Goal: Obtain resource: Download file/media

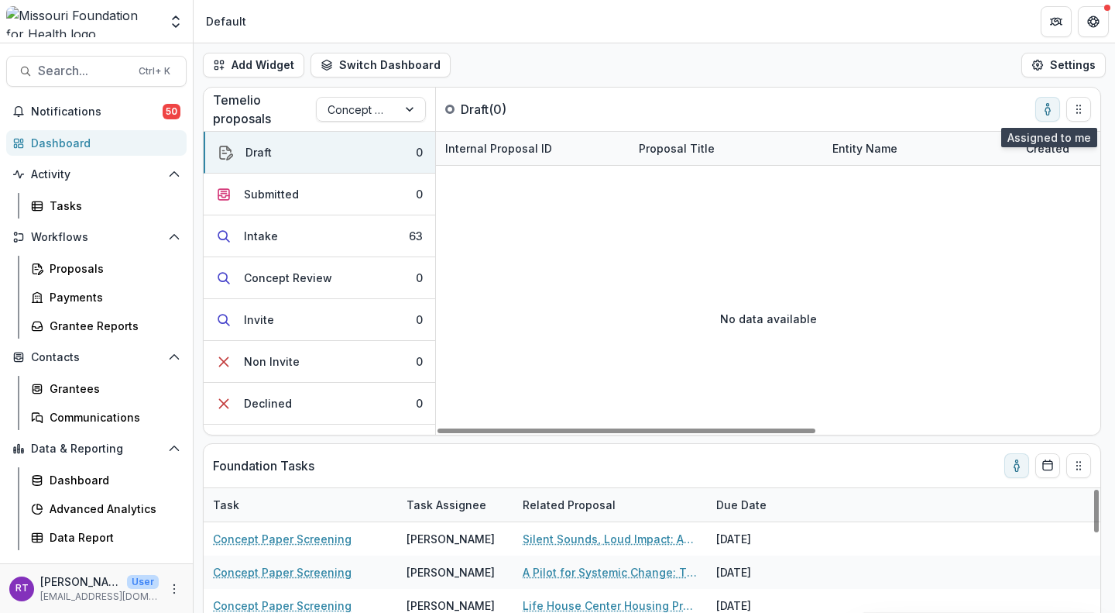
click at [1058, 104] on button "toggle-assigned-to-me" at bounding box center [1047, 109] width 25 height 25
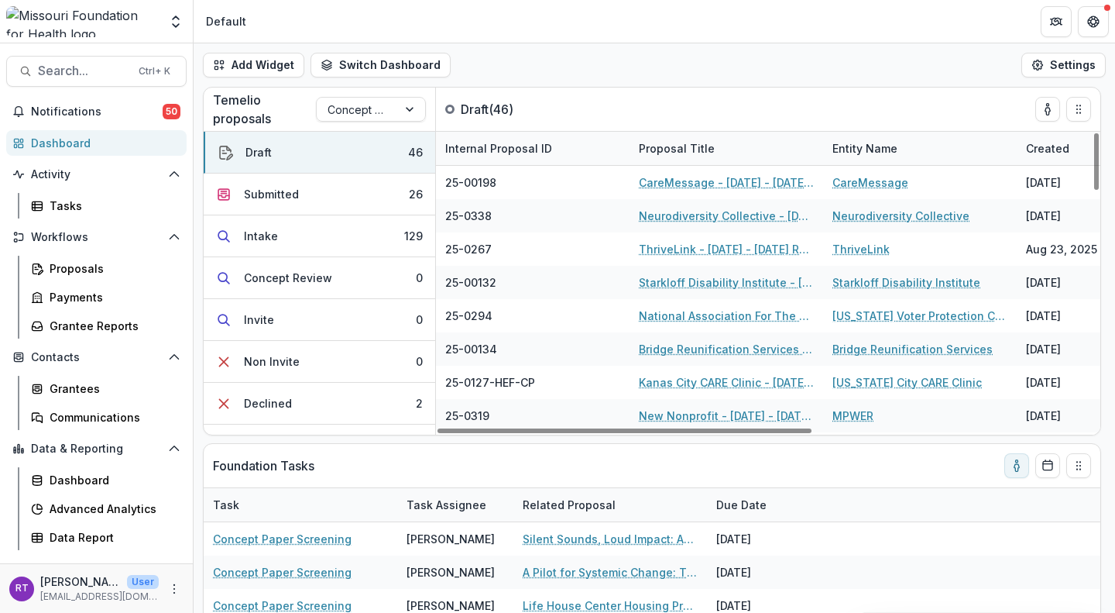
click at [347, 196] on button "Submitted 26" at bounding box center [320, 194] width 232 height 42
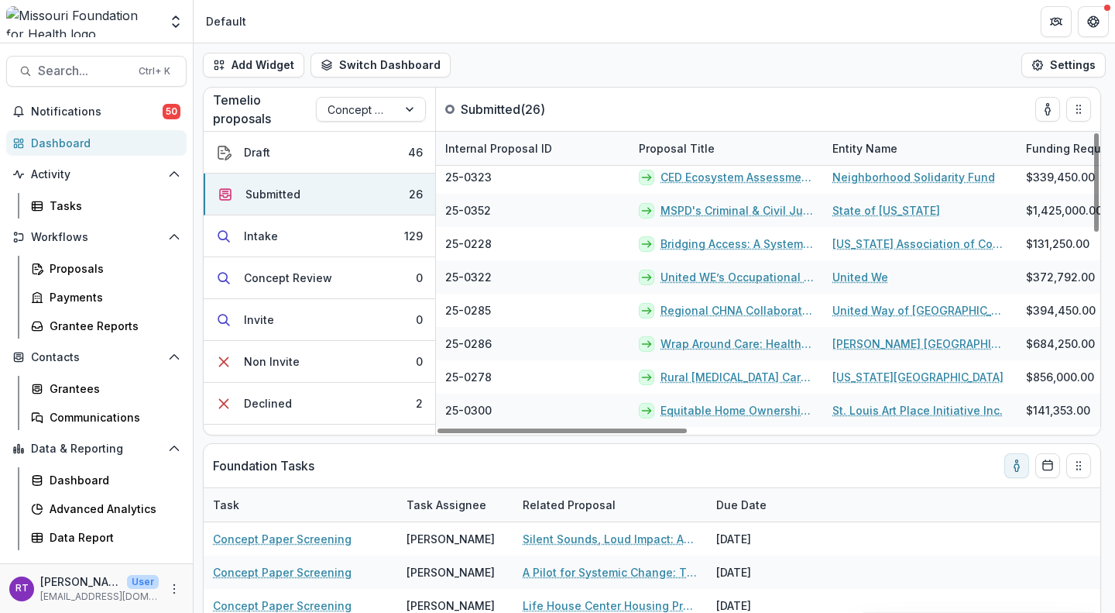
scroll to position [597, 0]
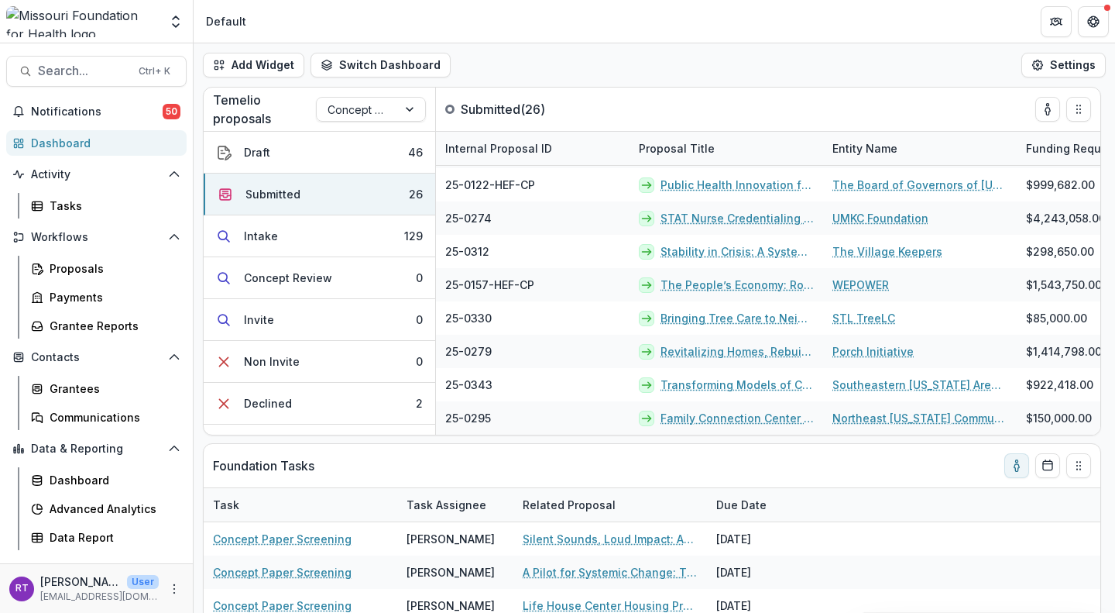
click at [324, 228] on button "Intake 129" at bounding box center [320, 236] width 232 height 42
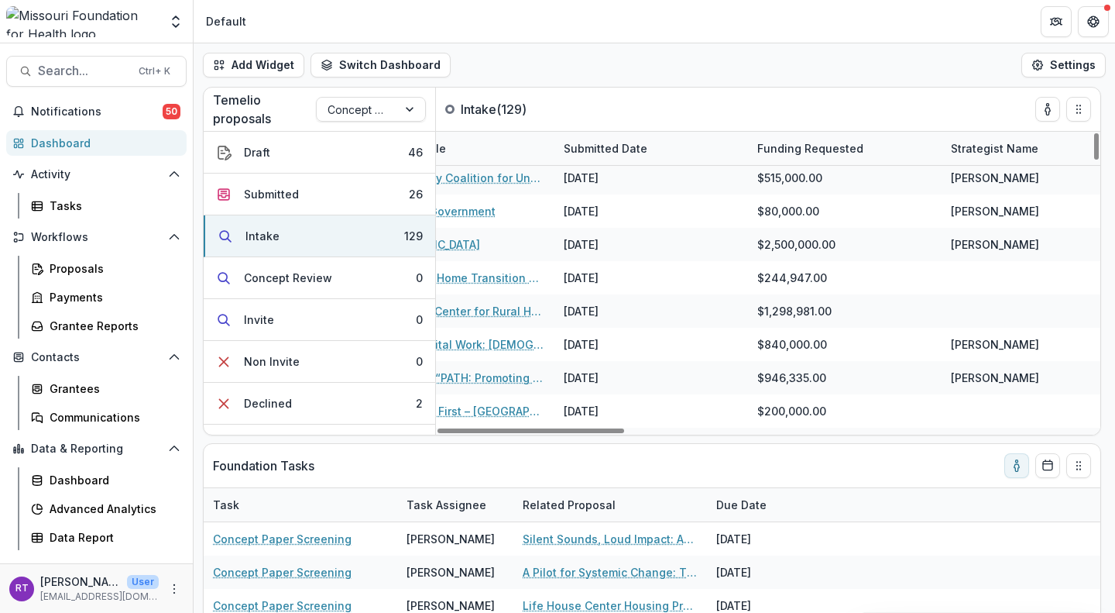
scroll to position [3061, 1237]
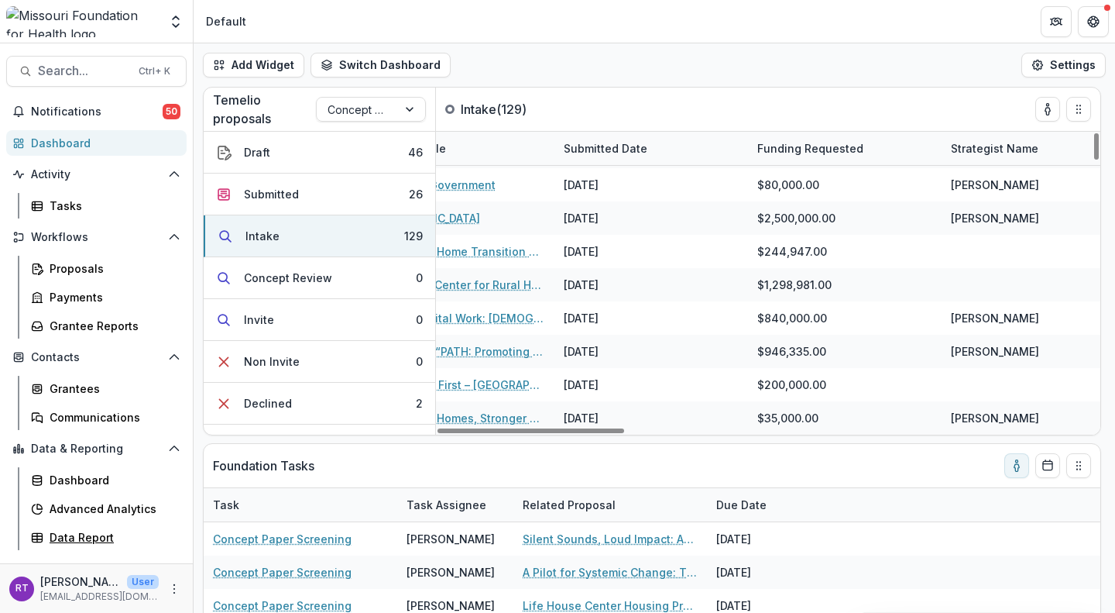
click at [107, 540] on div "Data Report" at bounding box center [112, 537] width 125 height 16
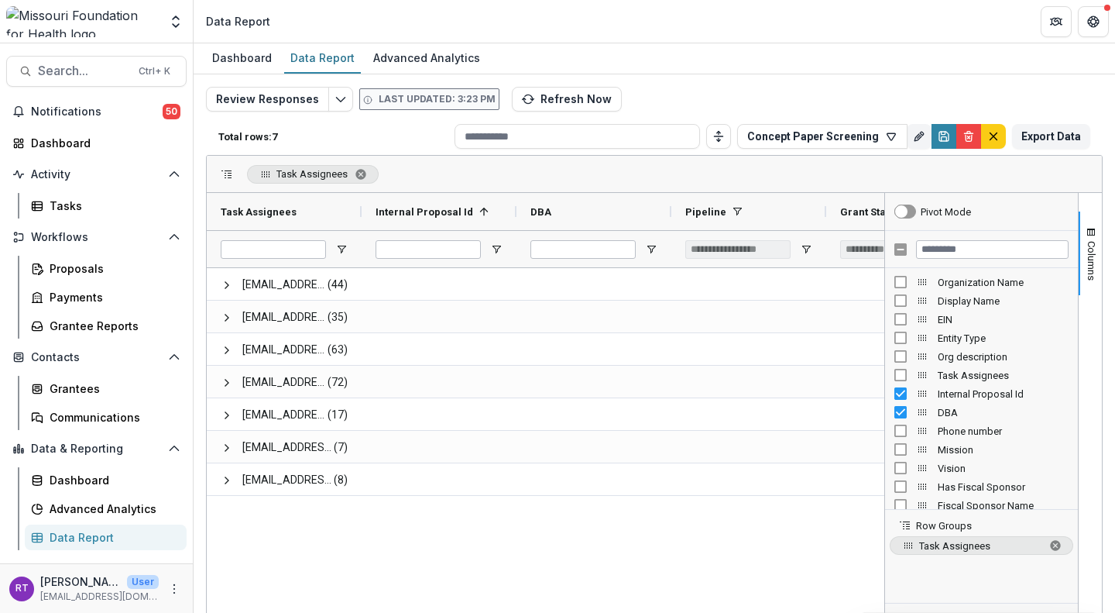
click at [847, 138] on button "Concept Paper Screening" at bounding box center [822, 136] width 170 height 25
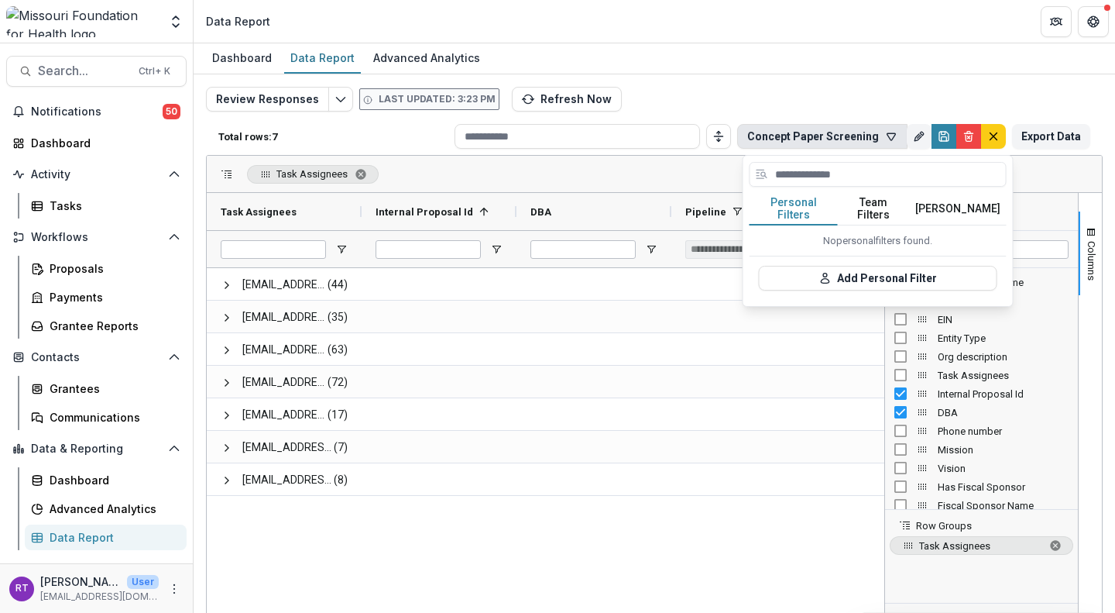
click at [882, 198] on button "Team Filters" at bounding box center [873, 209] width 71 height 33
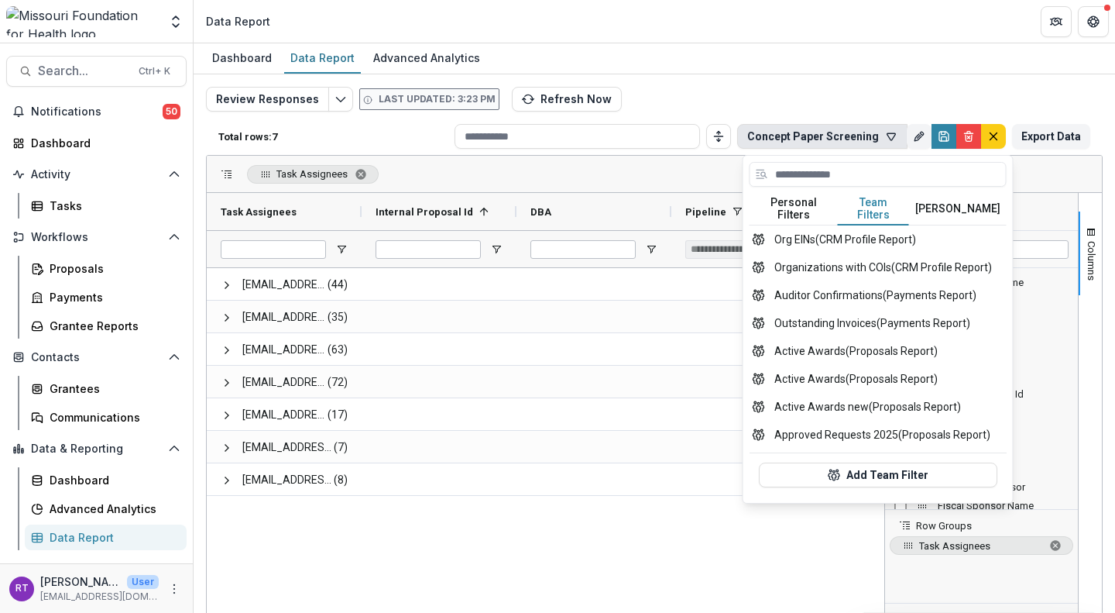
click at [965, 201] on button "[PERSON_NAME]" at bounding box center [958, 209] width 98 height 33
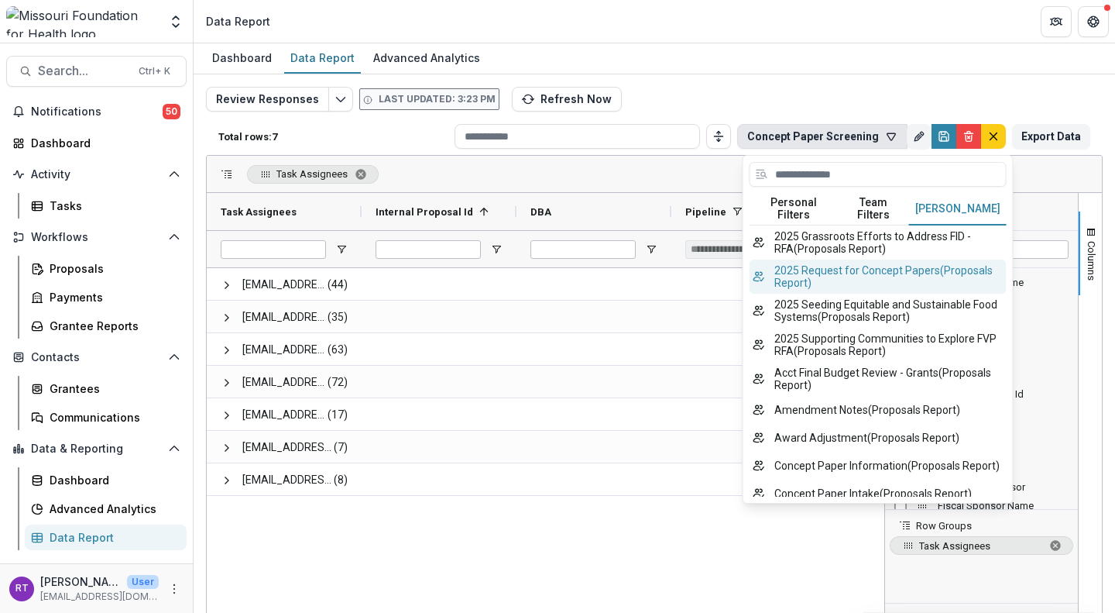
click at [935, 275] on button "2025 Request for Concept Papers ( Proposals Report )" at bounding box center [878, 276] width 257 height 34
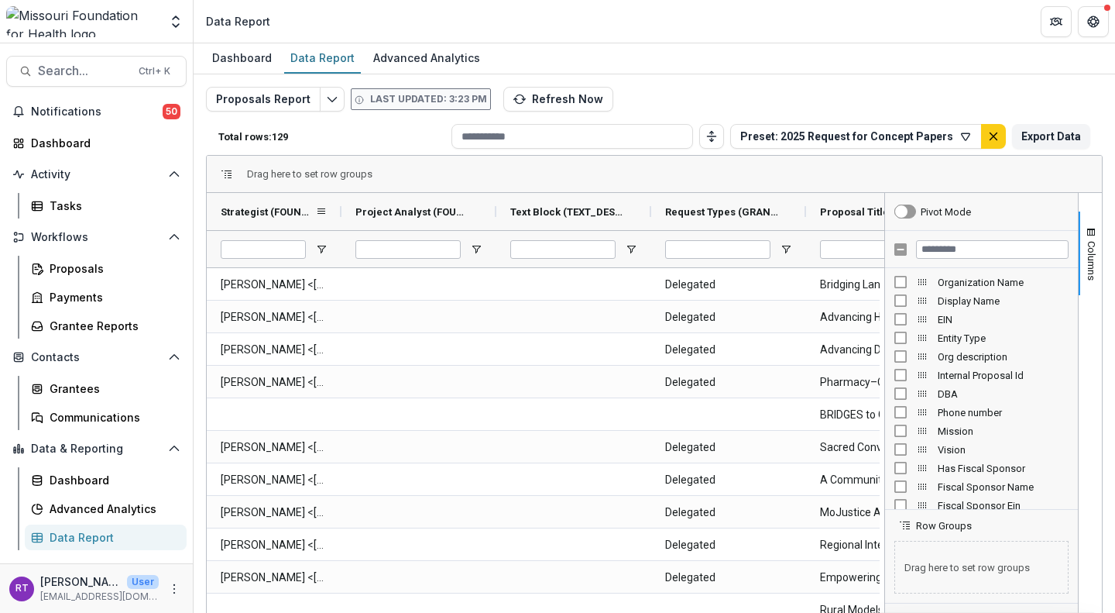
drag, startPoint x: 362, startPoint y: 212, endPoint x: 345, endPoint y: 229, distance: 24.1
click at [345, 229] on div at bounding box center [341, 211] width 6 height 37
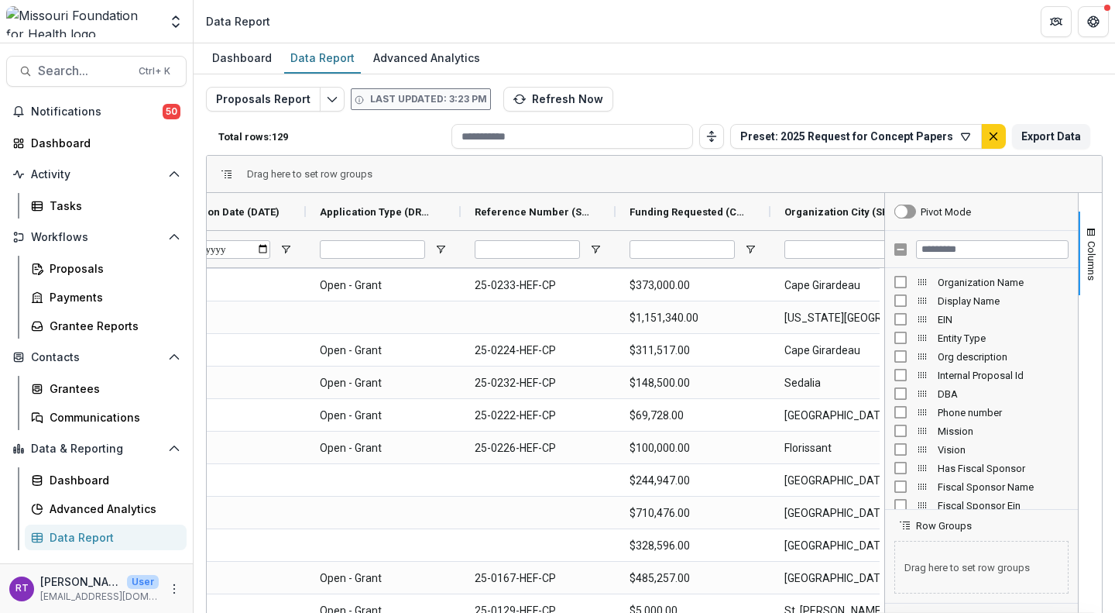
click at [959, 134] on icon "button" at bounding box center [965, 136] width 12 height 12
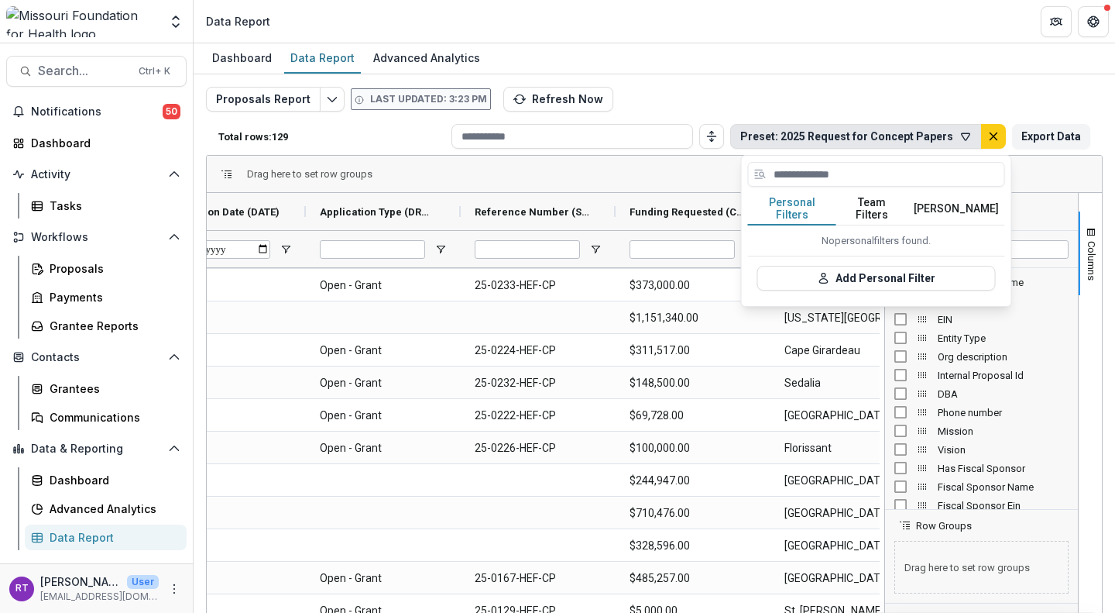
click at [940, 201] on button "[PERSON_NAME]" at bounding box center [957, 209] width 98 height 33
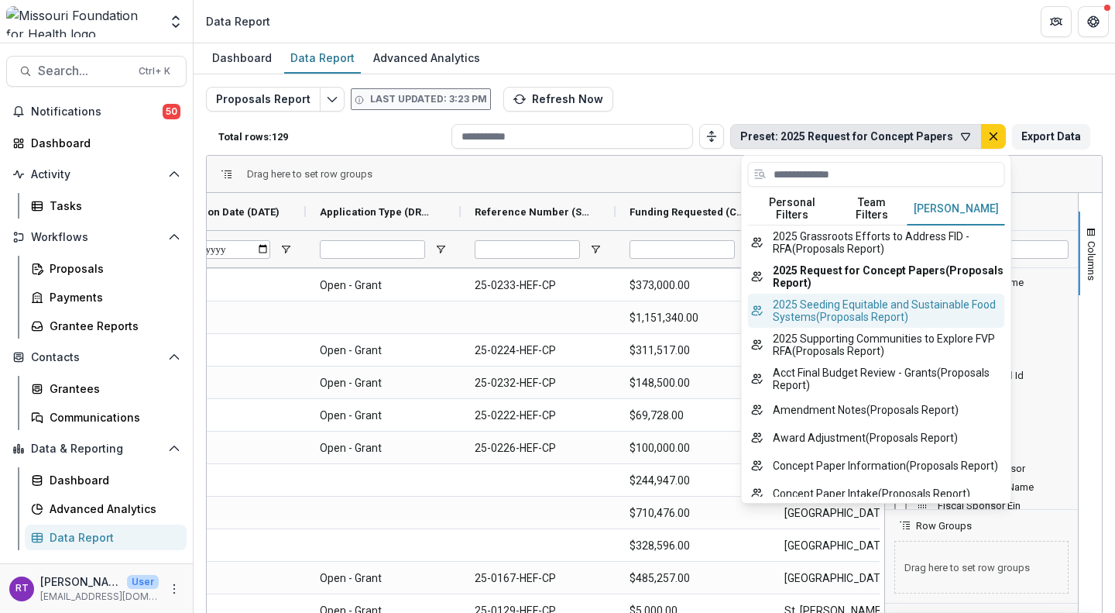
click at [918, 314] on button "2025 Seeding Equitable and Sustainable Food Systems ( Proposals Report )" at bounding box center [876, 310] width 257 height 34
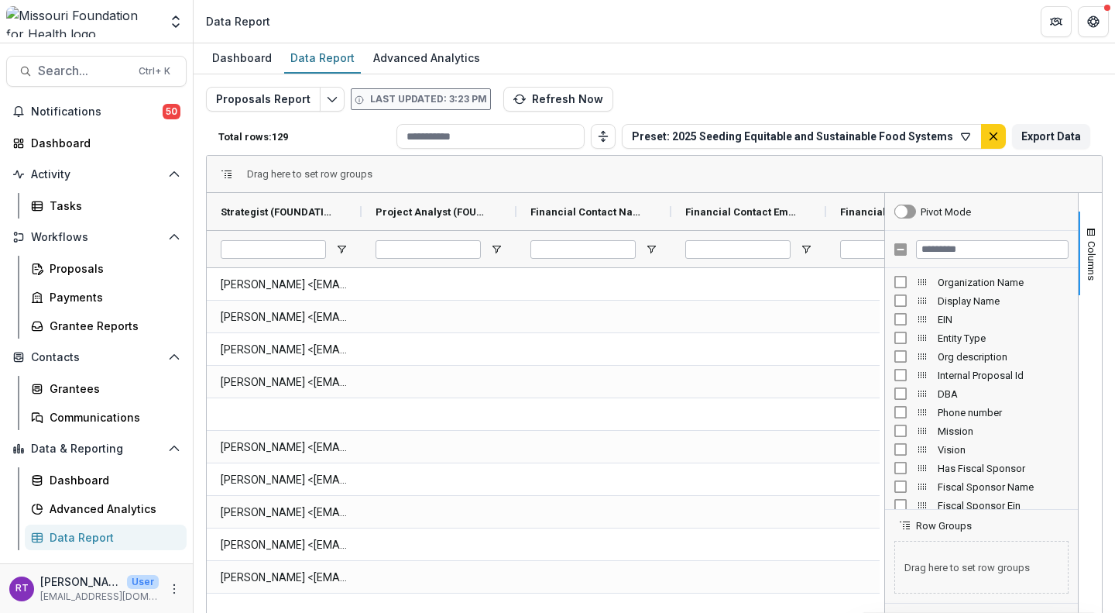
click at [1087, 291] on button "Columns" at bounding box center [1090, 253] width 23 height 84
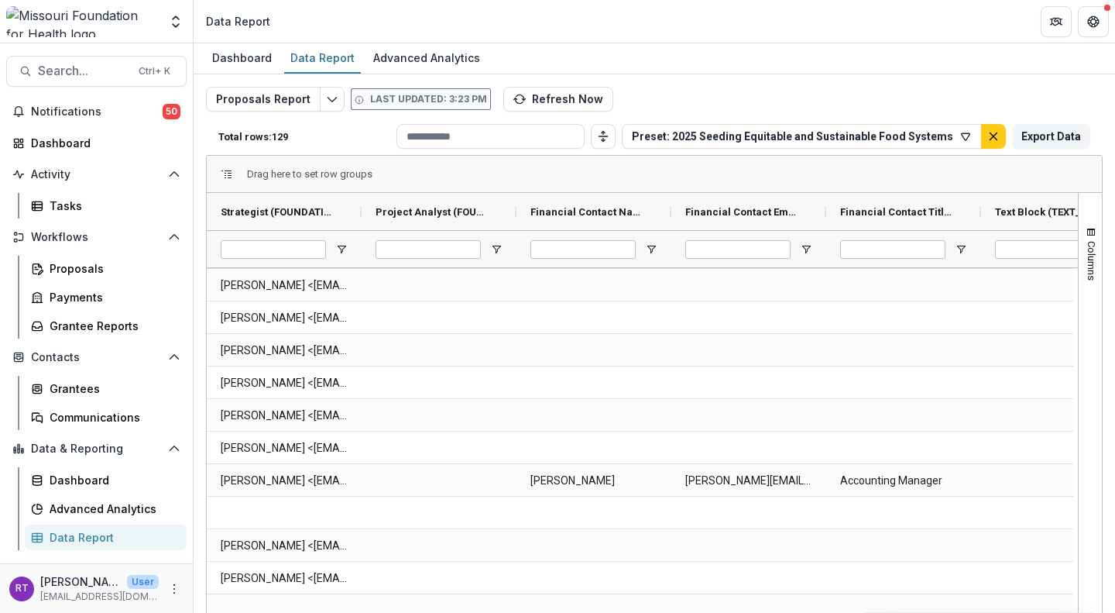
click at [561, 97] on button "Refresh Now" at bounding box center [558, 99] width 110 height 25
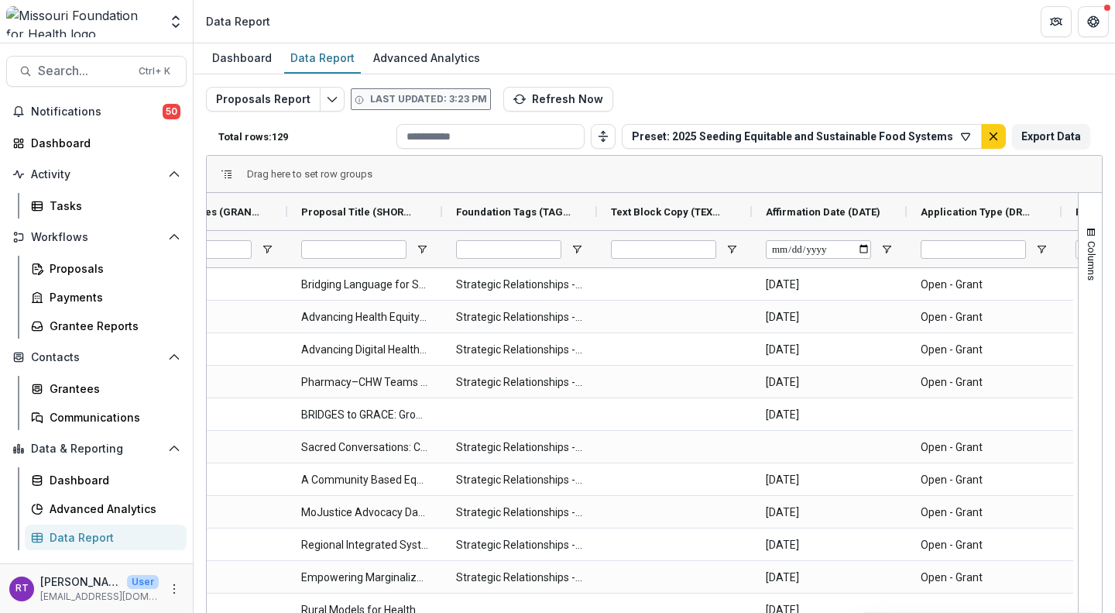
click at [962, 133] on icon "button" at bounding box center [966, 136] width 9 height 7
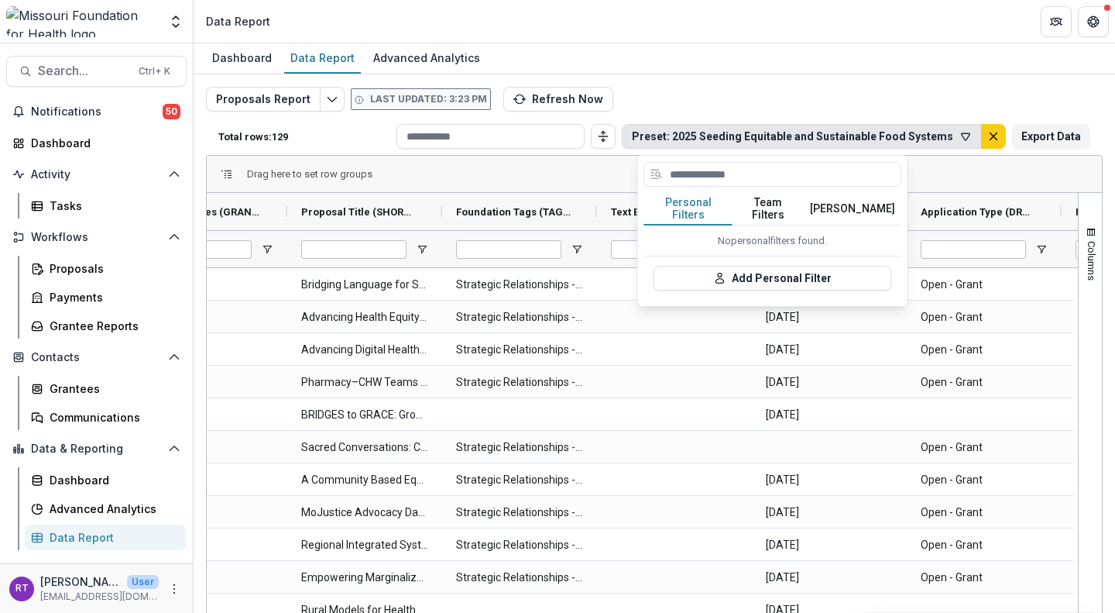
click at [872, 199] on button "[PERSON_NAME]" at bounding box center [853, 209] width 98 height 33
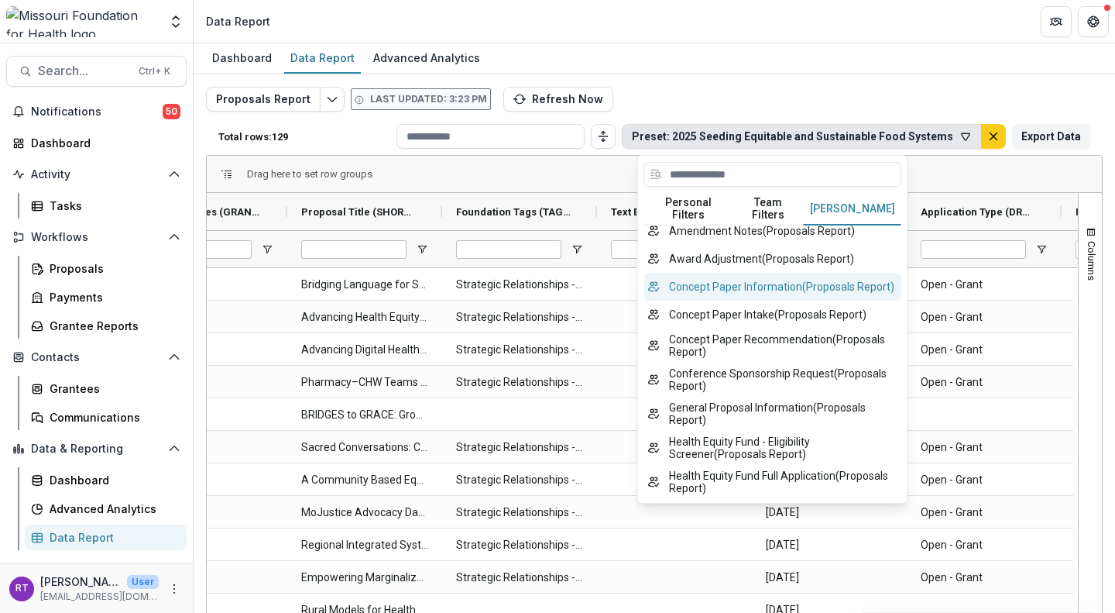
click at [825, 291] on button "Concept Paper Information ( Proposals Report )" at bounding box center [772, 287] width 257 height 28
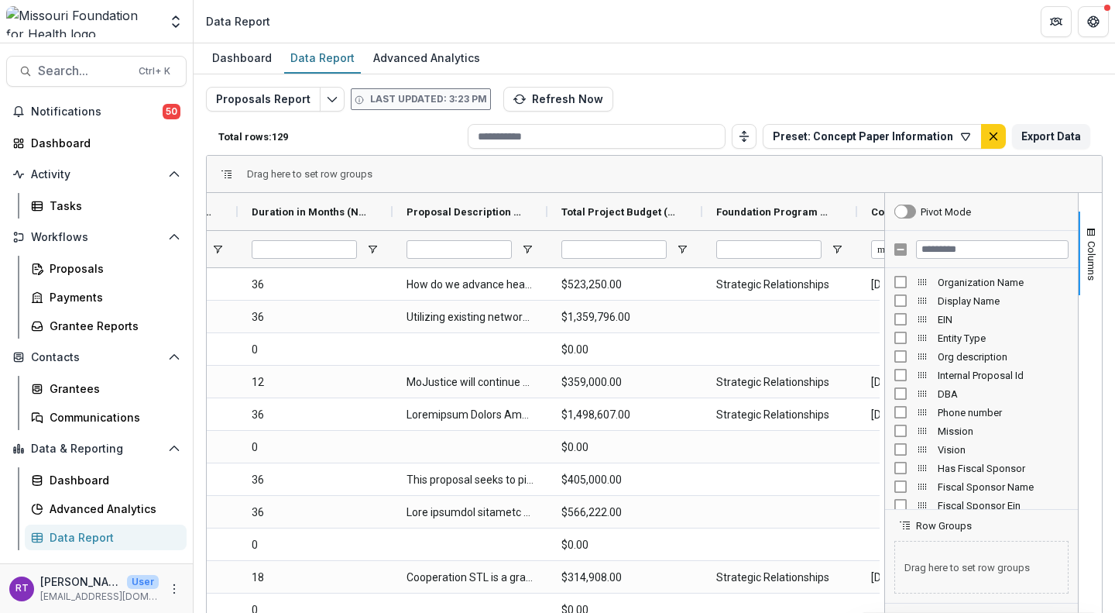
click at [441, 62] on div "Advanced Analytics" at bounding box center [426, 57] width 119 height 22
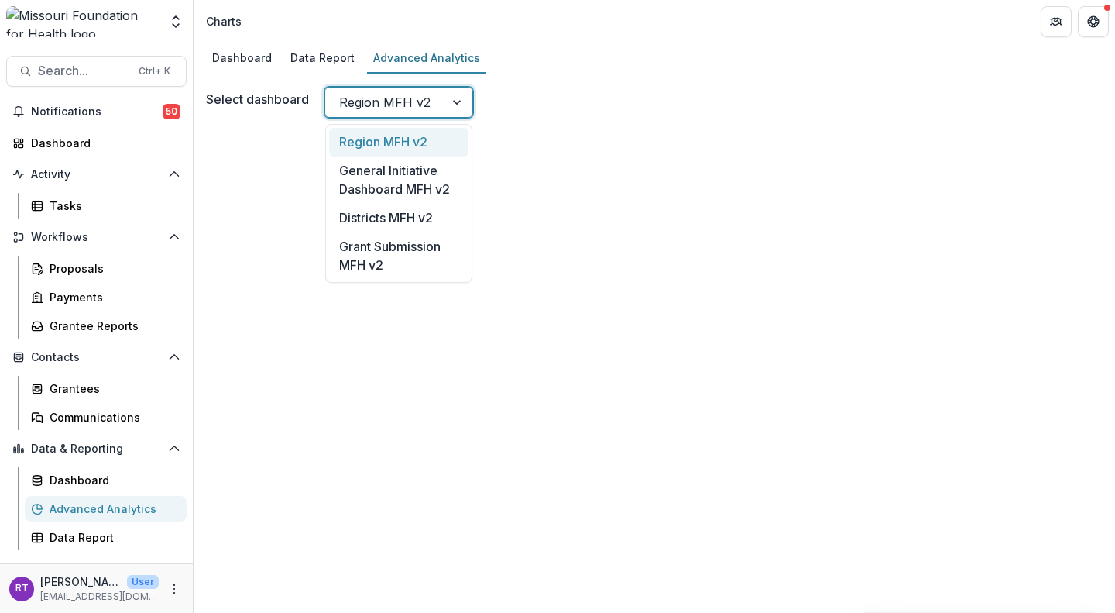
click at [423, 100] on div at bounding box center [384, 102] width 91 height 22
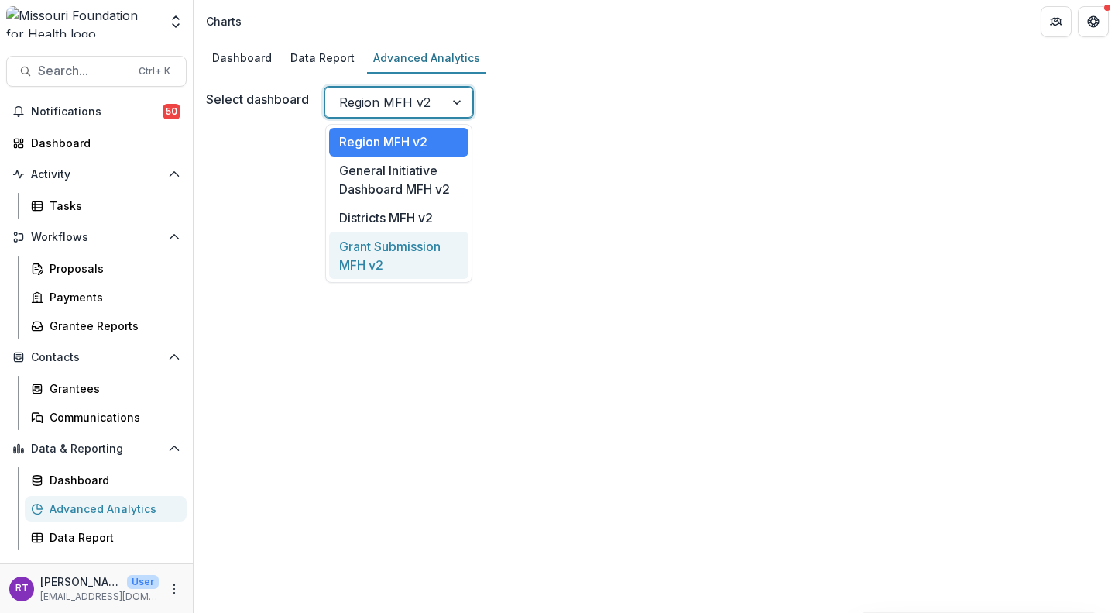
click at [418, 249] on div "Grant Submission MFH v2" at bounding box center [398, 255] width 139 height 47
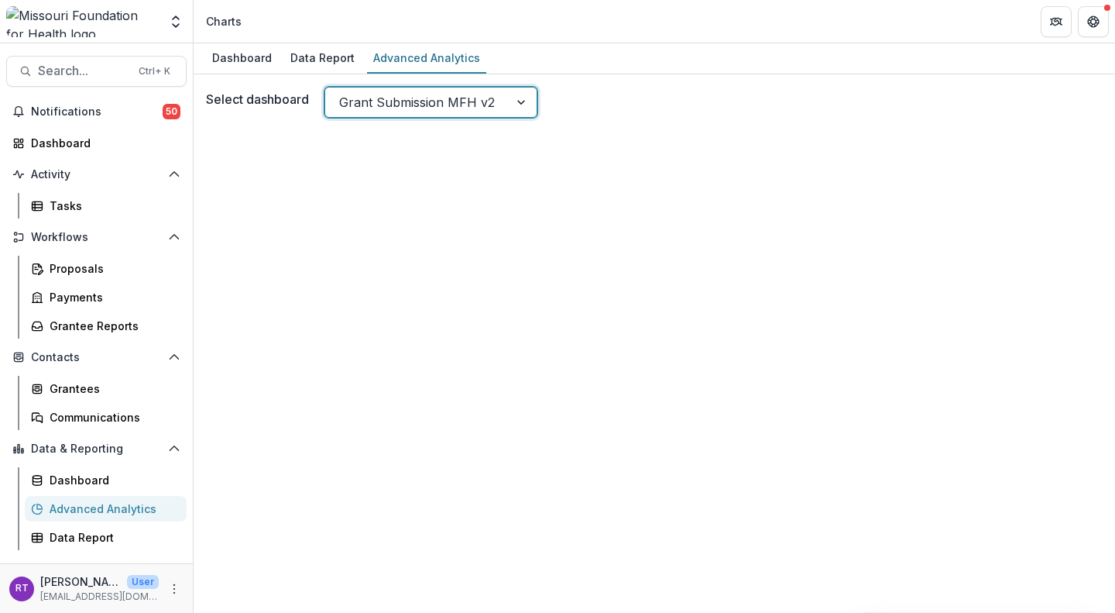
click at [313, 53] on div "Data Report" at bounding box center [322, 57] width 77 height 22
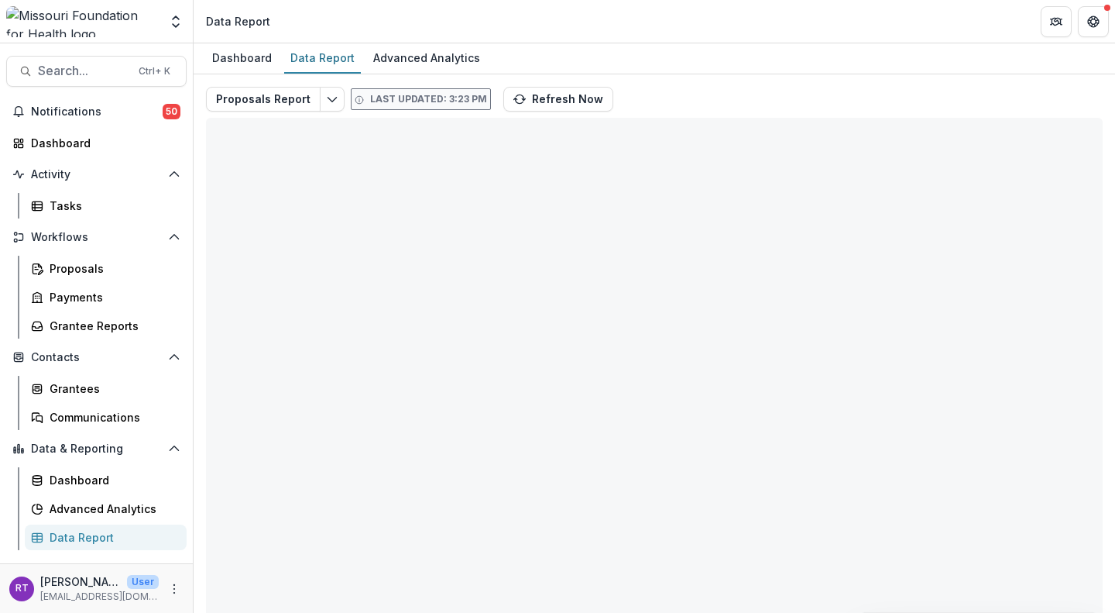
click at [249, 59] on div "Dashboard" at bounding box center [242, 57] width 72 height 22
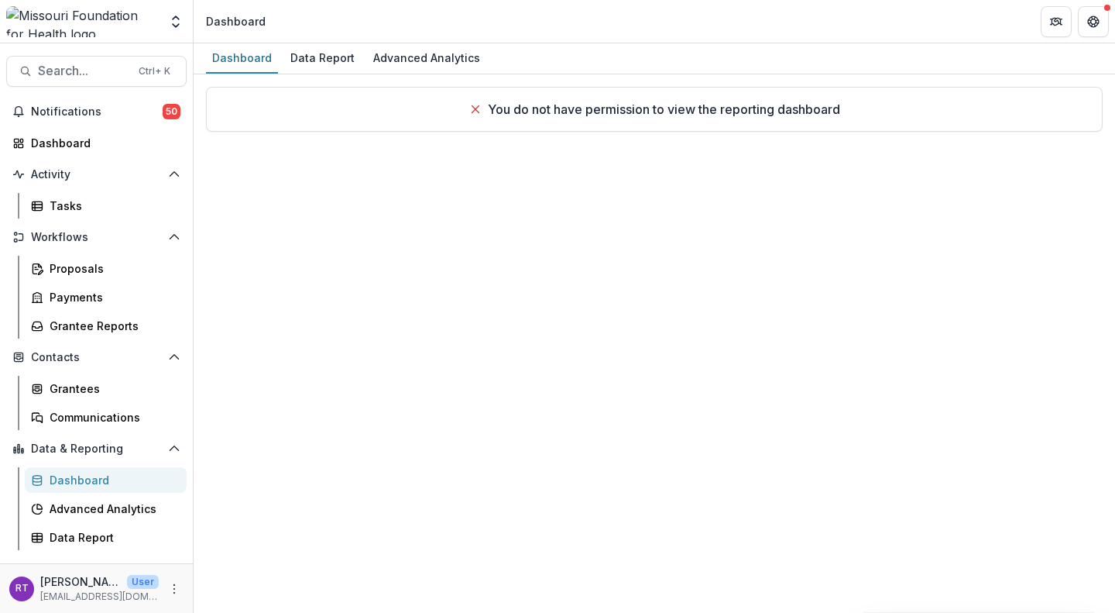
click at [317, 56] on div "Data Report" at bounding box center [322, 57] width 77 height 22
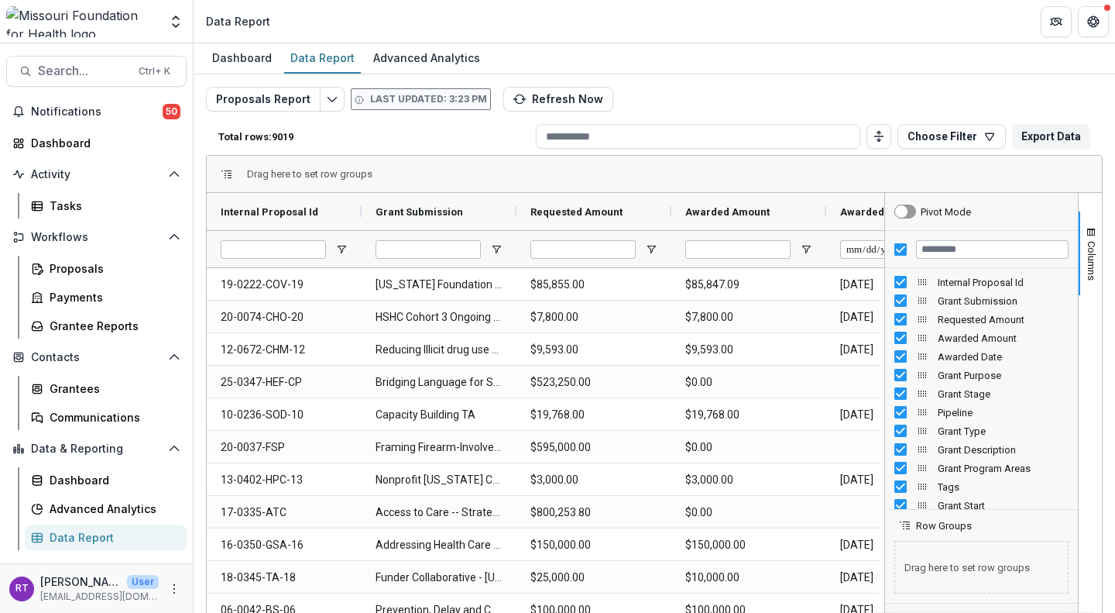
click at [1086, 236] on span "button" at bounding box center [1091, 232] width 12 height 12
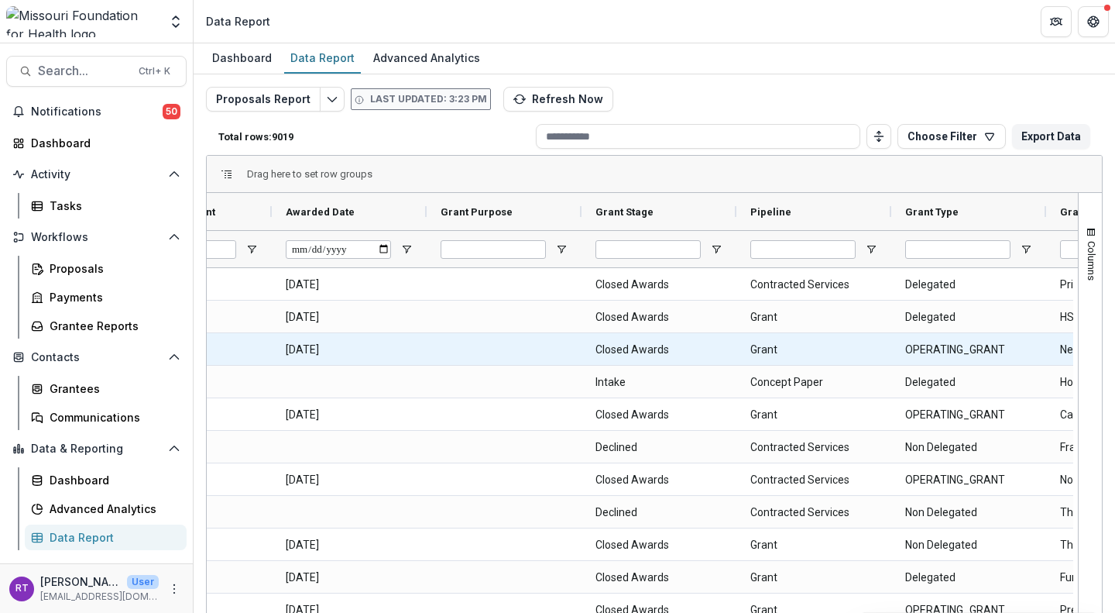
scroll to position [0, 562]
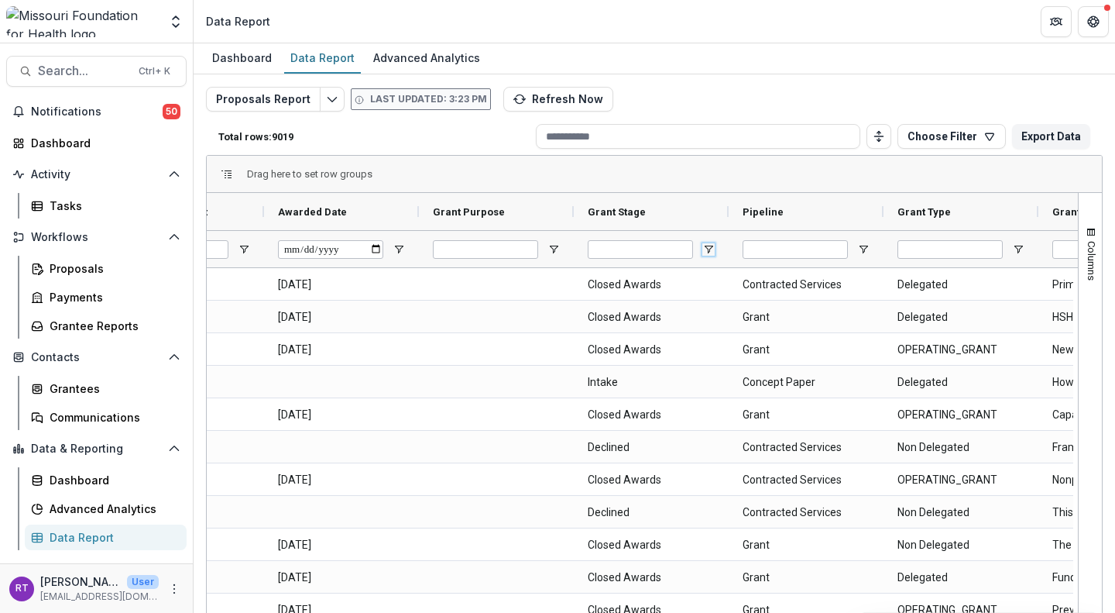
click at [709, 248] on span "Open Filter Menu" at bounding box center [708, 249] width 12 height 12
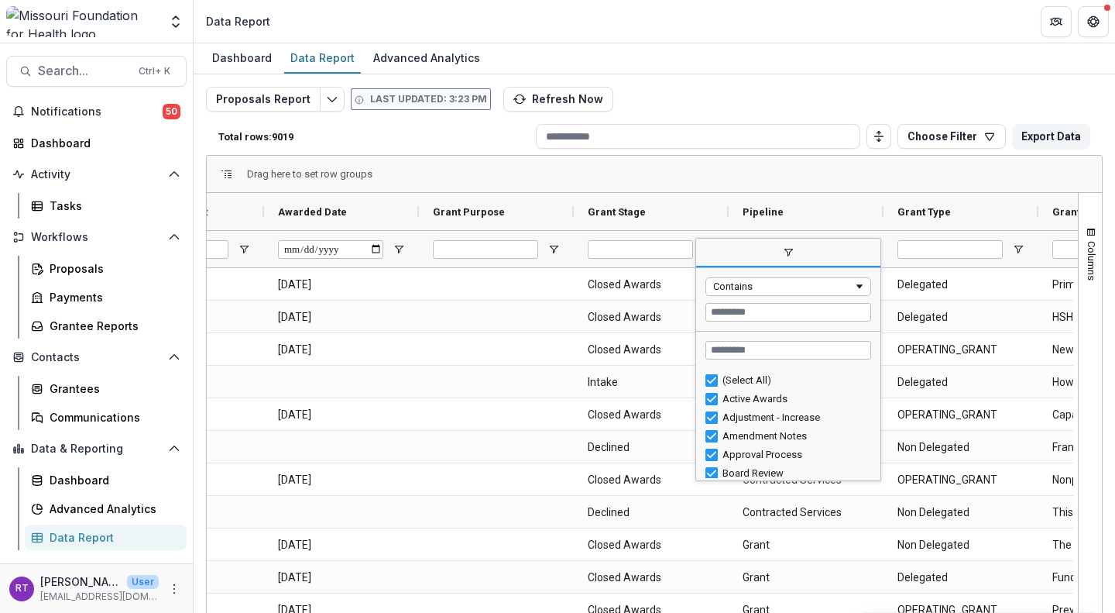
click at [746, 382] on div "(Select All)" at bounding box center [795, 380] width 144 height 12
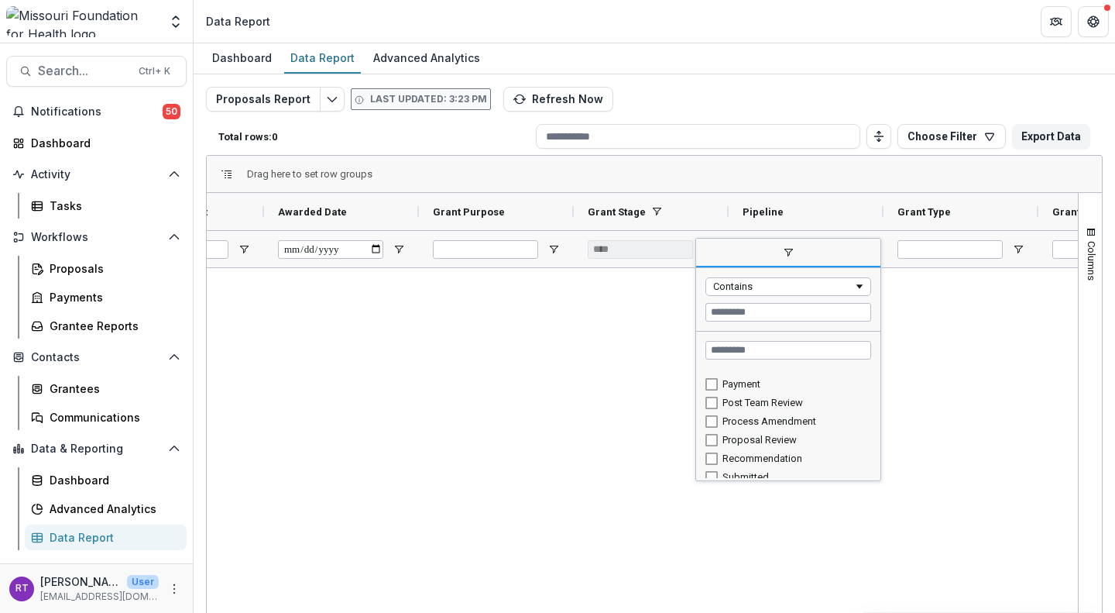
scroll to position [228, 0]
click at [753, 469] on div "Submitted" at bounding box center [795, 468] width 144 height 12
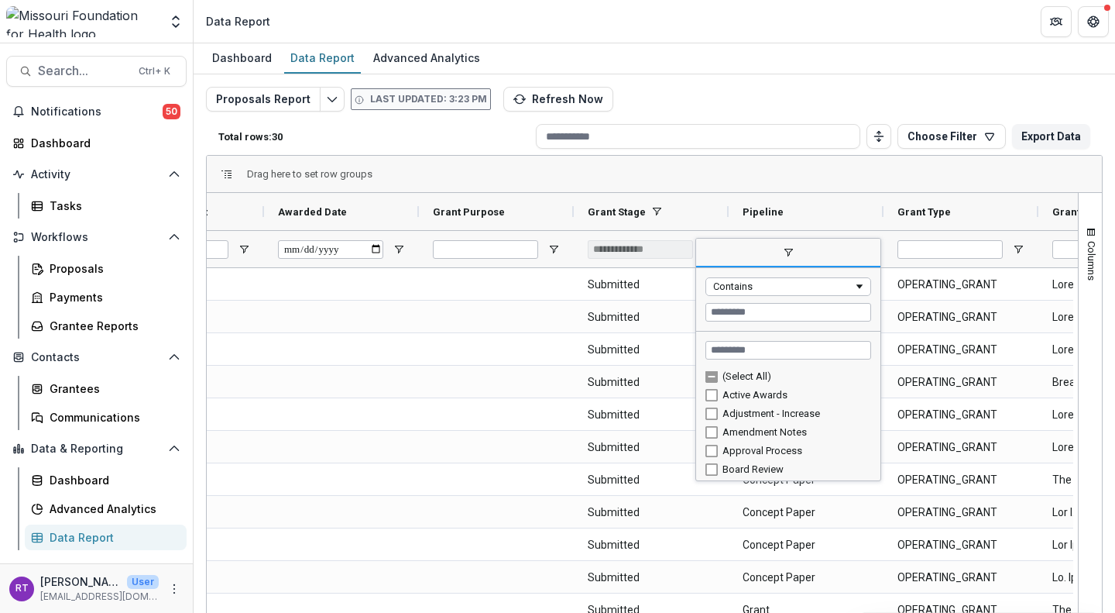
scroll to position [0, 0]
click at [695, 178] on div "Drag here to set row groups" at bounding box center [654, 174] width 895 height 37
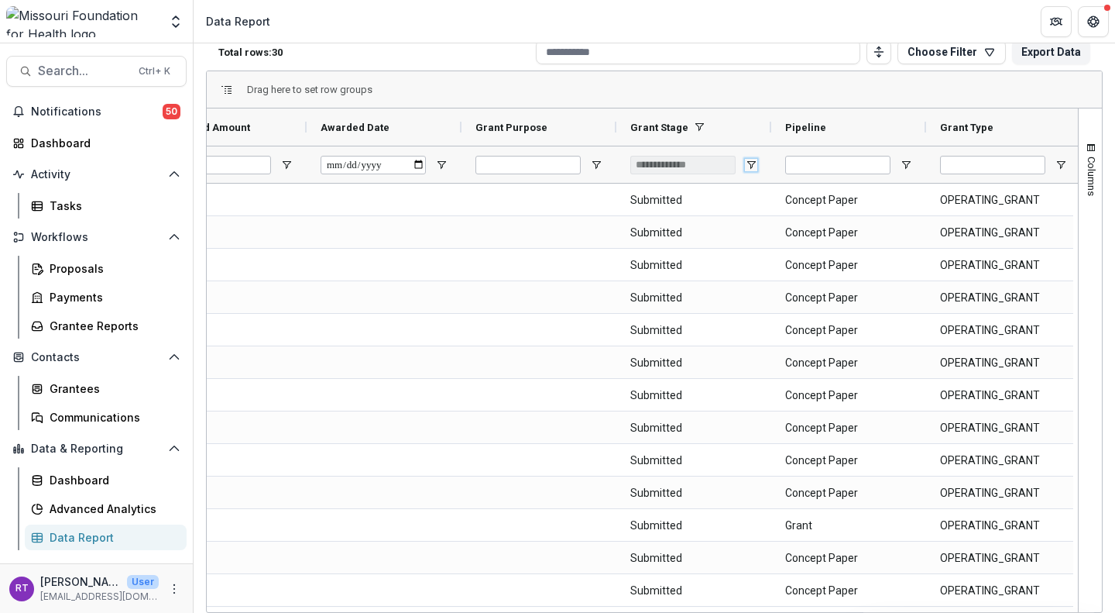
click at [752, 165] on span "Open Filter Menu" at bounding box center [751, 165] width 12 height 12
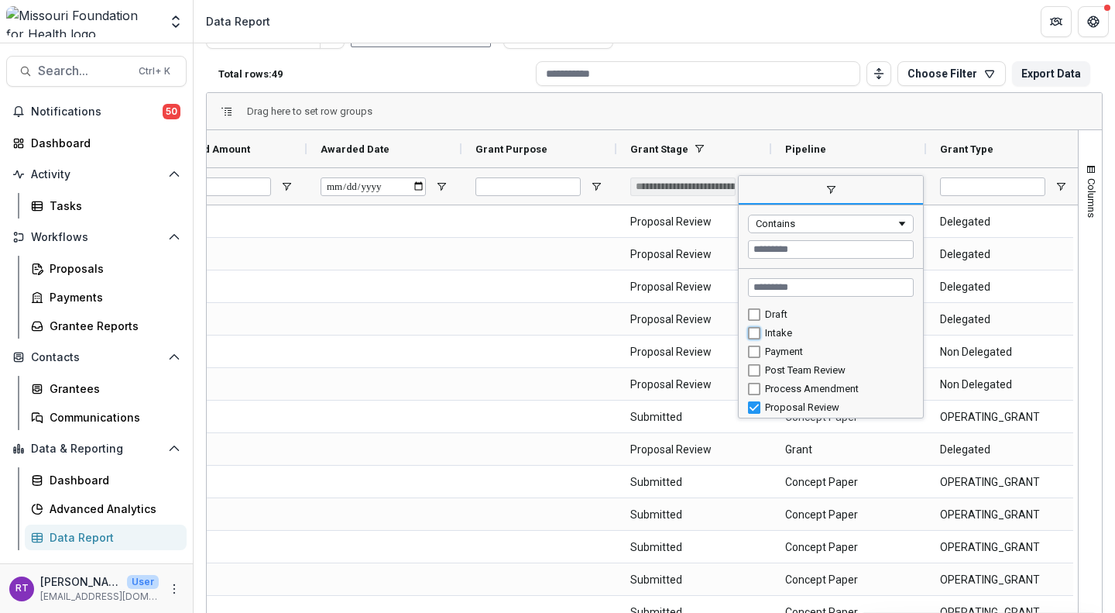
type input "**********"
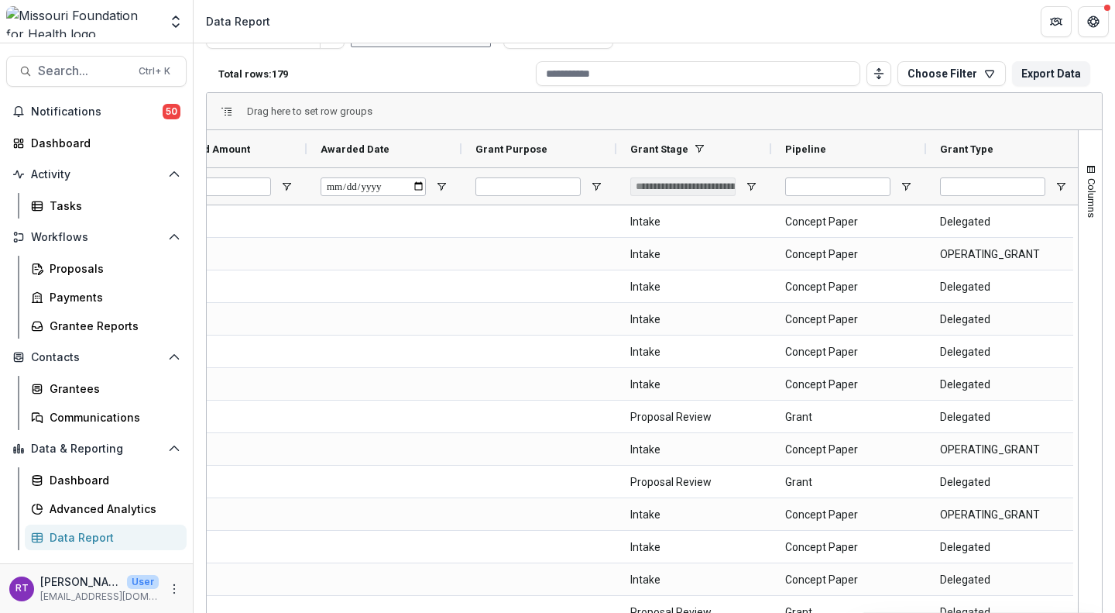
click at [756, 103] on div "Drag here to set row groups" at bounding box center [654, 111] width 895 height 37
click at [908, 190] on span "Open Filter Menu" at bounding box center [906, 186] width 12 height 12
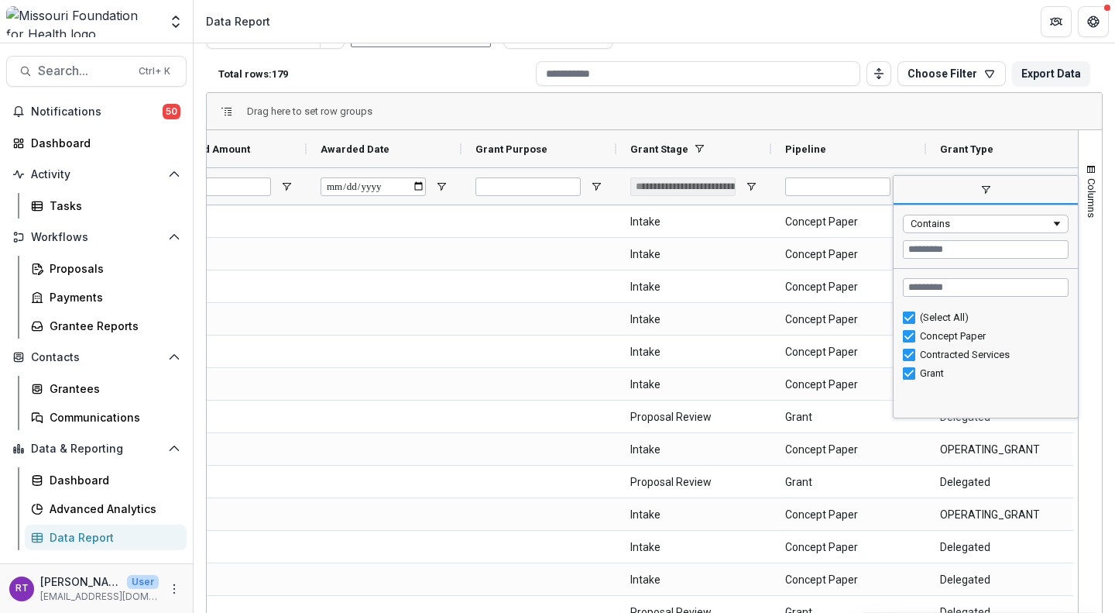
click at [934, 321] on div "(Select All)" at bounding box center [992, 317] width 144 height 12
type input "***"
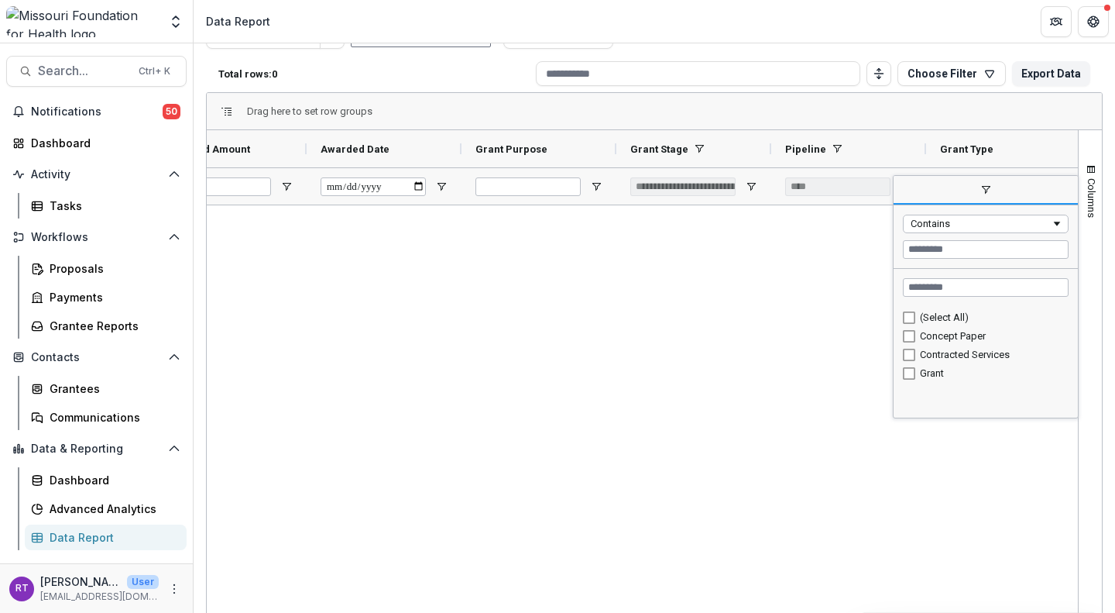
type input "***"
click at [942, 339] on div "Concept Paper" at bounding box center [992, 336] width 144 height 12
type input "**********"
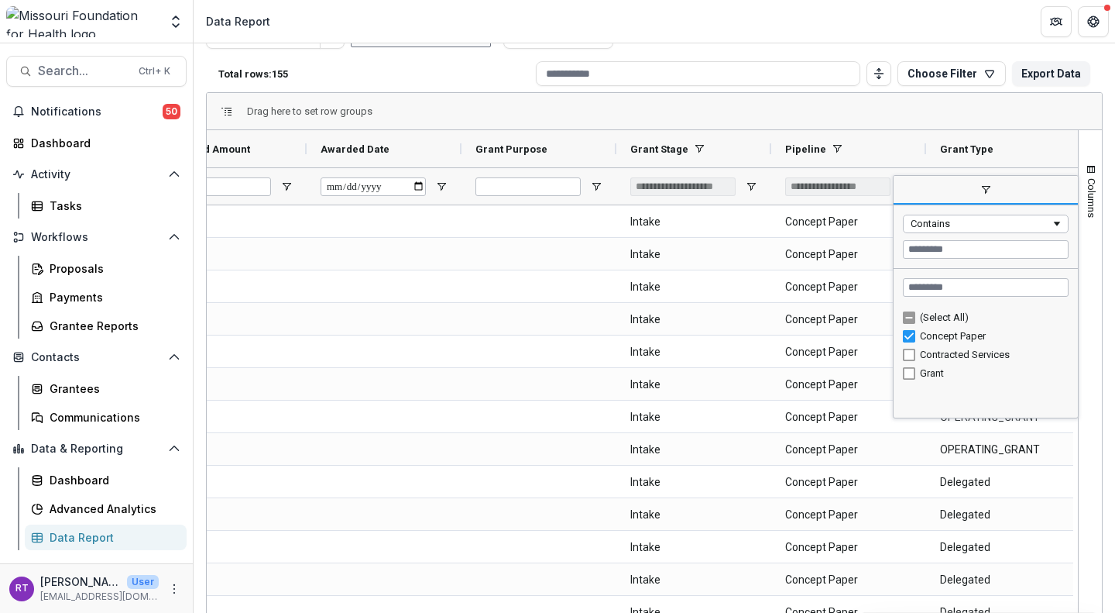
click at [733, 98] on div "Drag here to set row groups" at bounding box center [654, 111] width 895 height 37
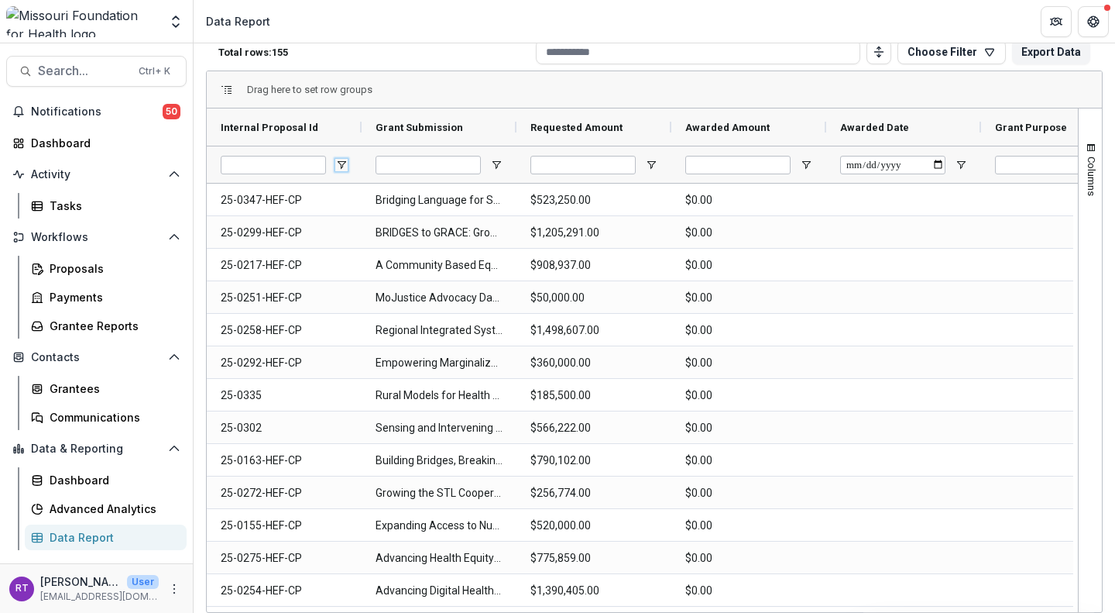
click at [340, 163] on span "Open Filter Menu" at bounding box center [341, 165] width 12 height 12
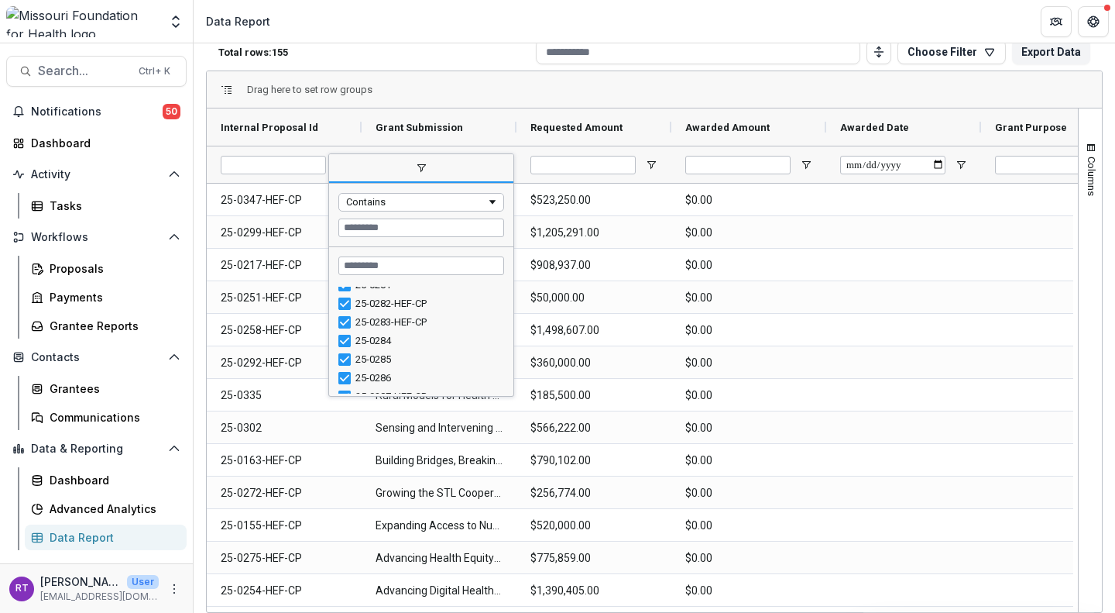
click at [444, 62] on div "Total rows: 155 Choose Filter Personal Filters Team Filters Temelio Filters No …" at bounding box center [654, 51] width 897 height 37
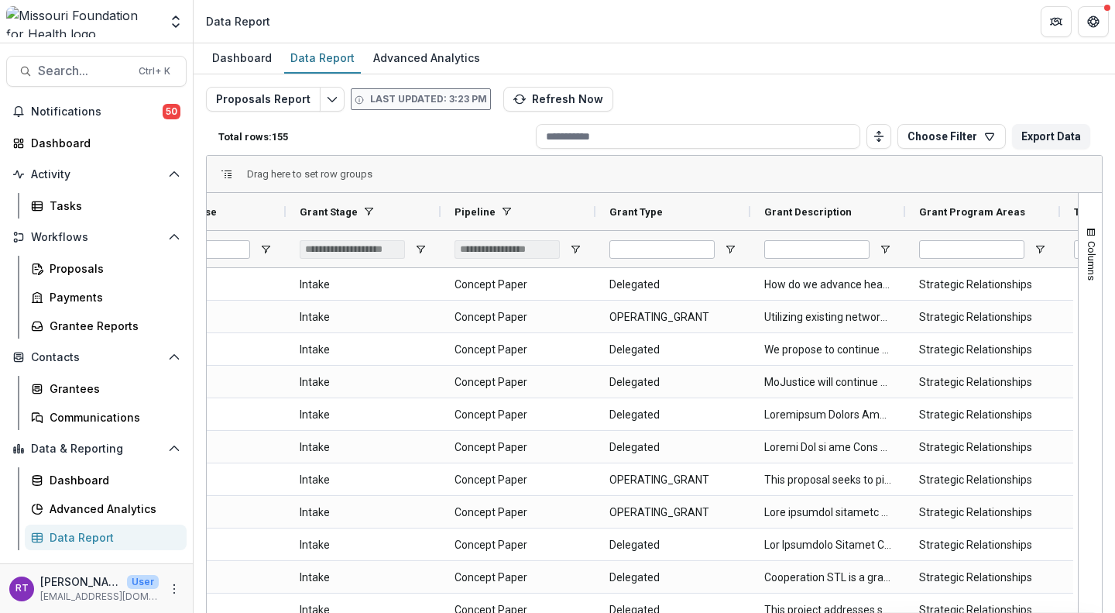
click at [1038, 139] on button "Export Data" at bounding box center [1051, 136] width 78 height 25
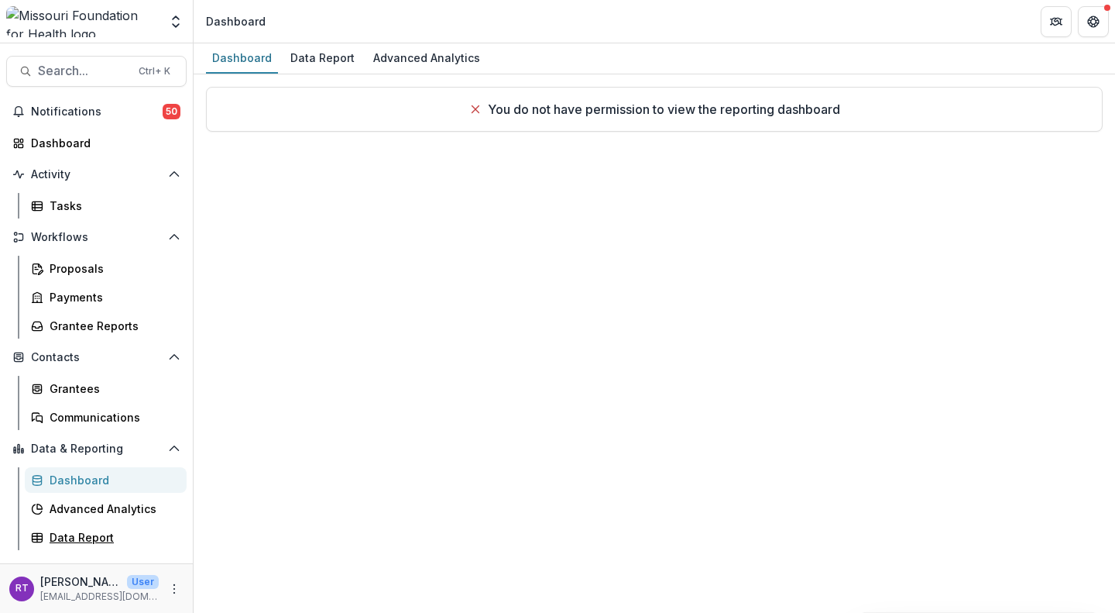
click at [101, 539] on div "Data Report" at bounding box center [112, 537] width 125 height 16
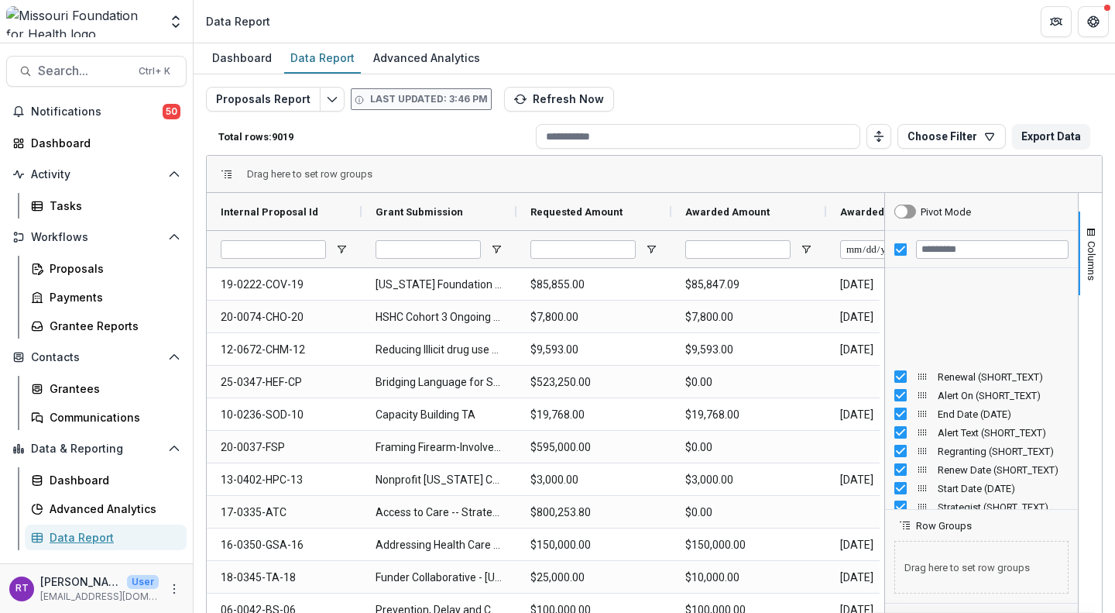
scroll to position [4569, 0]
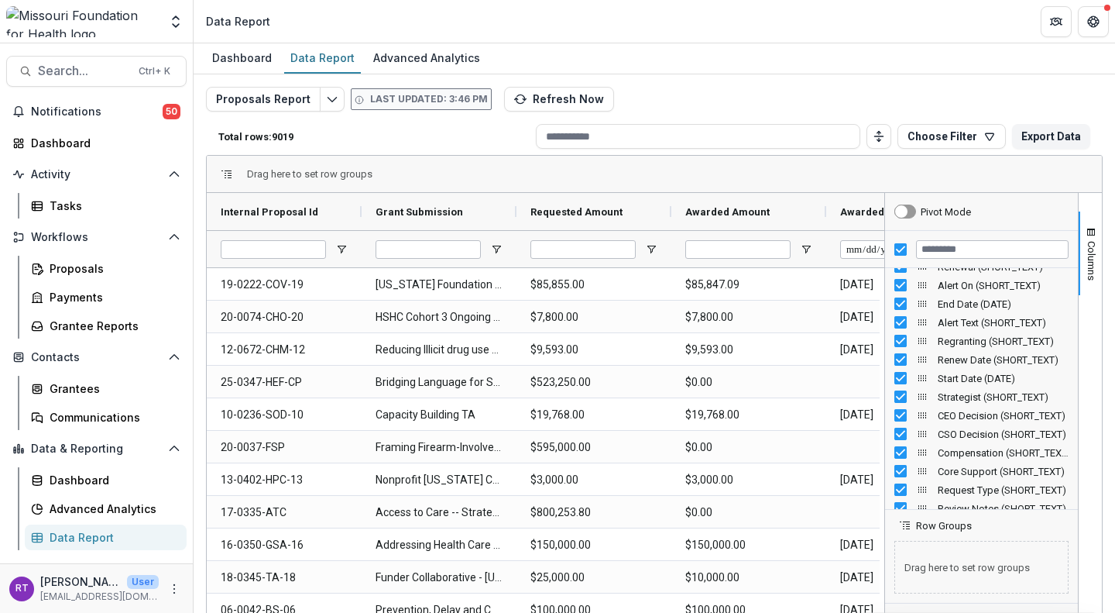
click at [1087, 256] on span "Columns" at bounding box center [1092, 260] width 12 height 39
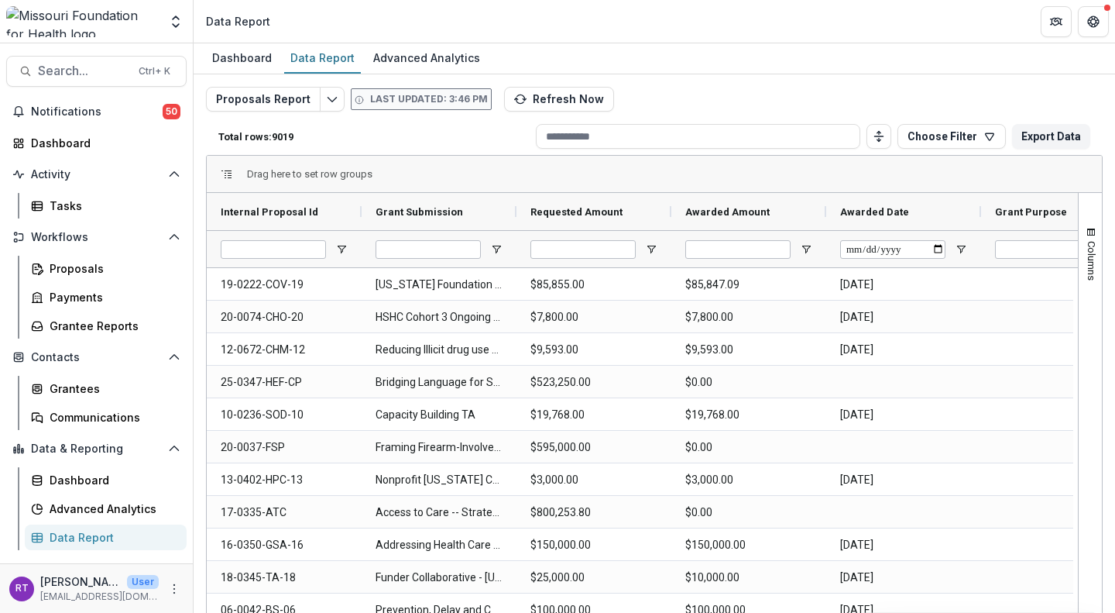
click at [953, 131] on button "Choose Filter" at bounding box center [952, 136] width 108 height 25
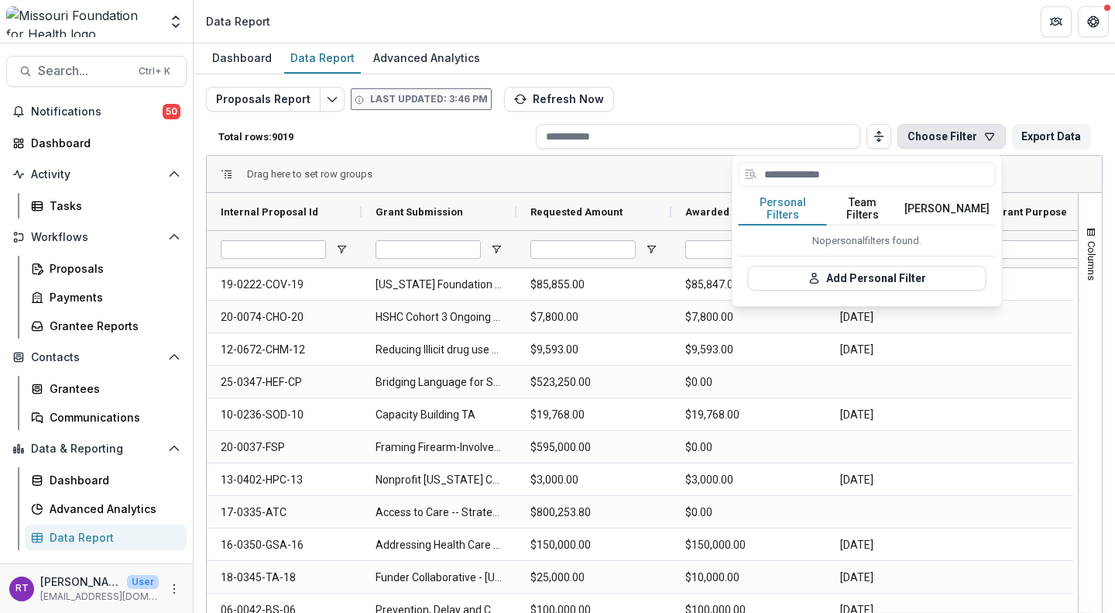
click at [805, 170] on input at bounding box center [867, 174] width 257 height 25
type input "*********"
drag, startPoint x: 832, startPoint y: 170, endPoint x: 743, endPoint y: 170, distance: 88.3
click at [743, 170] on input "*********" at bounding box center [867, 174] width 257 height 25
click at [939, 266] on button "Add Personal Filter" at bounding box center [867, 278] width 239 height 25
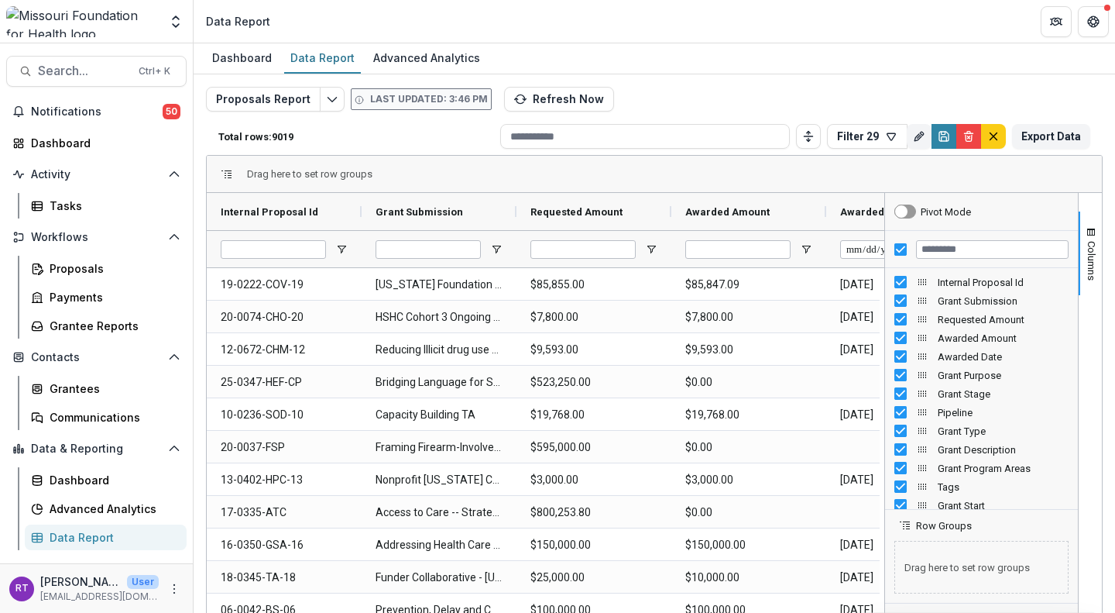
click at [927, 101] on div "Proposals Report Last updated: 3:46 PM Refresh Now Total rows: 9019 Filter 29 P…" at bounding box center [654, 373] width 897 height 573
click at [921, 135] on icon "Rename" at bounding box center [919, 136] width 12 height 12
type input "*********"
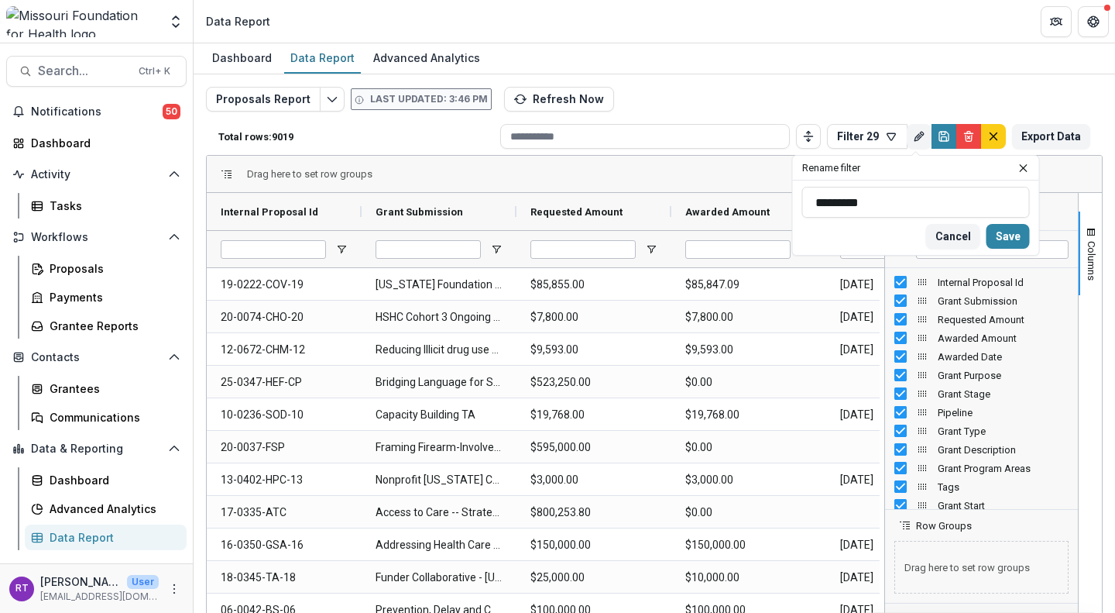
click at [1018, 169] on button "Close" at bounding box center [1023, 168] width 19 height 19
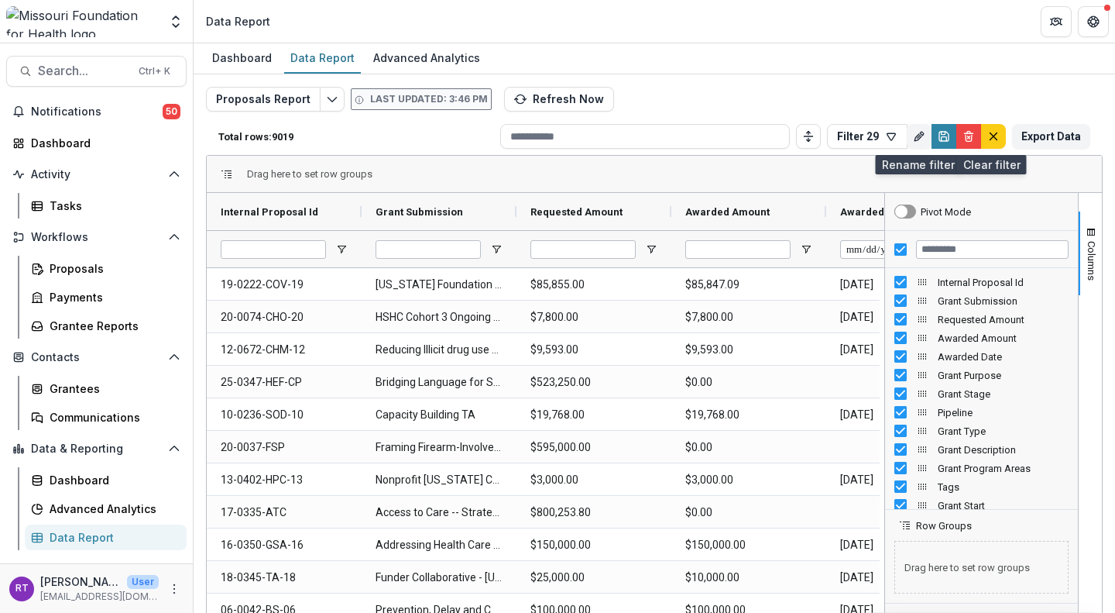
click at [987, 139] on icon "default" at bounding box center [993, 136] width 12 height 12
click at [963, 136] on icon "Delete" at bounding box center [969, 136] width 12 height 12
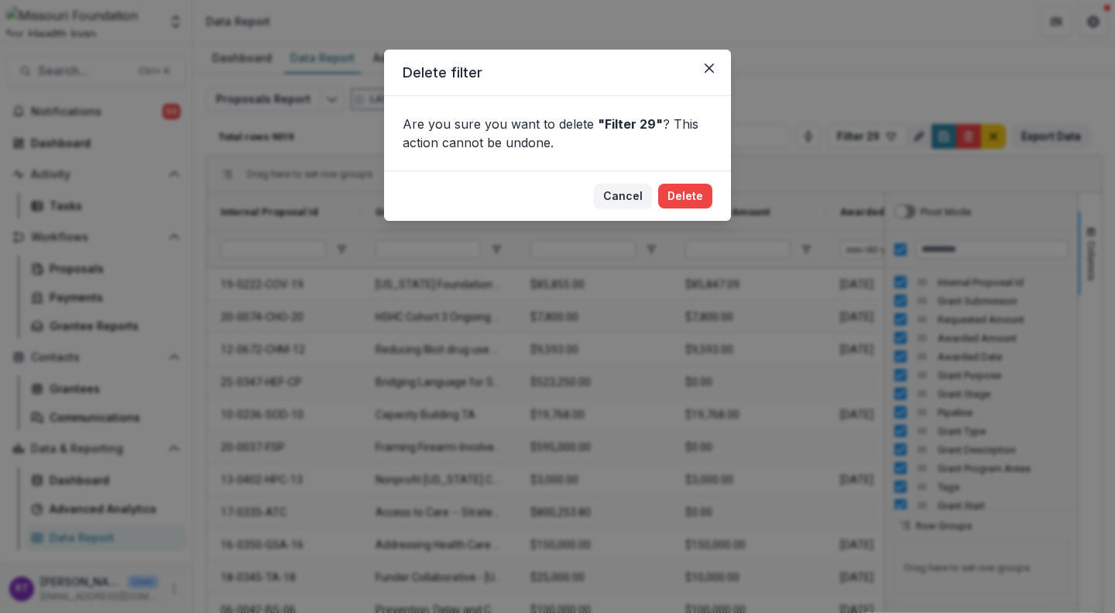
click at [689, 196] on button "Delete" at bounding box center [685, 196] width 54 height 25
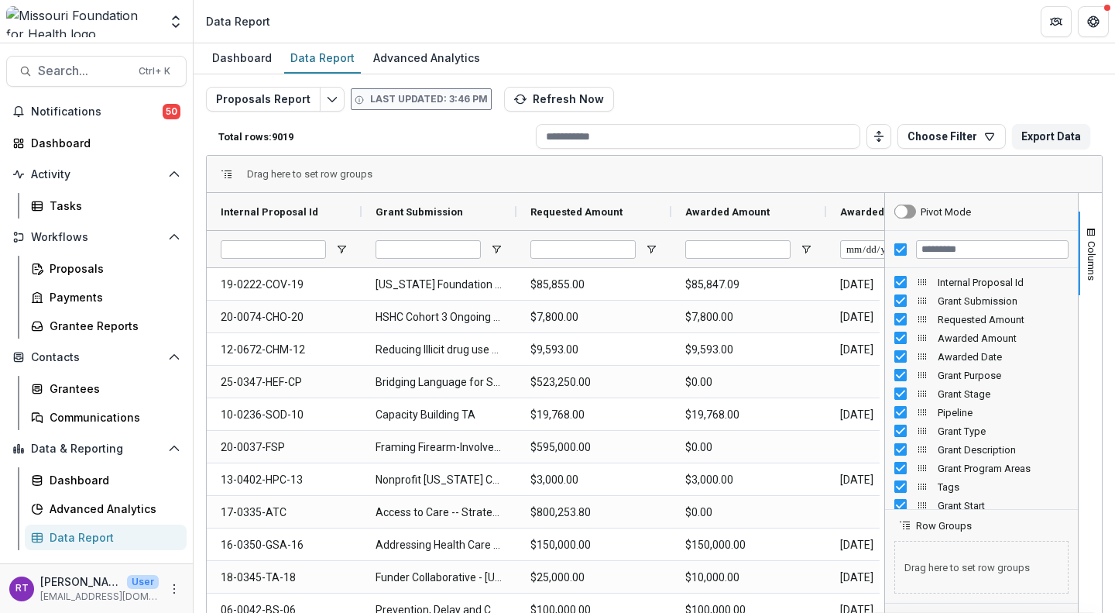
click at [1093, 275] on button "Columns" at bounding box center [1090, 253] width 23 height 84
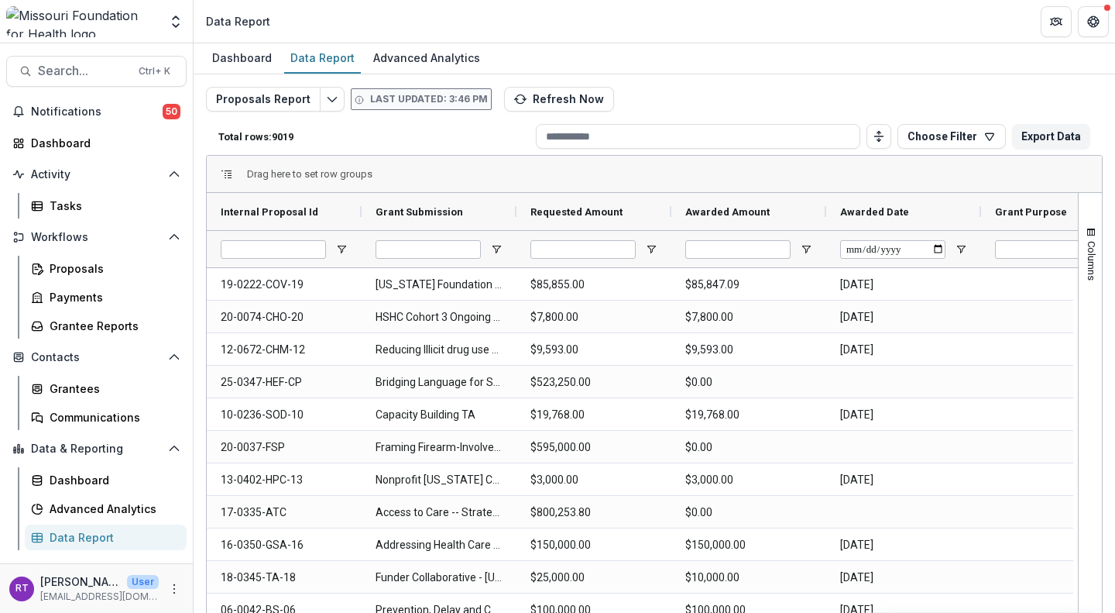
click at [952, 131] on button "Choose Filter" at bounding box center [952, 136] width 108 height 25
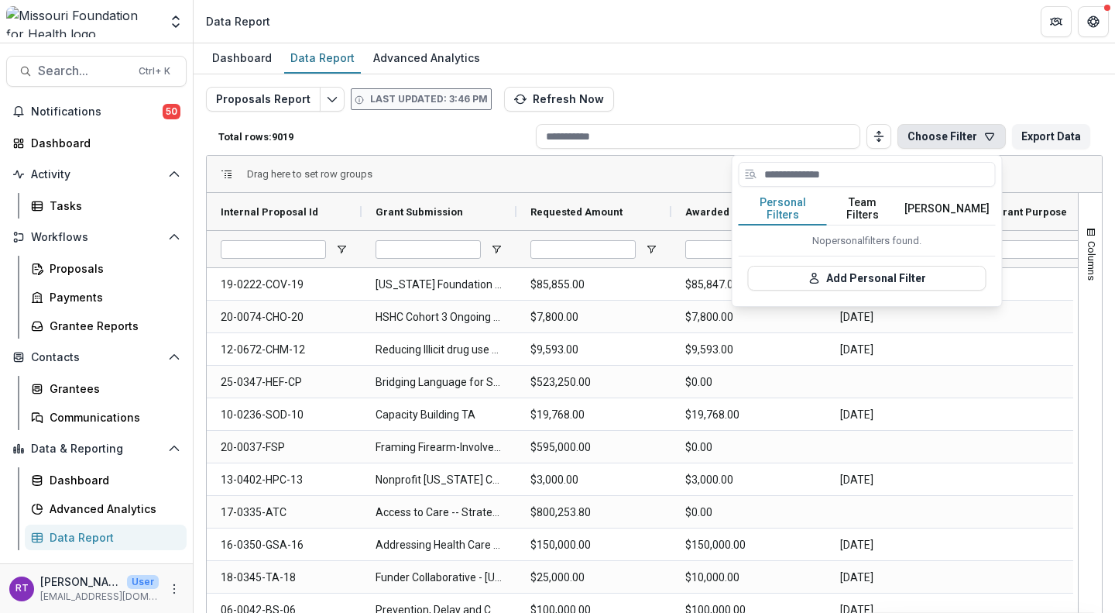
click at [952, 131] on button "Choose Filter" at bounding box center [952, 136] width 108 height 25
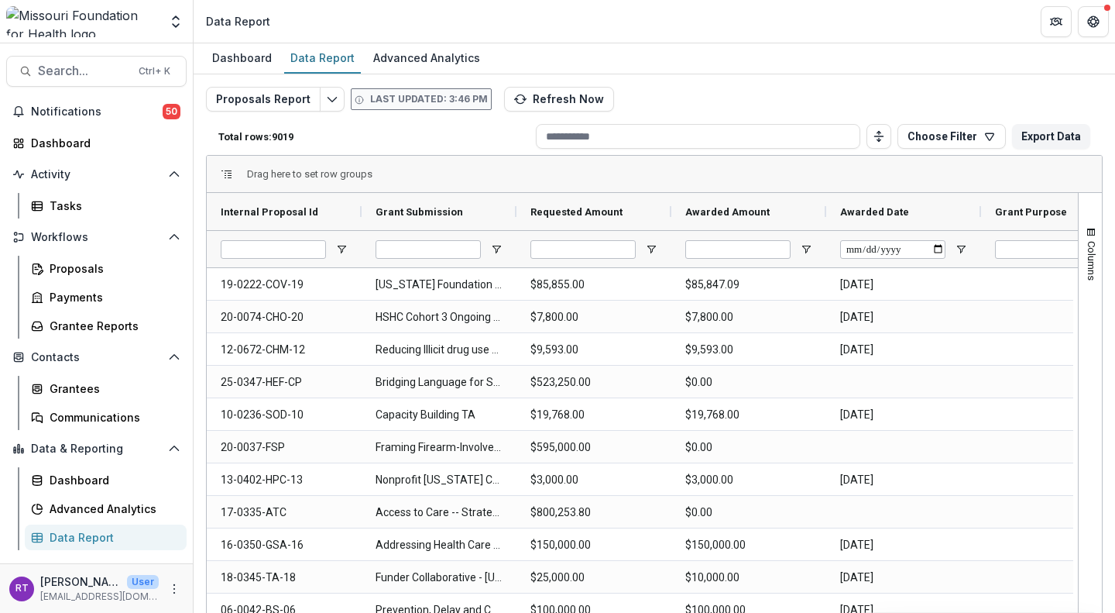
click at [815, 129] on input at bounding box center [698, 136] width 324 height 25
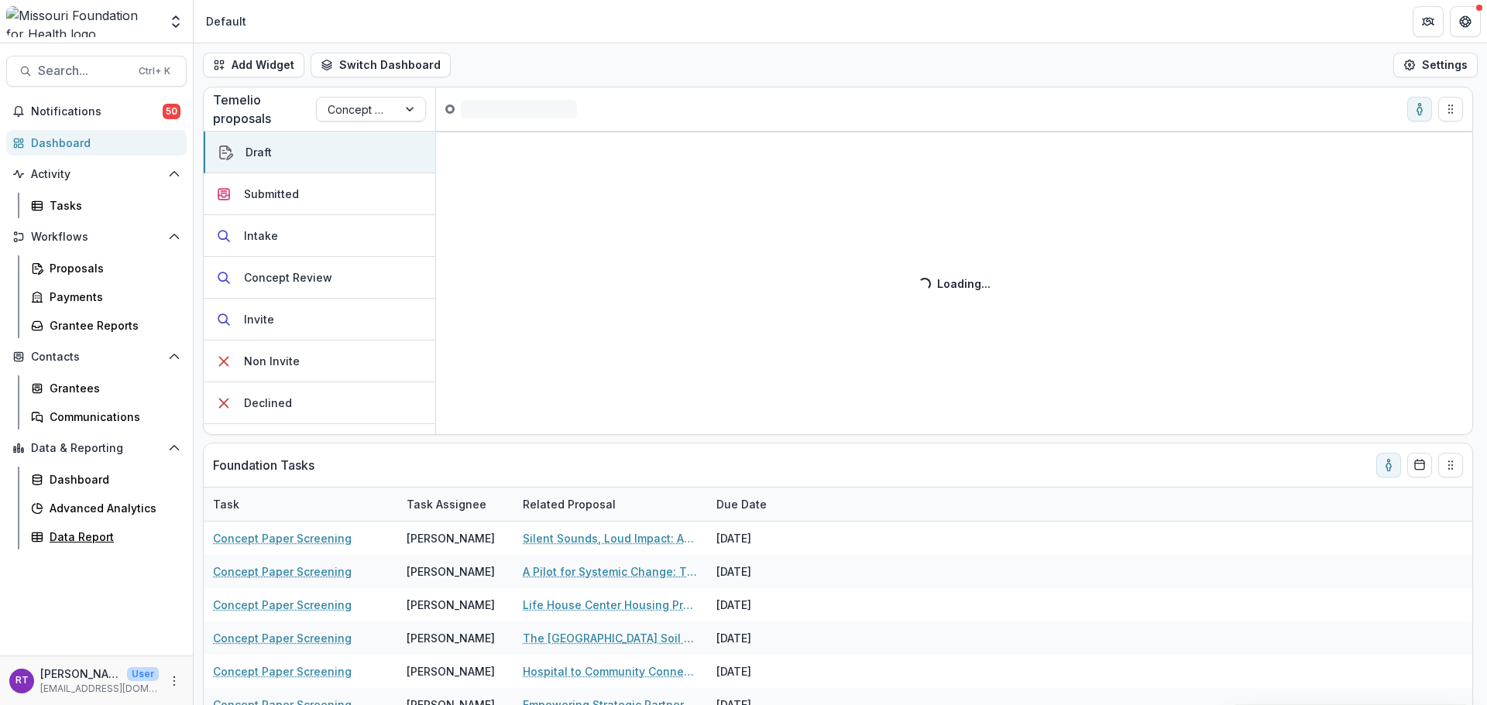
click at [89, 534] on div "Data Report" at bounding box center [112, 537] width 125 height 16
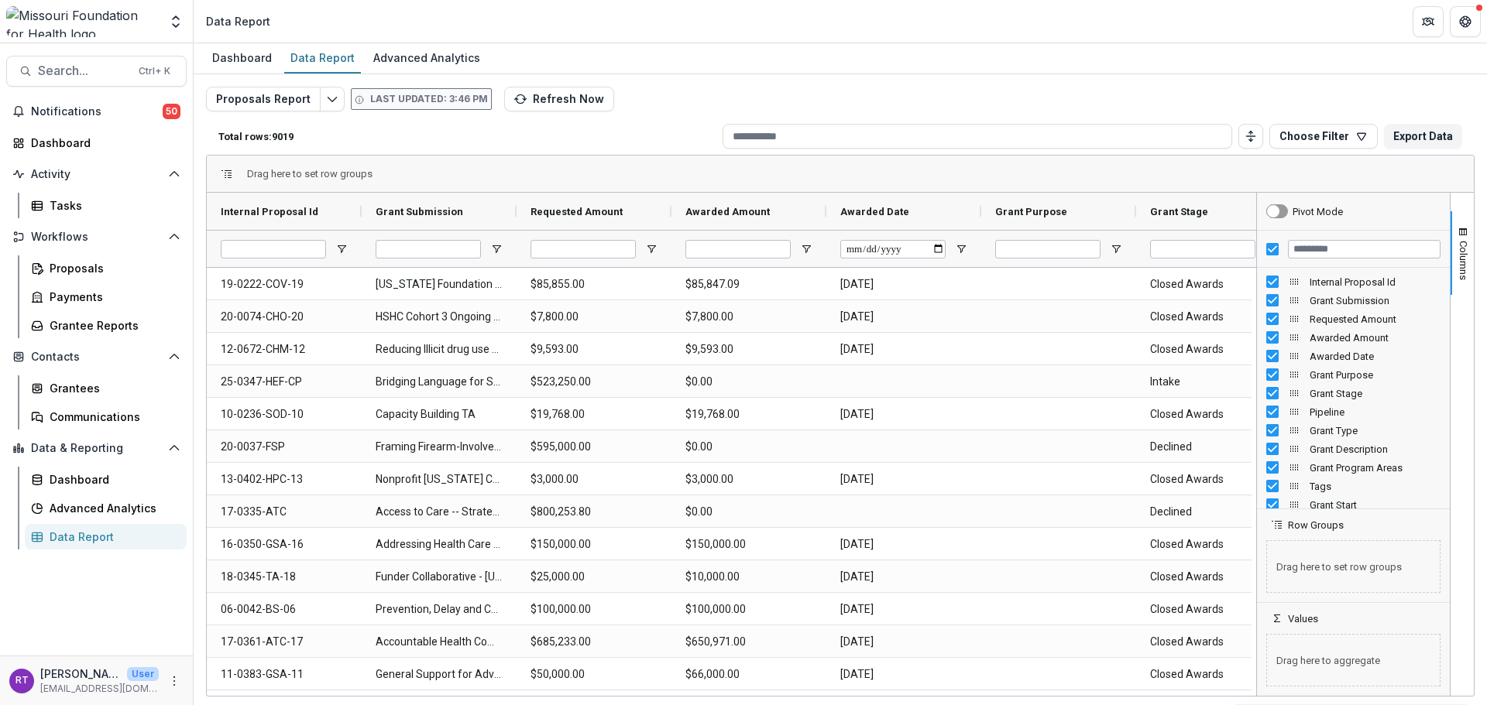
click at [1464, 266] on span "Columns" at bounding box center [1463, 260] width 12 height 39
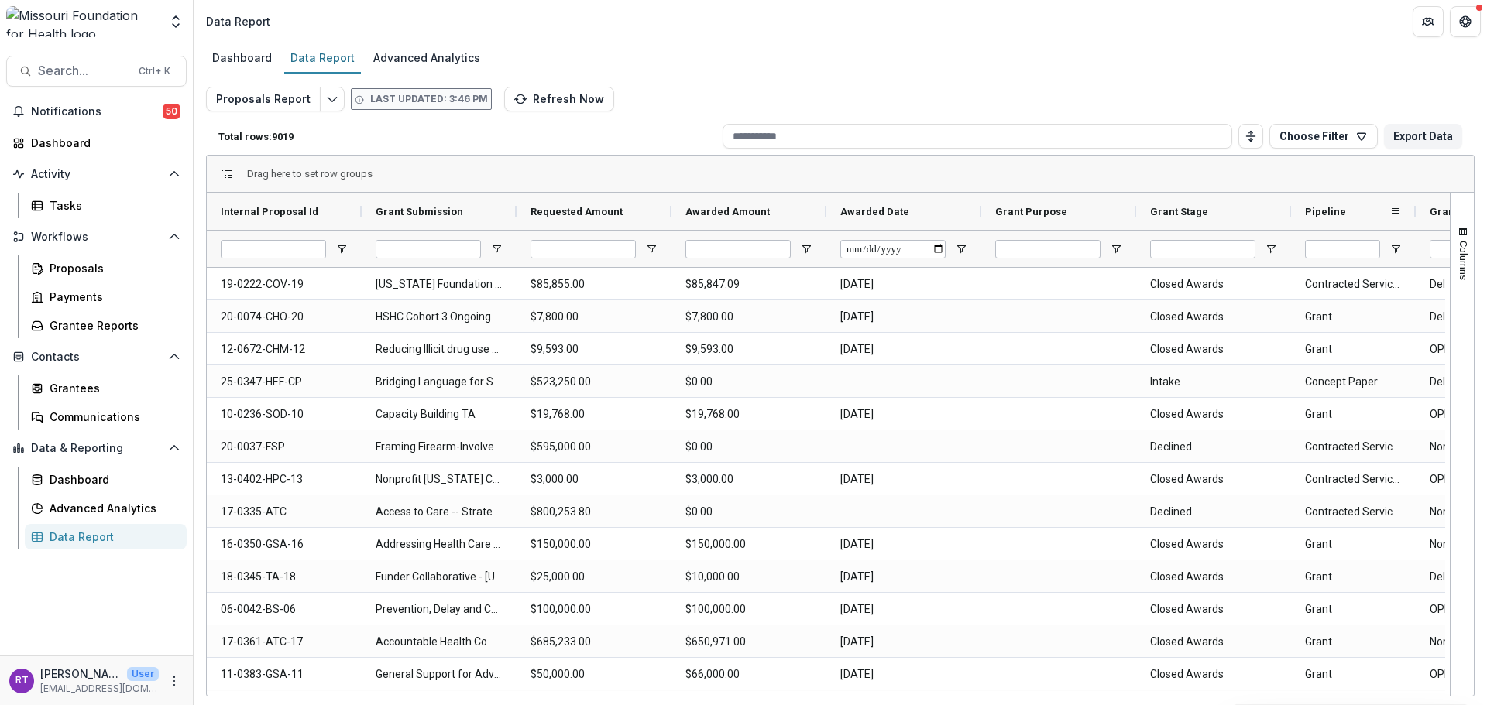
drag, startPoint x: 1444, startPoint y: 211, endPoint x: 1414, endPoint y: 214, distance: 30.3
click at [1414, 214] on div at bounding box center [1415, 211] width 6 height 37
drag, startPoint x: 211, startPoint y: 696, endPoint x: 220, endPoint y: 693, distance: 9.8
click at [220, 693] on div "Drag here to set row groups Drag here to set column labels Internal Proposal Id…" at bounding box center [840, 426] width 1268 height 542
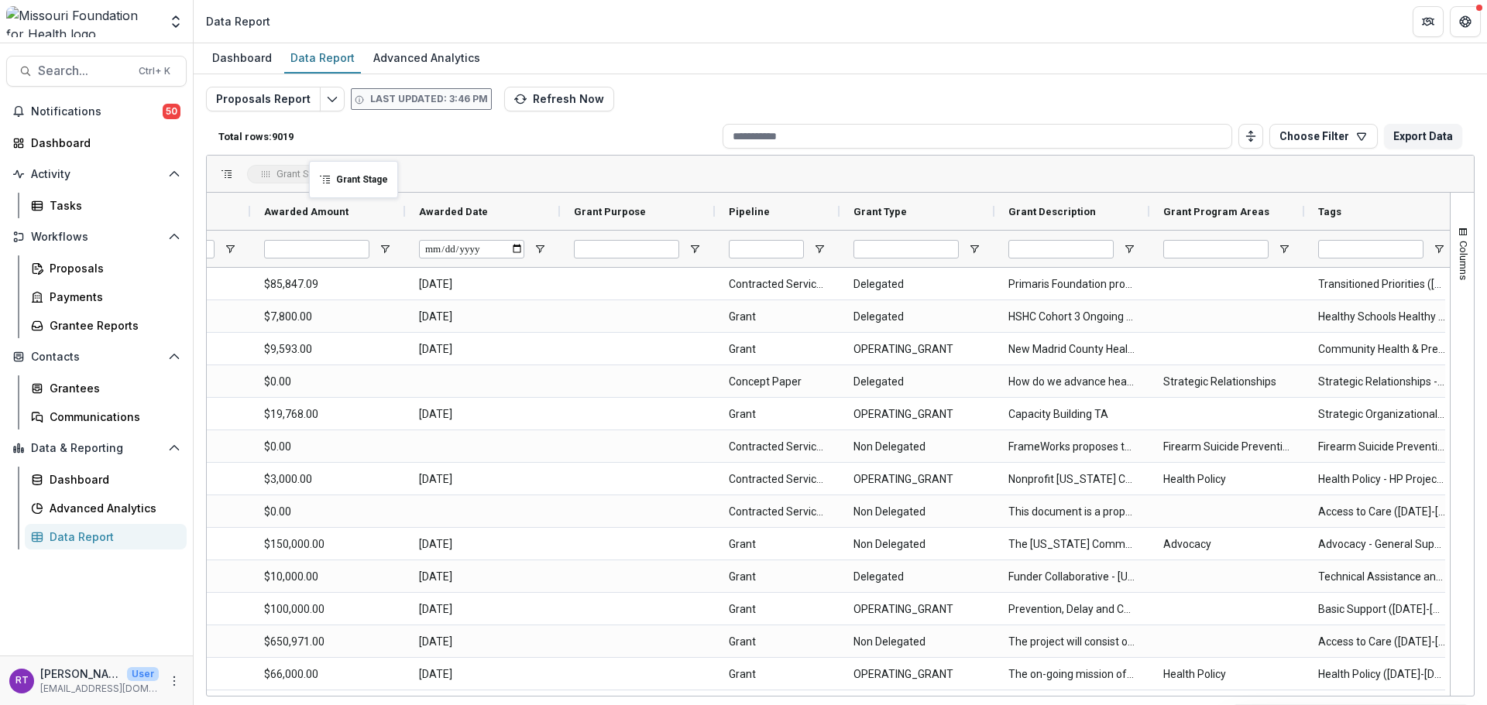
drag, startPoint x: 780, startPoint y: 218, endPoint x: 317, endPoint y: 170, distance: 465.5
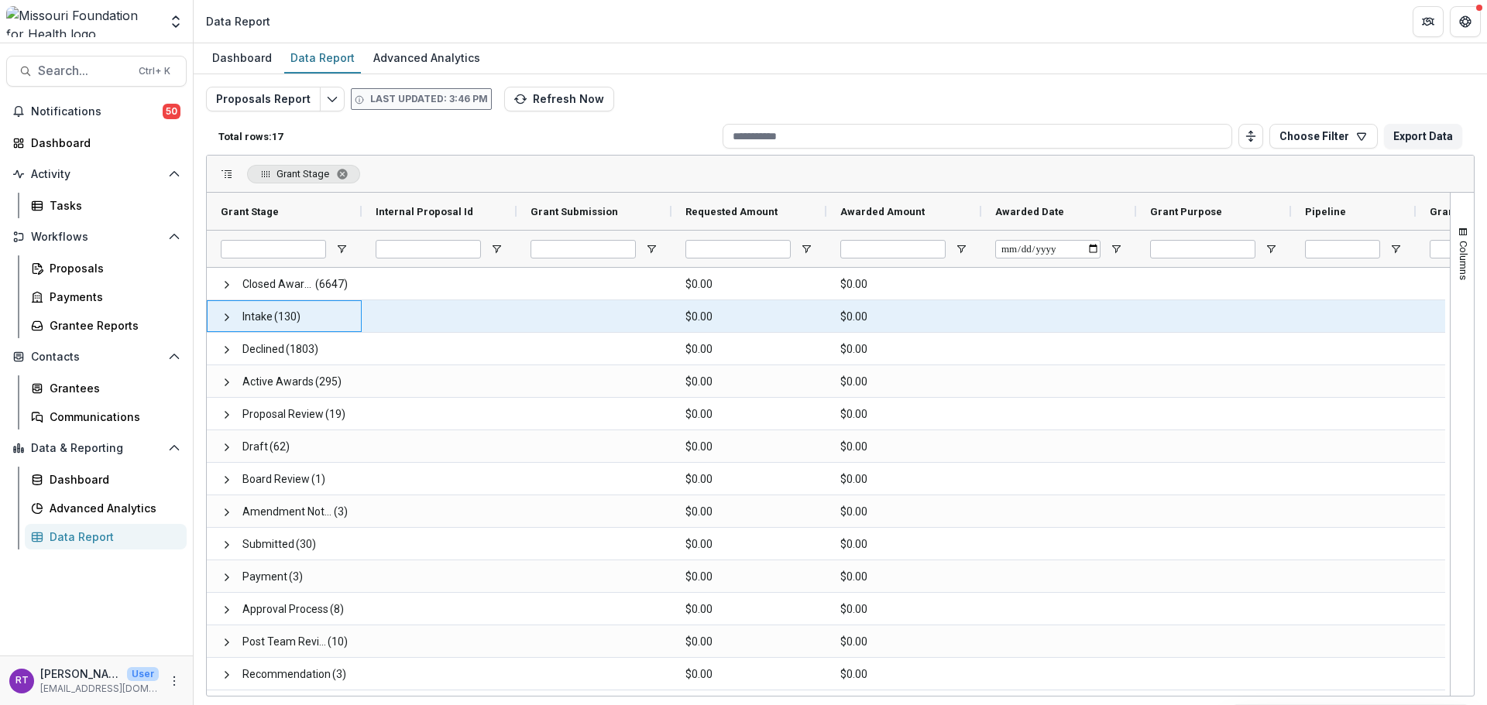
click at [221, 311] on span at bounding box center [227, 317] width 12 height 12
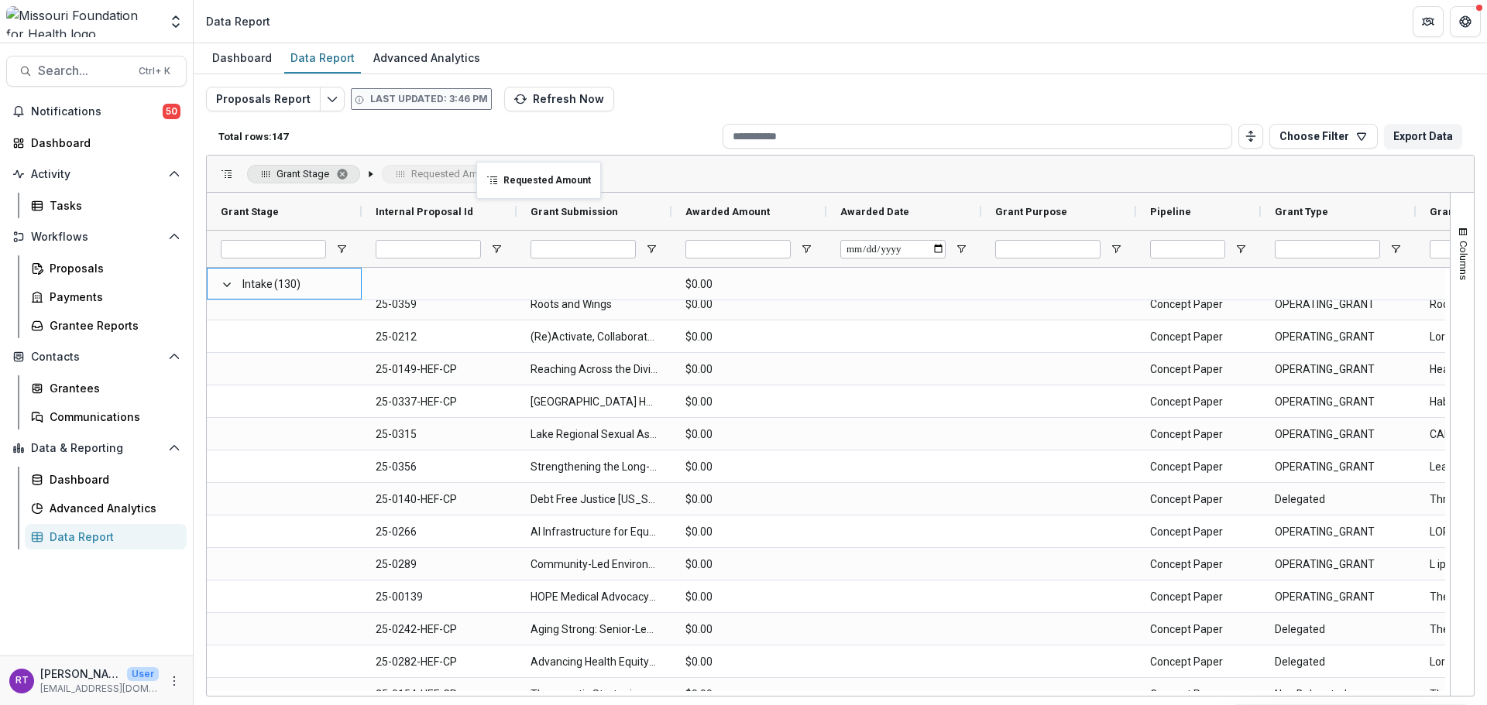
drag, startPoint x: 726, startPoint y: 211, endPoint x: 503, endPoint y: 156, distance: 229.5
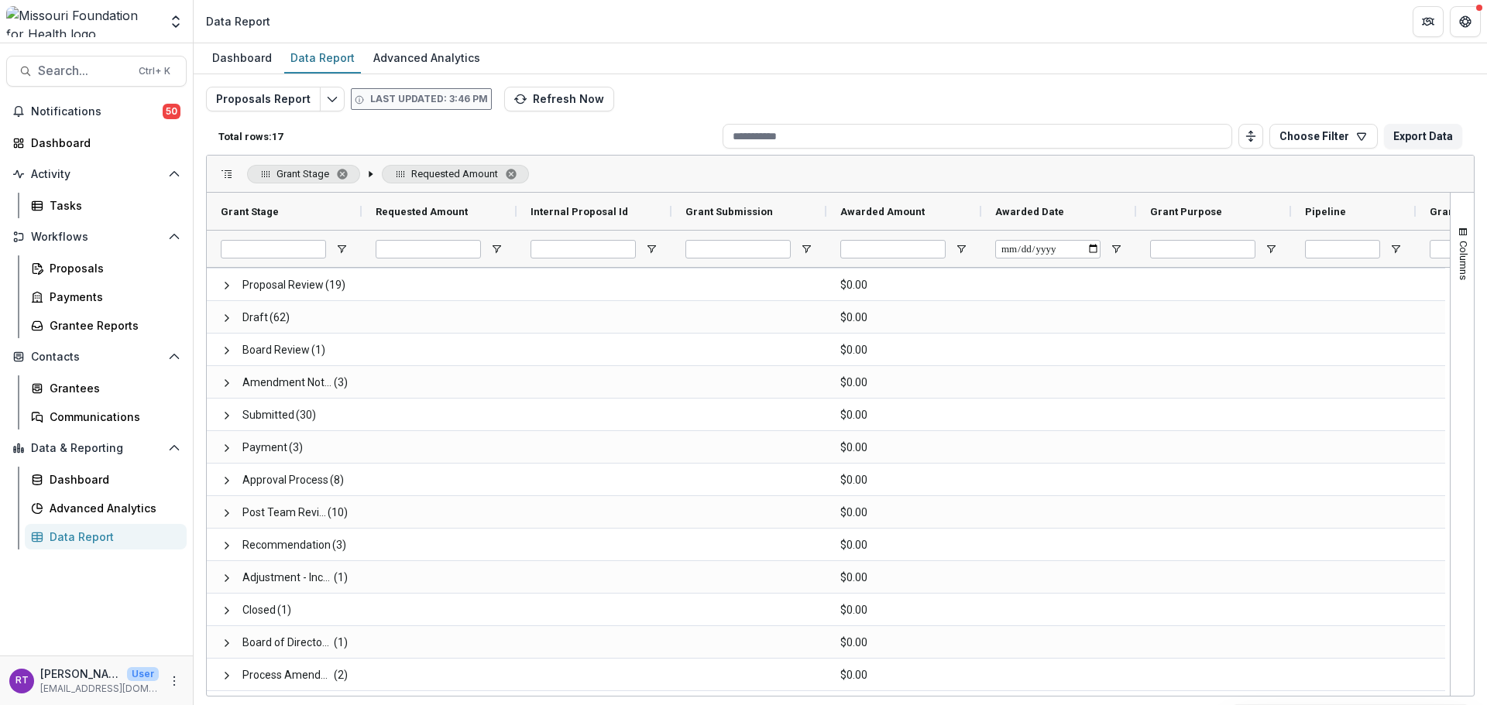
click at [338, 173] on span "Grant Stage. Press ENTER to sort. Press DELETE to remove" at bounding box center [342, 174] width 12 height 12
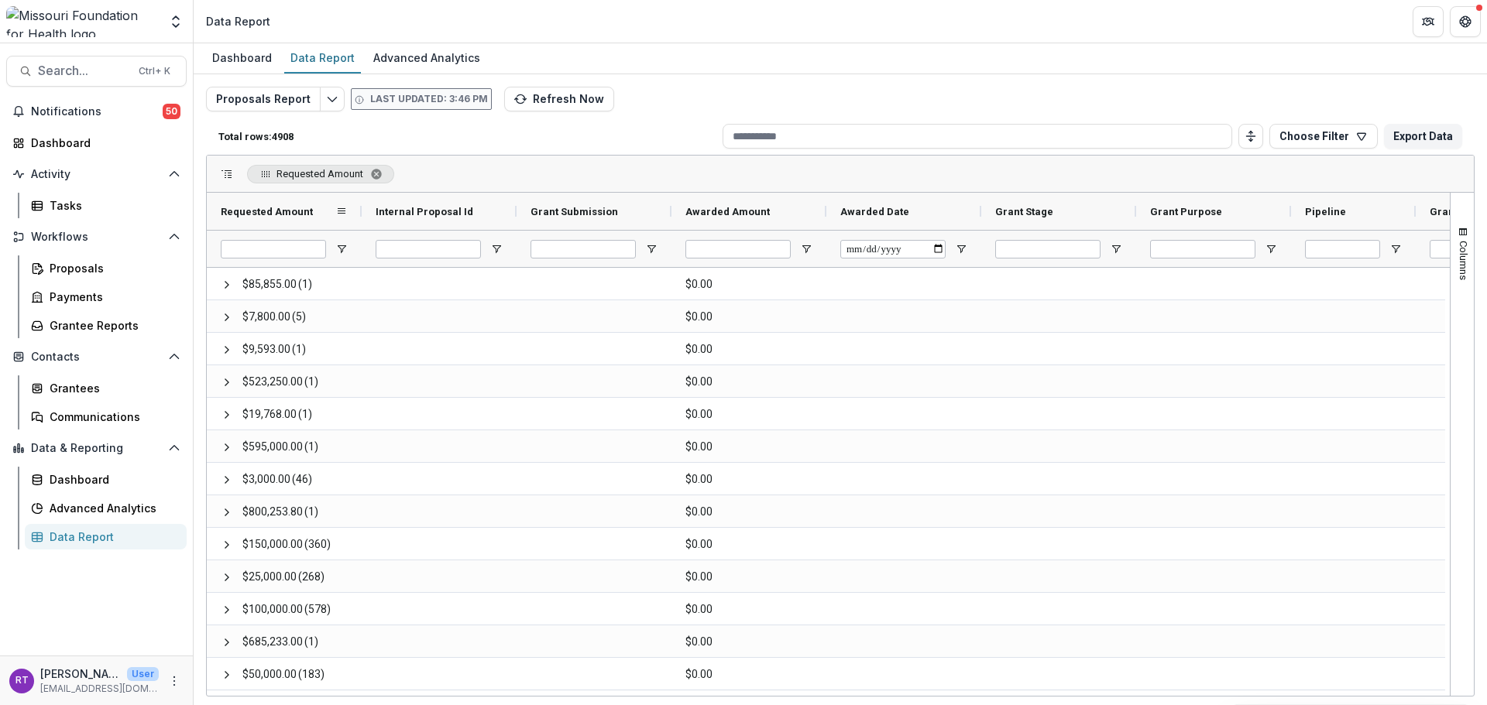
click at [332, 210] on div "Requested Amount" at bounding box center [278, 211] width 115 height 29
click at [335, 210] on div "Requested Amount 1" at bounding box center [278, 211] width 115 height 29
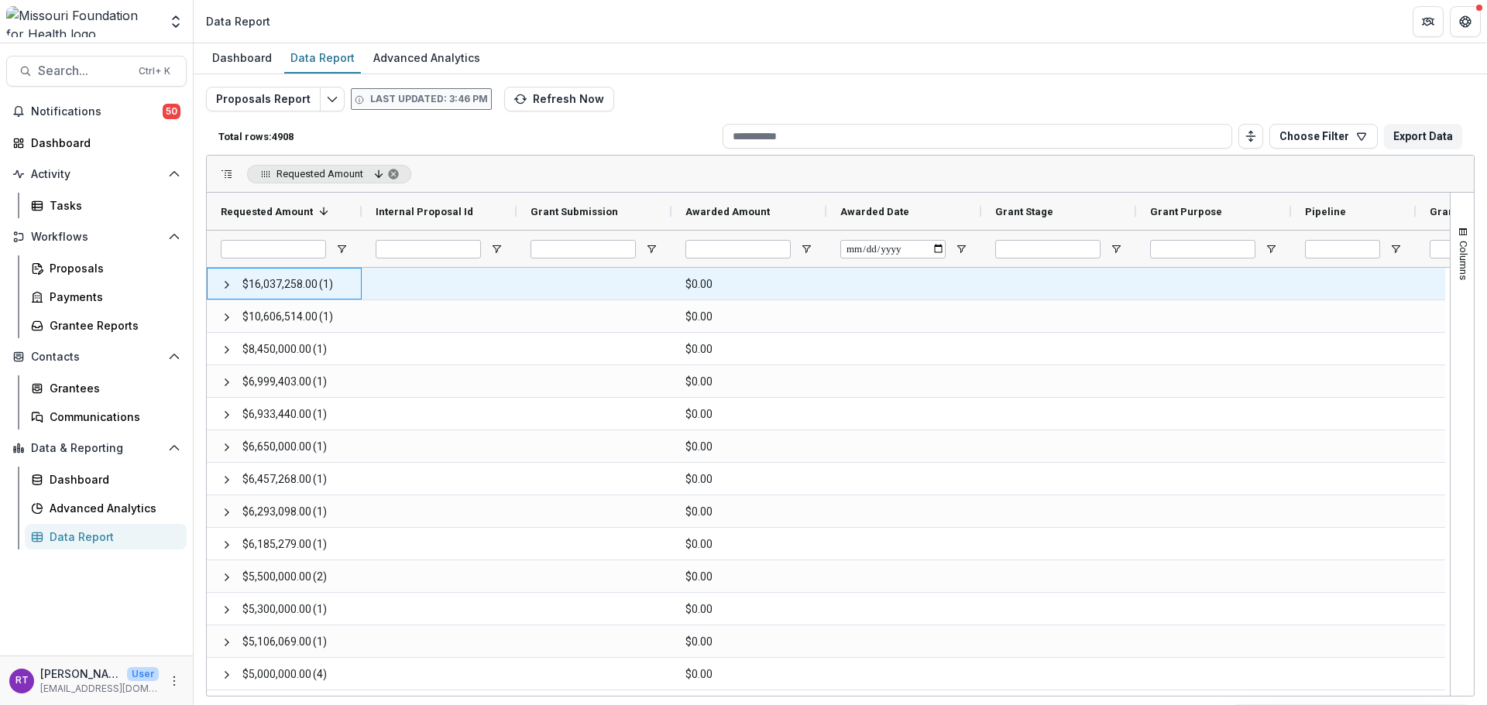
click at [227, 280] on span at bounding box center [227, 285] width 12 height 12
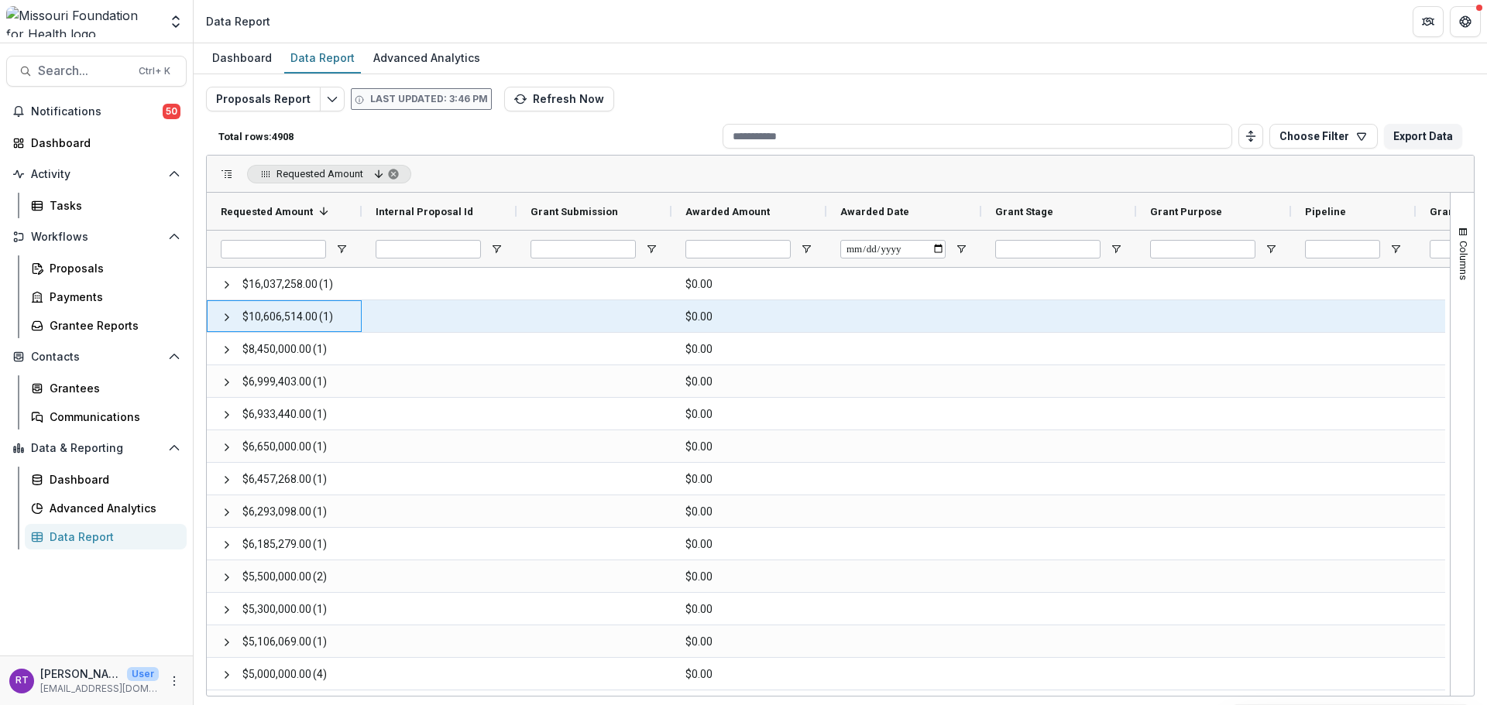
click at [227, 314] on span at bounding box center [227, 317] width 12 height 12
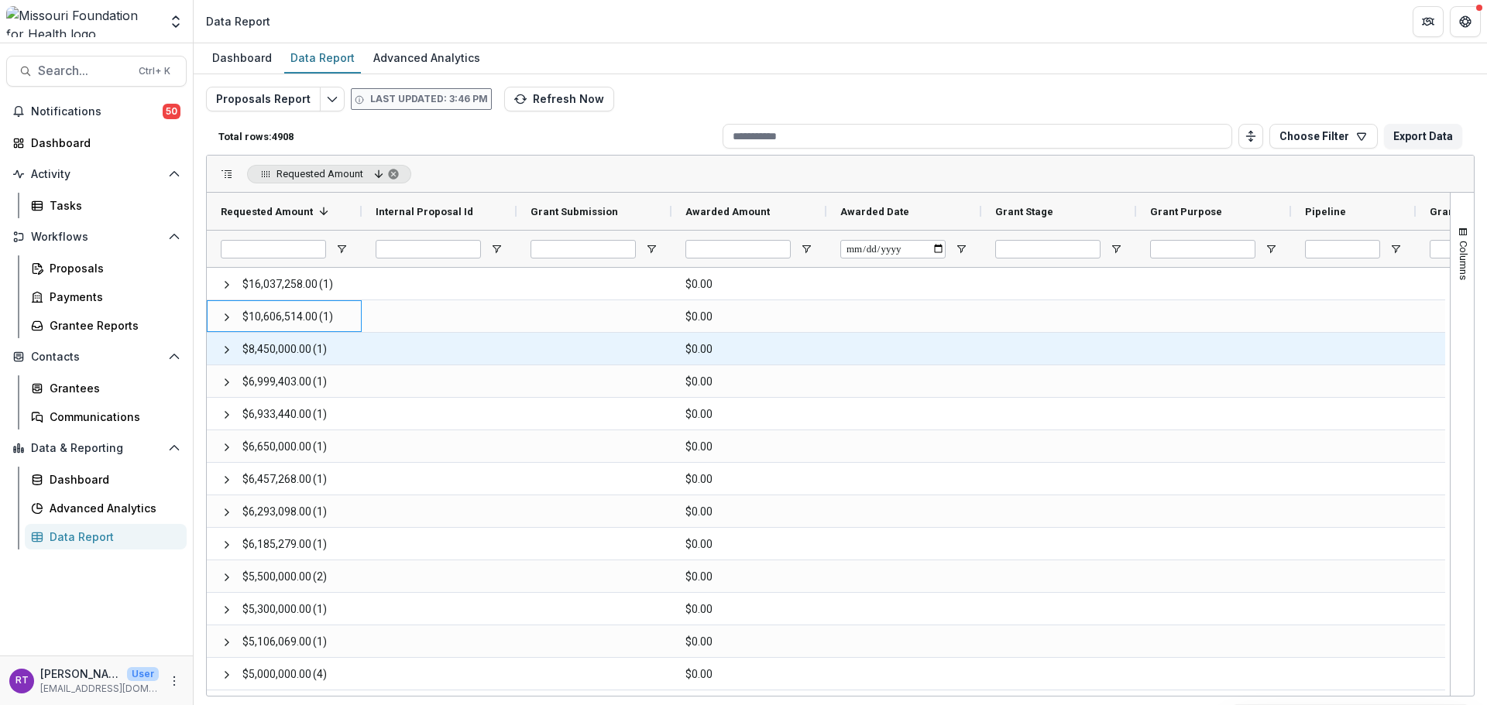
click at [224, 352] on span at bounding box center [227, 350] width 12 height 12
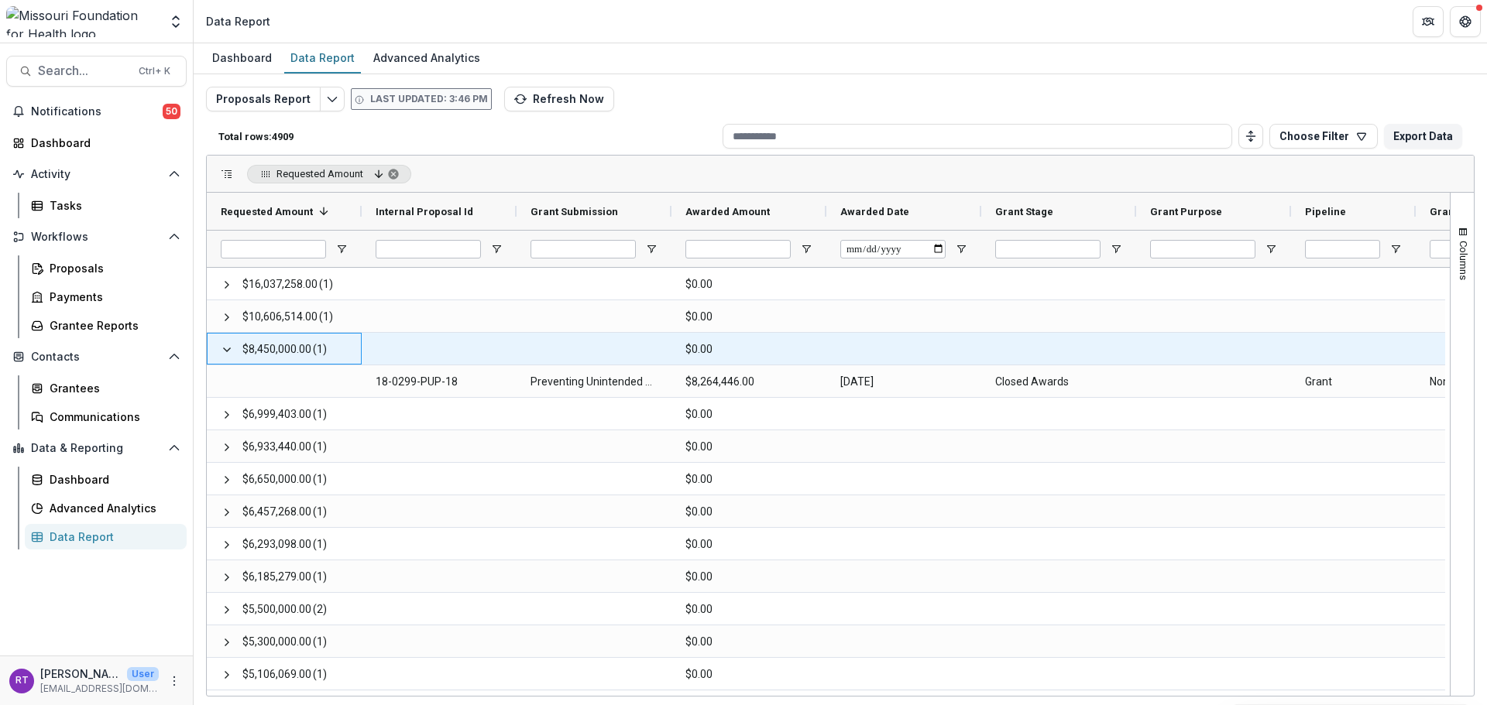
click at [224, 352] on span at bounding box center [227, 350] width 12 height 12
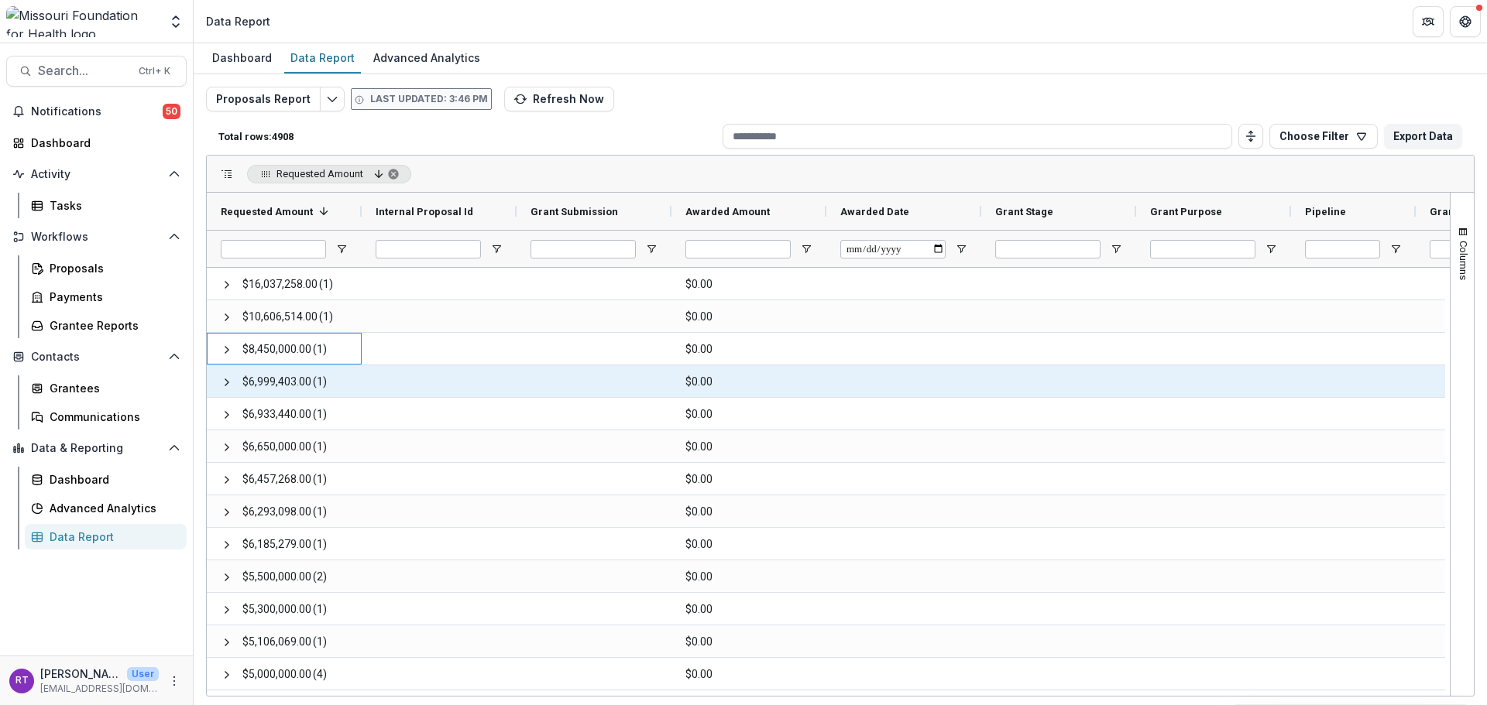
click at [223, 380] on span at bounding box center [227, 382] width 12 height 12
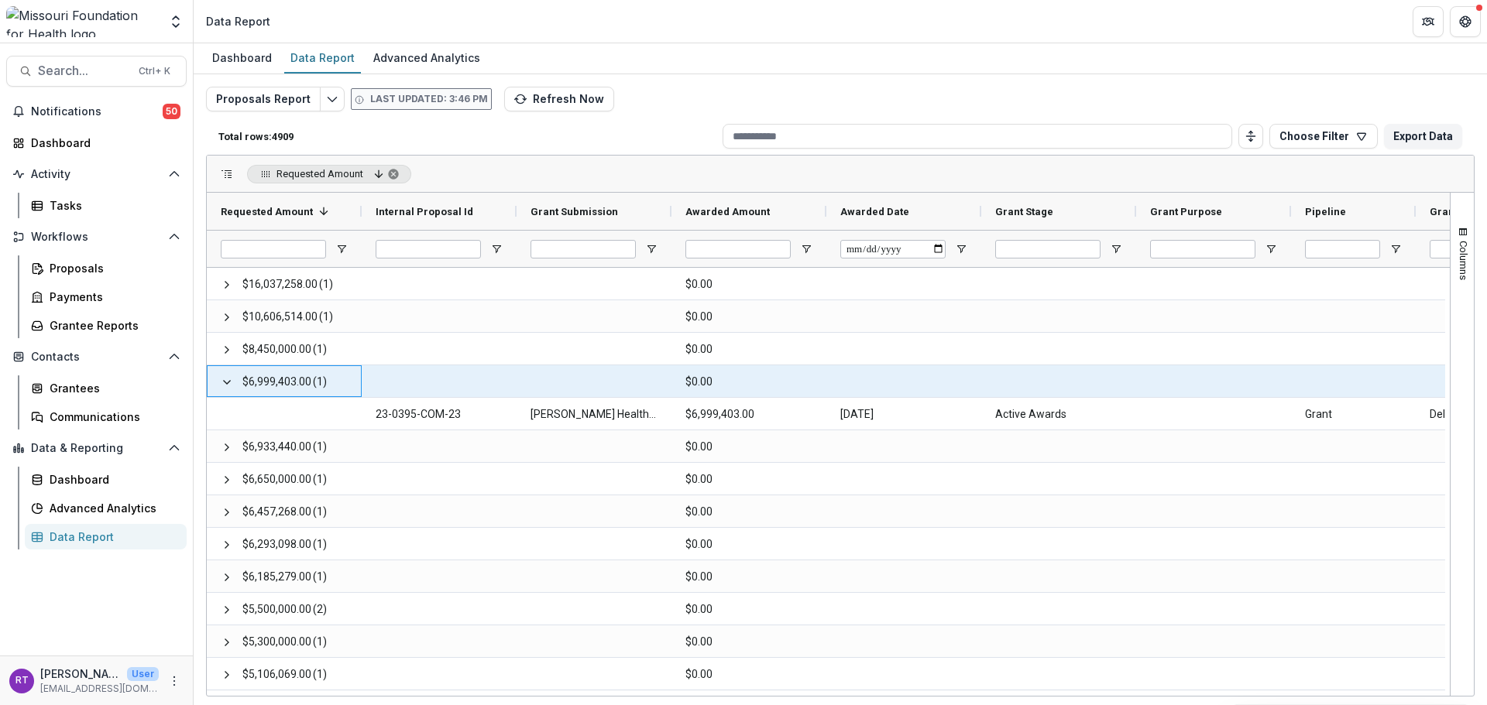
click at [223, 380] on span at bounding box center [227, 382] width 12 height 12
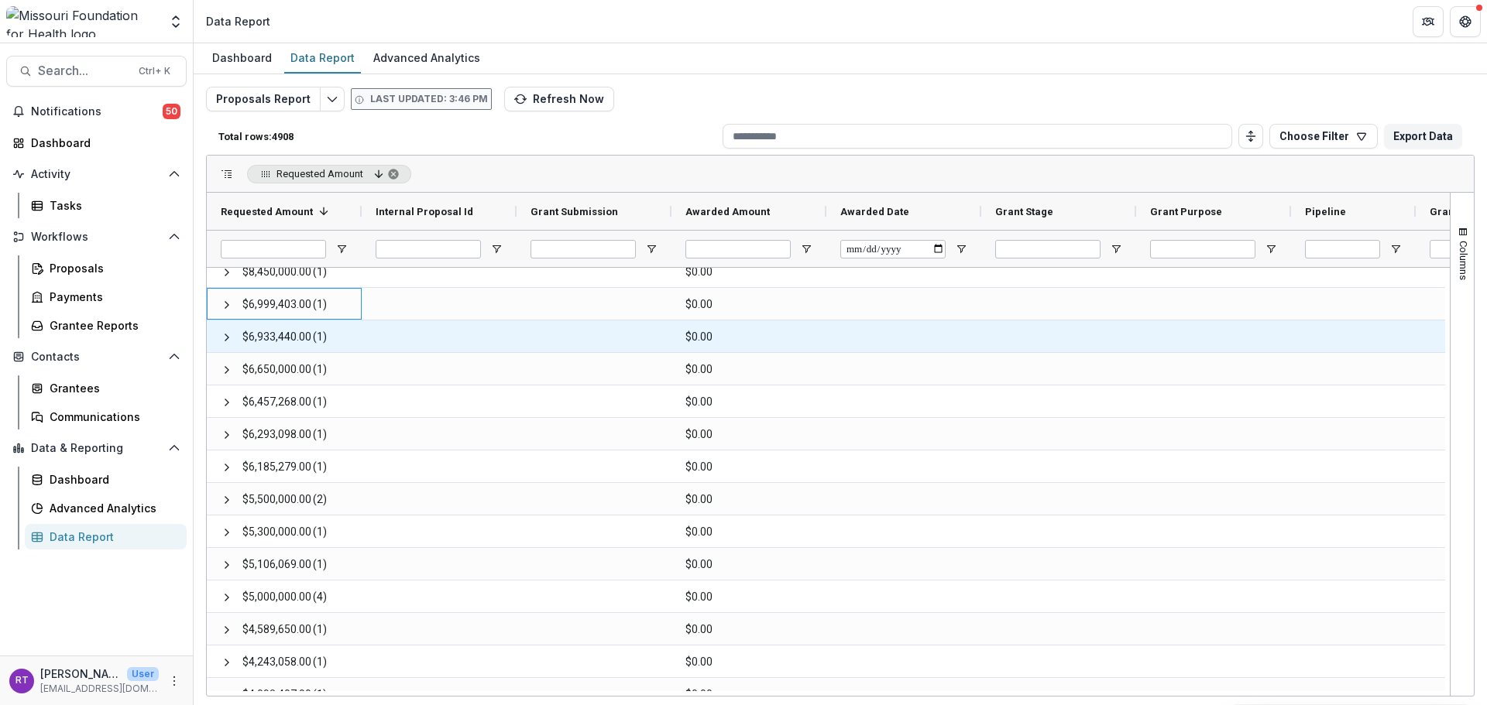
click at [219, 334] on div "$6,933,440.00 (1)" at bounding box center [284, 337] width 155 height 32
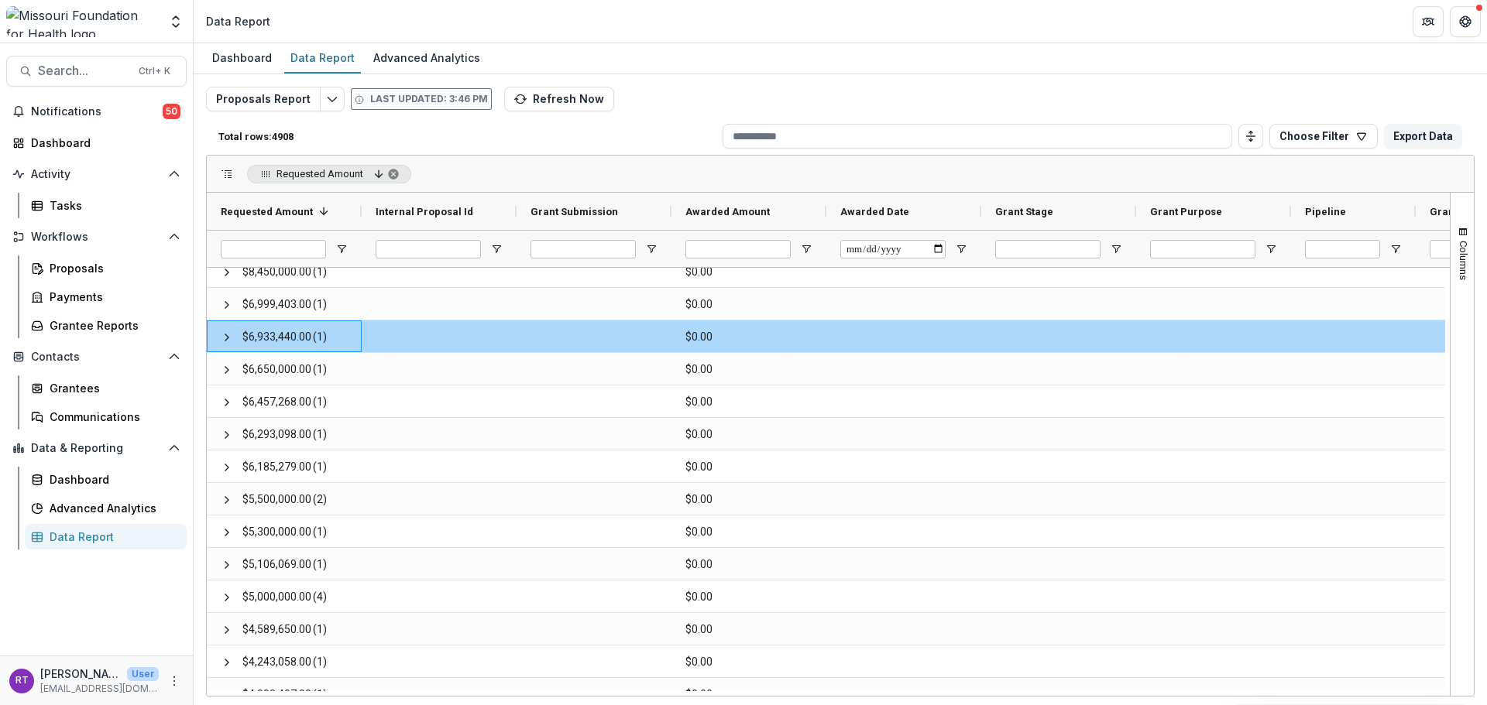
click at [227, 338] on span at bounding box center [227, 337] width 12 height 12
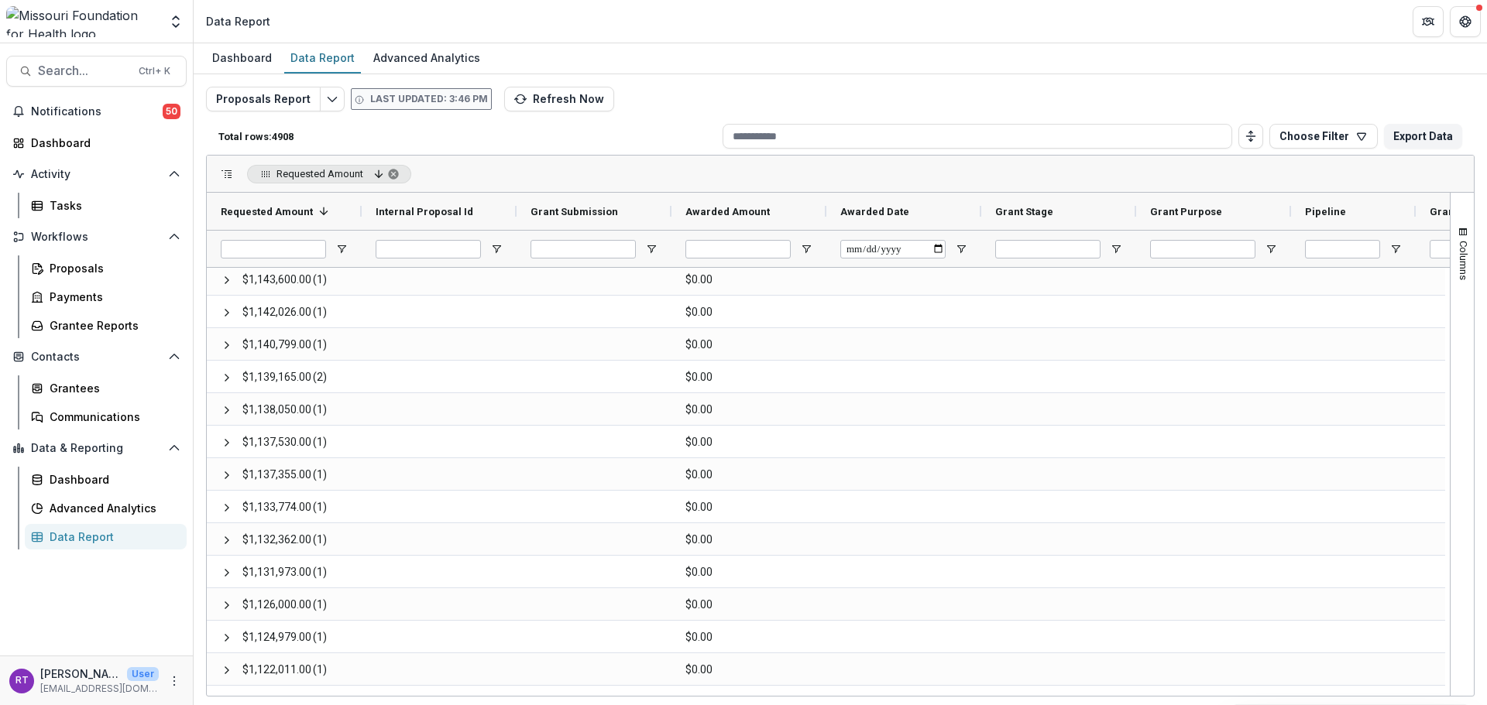
click at [390, 173] on span "Requested Amount, descending. Press ENTER to sort. Press DELETE to remove" at bounding box center [393, 174] width 12 height 12
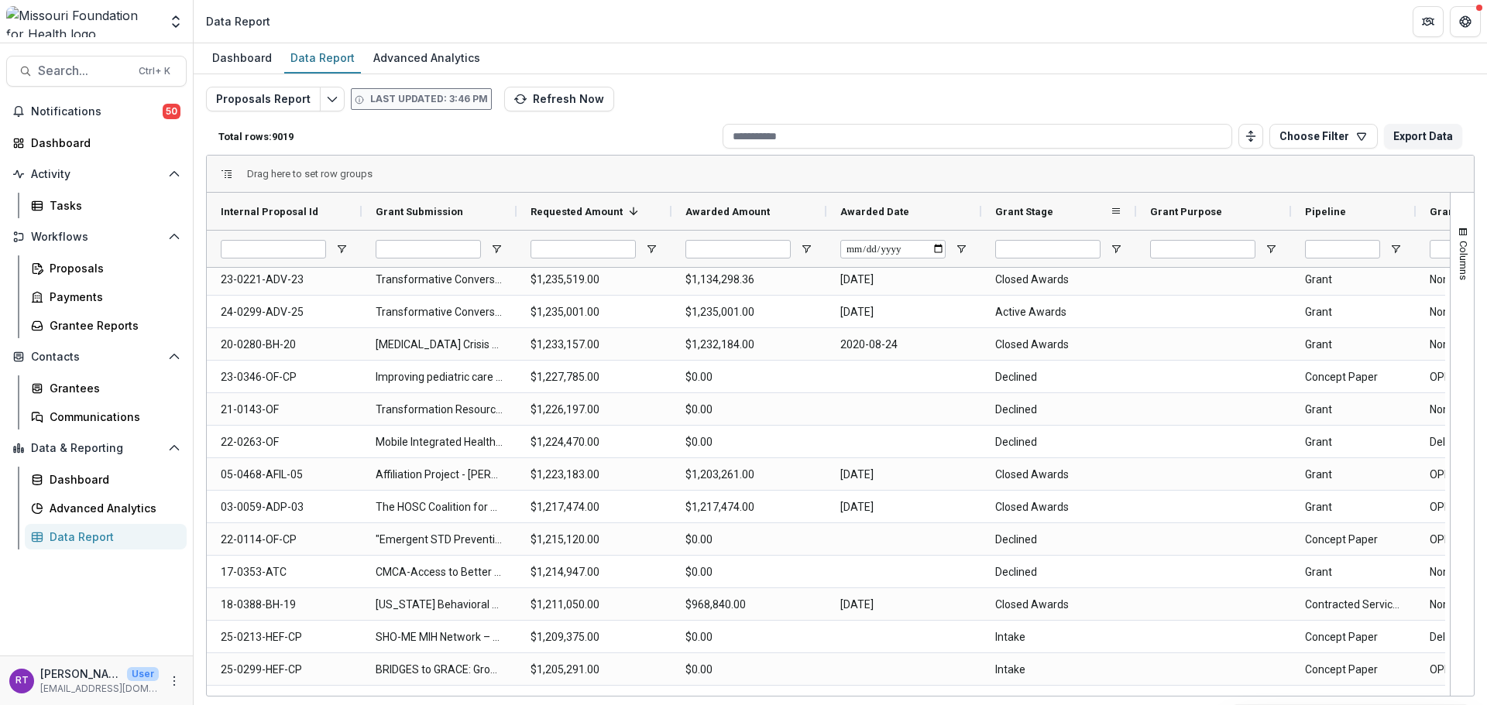
click at [1120, 212] on span at bounding box center [1116, 211] width 12 height 12
click at [1103, 173] on div "Drag here to set row groups" at bounding box center [840, 174] width 1267 height 37
click at [223, 166] on div "Drag here to set row groups" at bounding box center [840, 174] width 1267 height 37
click at [229, 177] on span at bounding box center [227, 174] width 12 height 12
click at [1345, 156] on div "Drag here to set row groups" at bounding box center [840, 174] width 1267 height 37
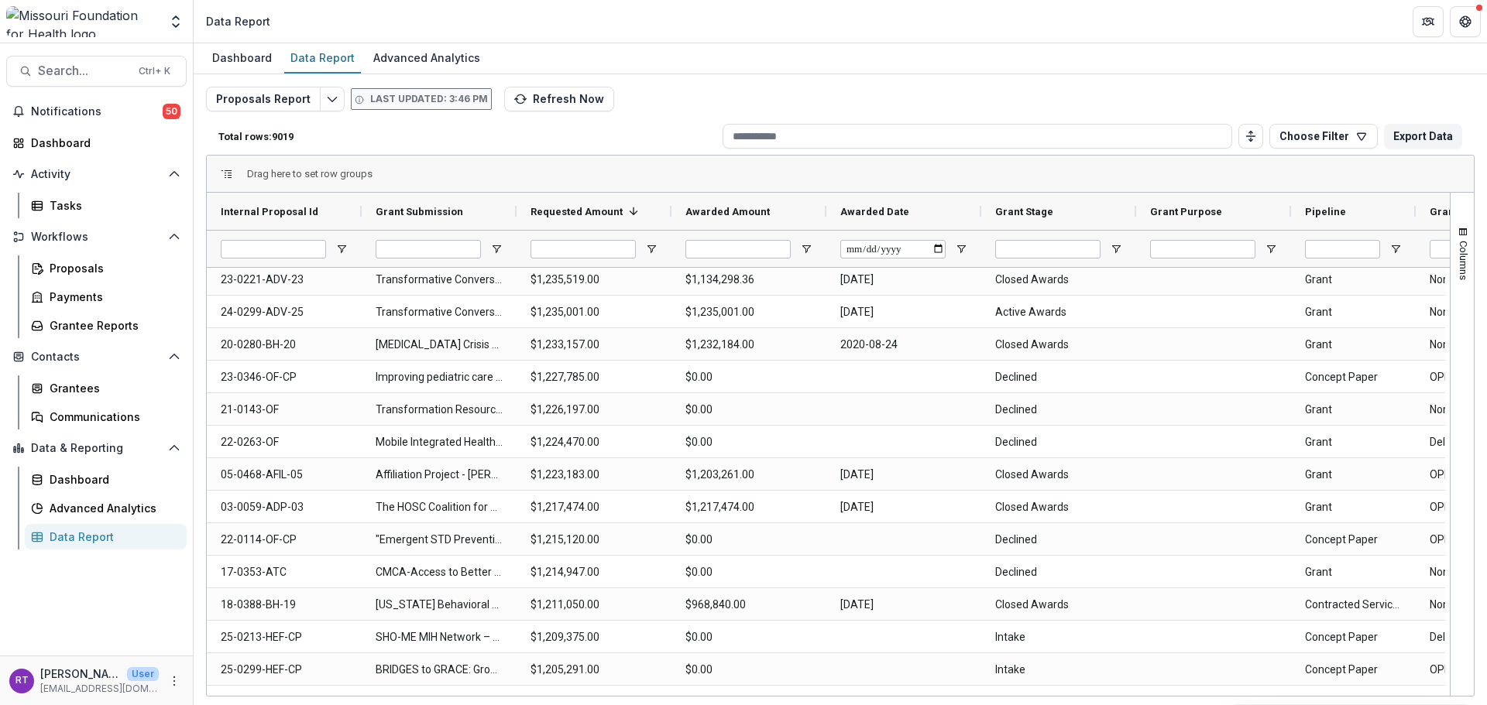
click at [1347, 140] on button "Choose Filter" at bounding box center [1323, 136] width 108 height 25
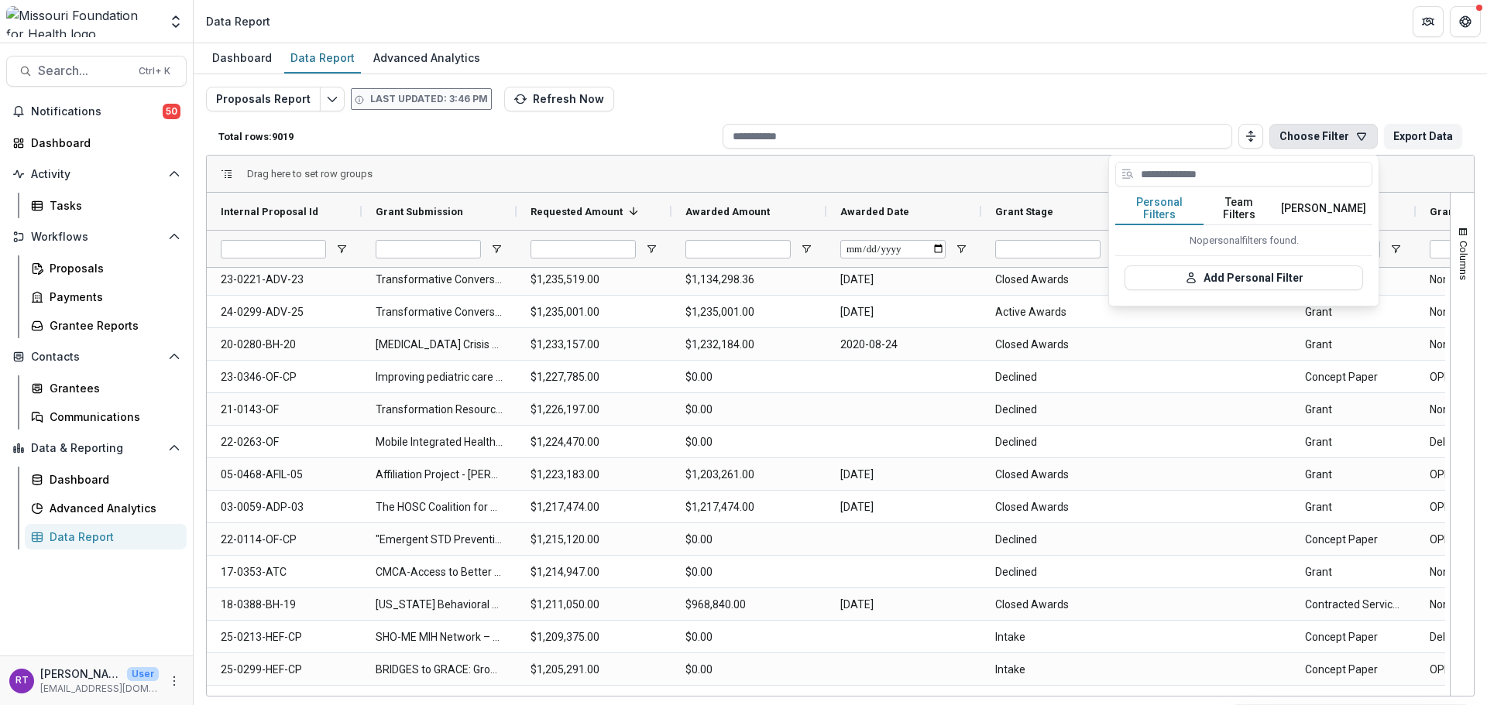
click at [1249, 203] on button "Team Filters" at bounding box center [1238, 209] width 71 height 33
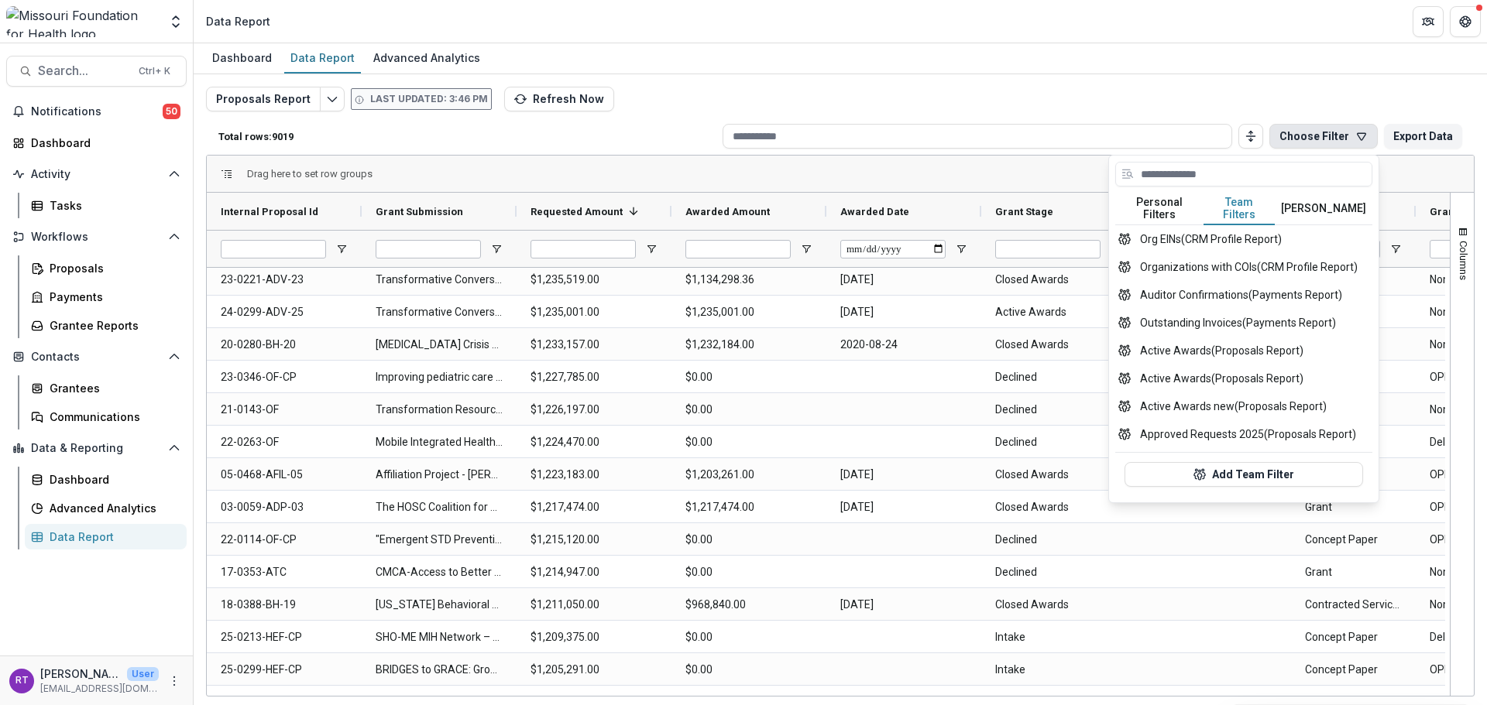
click at [1309, 198] on button "[PERSON_NAME]" at bounding box center [1324, 209] width 98 height 33
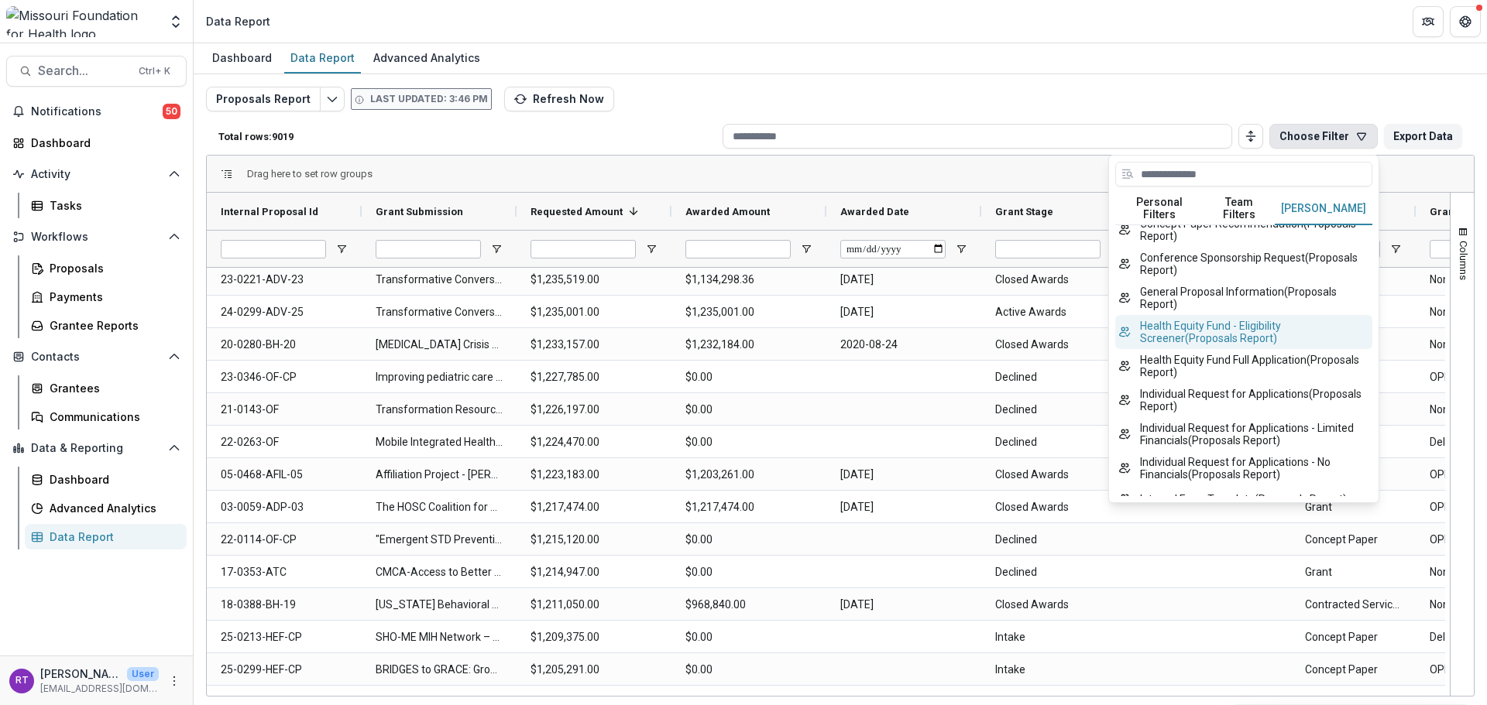
click at [1313, 349] on button "Health Equity Fund - Eligibility Screener ( Proposals Report )" at bounding box center [1243, 332] width 257 height 34
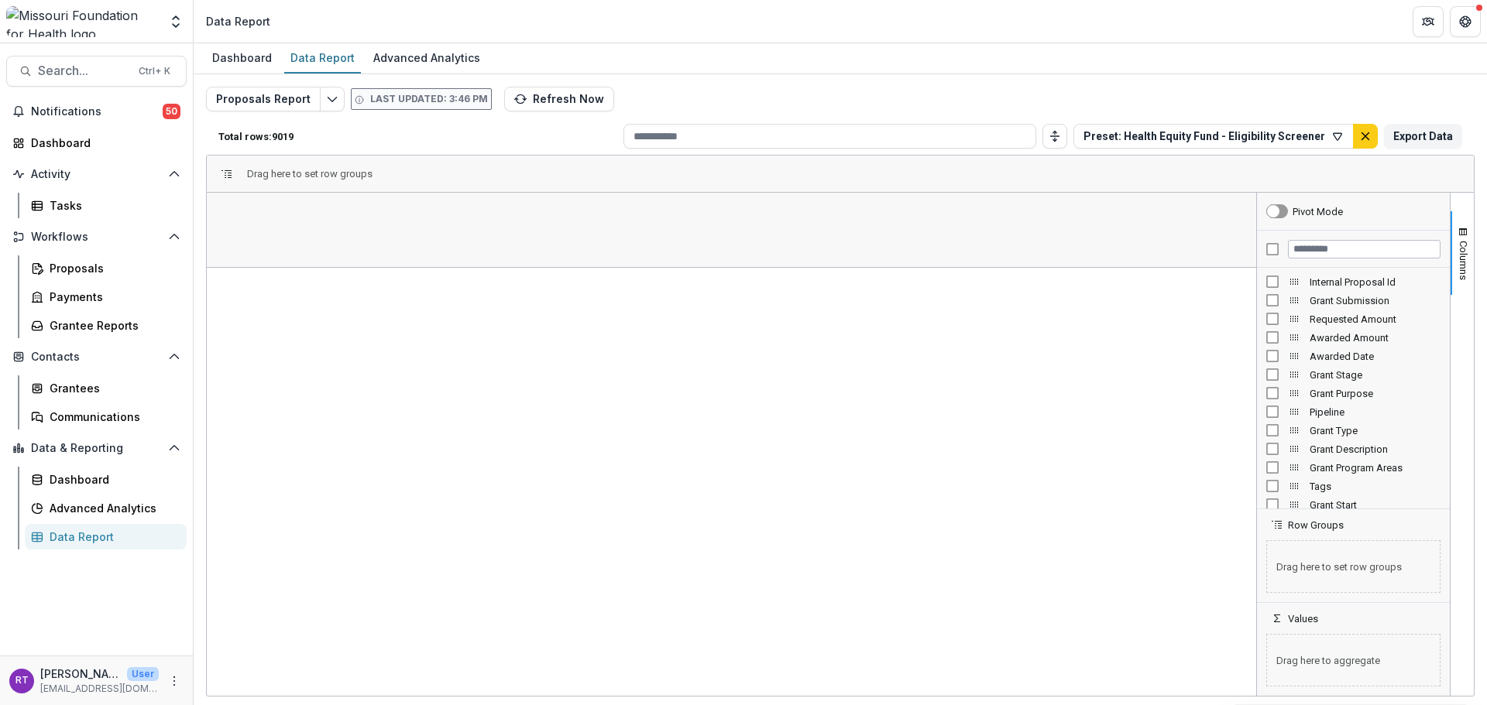
scroll to position [929, 0]
click at [1263, 137] on button "Preset: Health Equity Fund - Eligibility Screener" at bounding box center [1213, 136] width 280 height 25
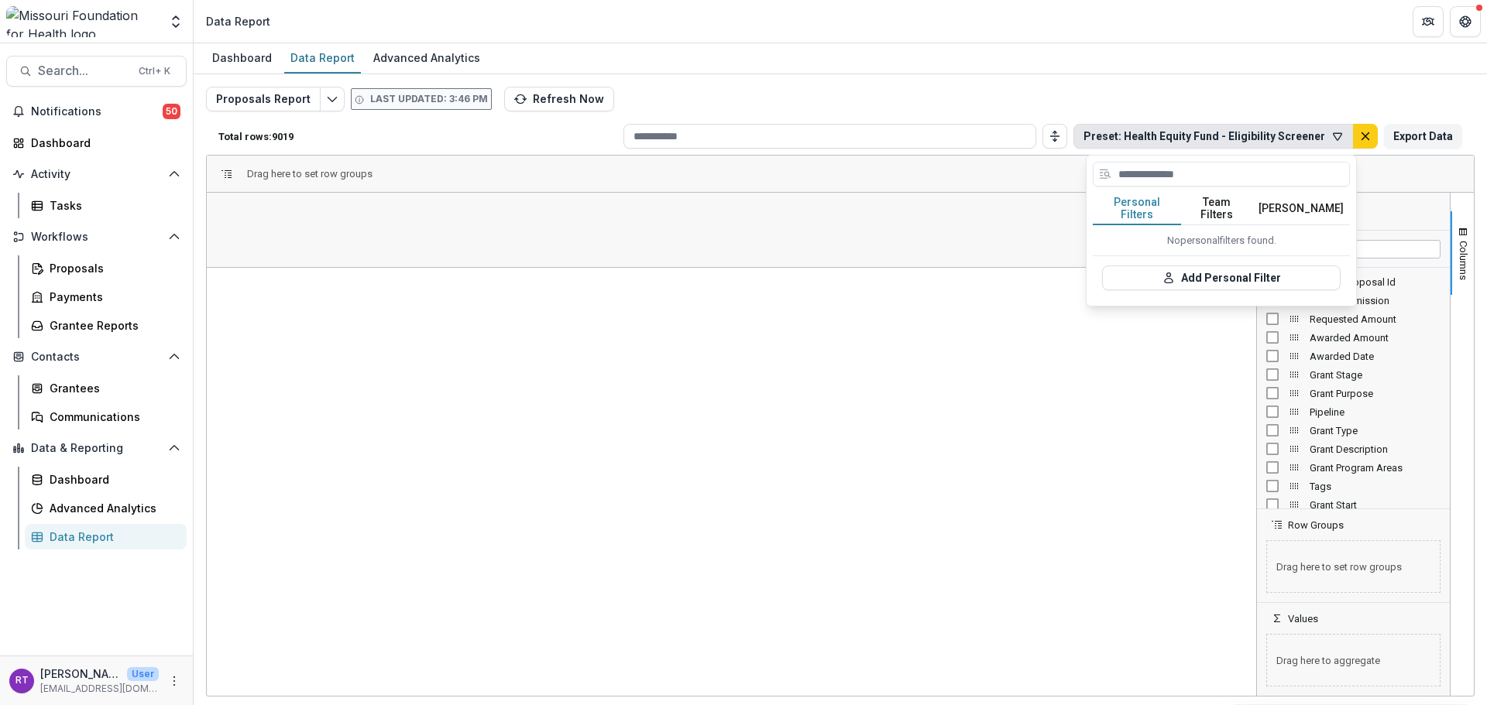
click at [1279, 202] on button "[PERSON_NAME]" at bounding box center [1301, 209] width 98 height 33
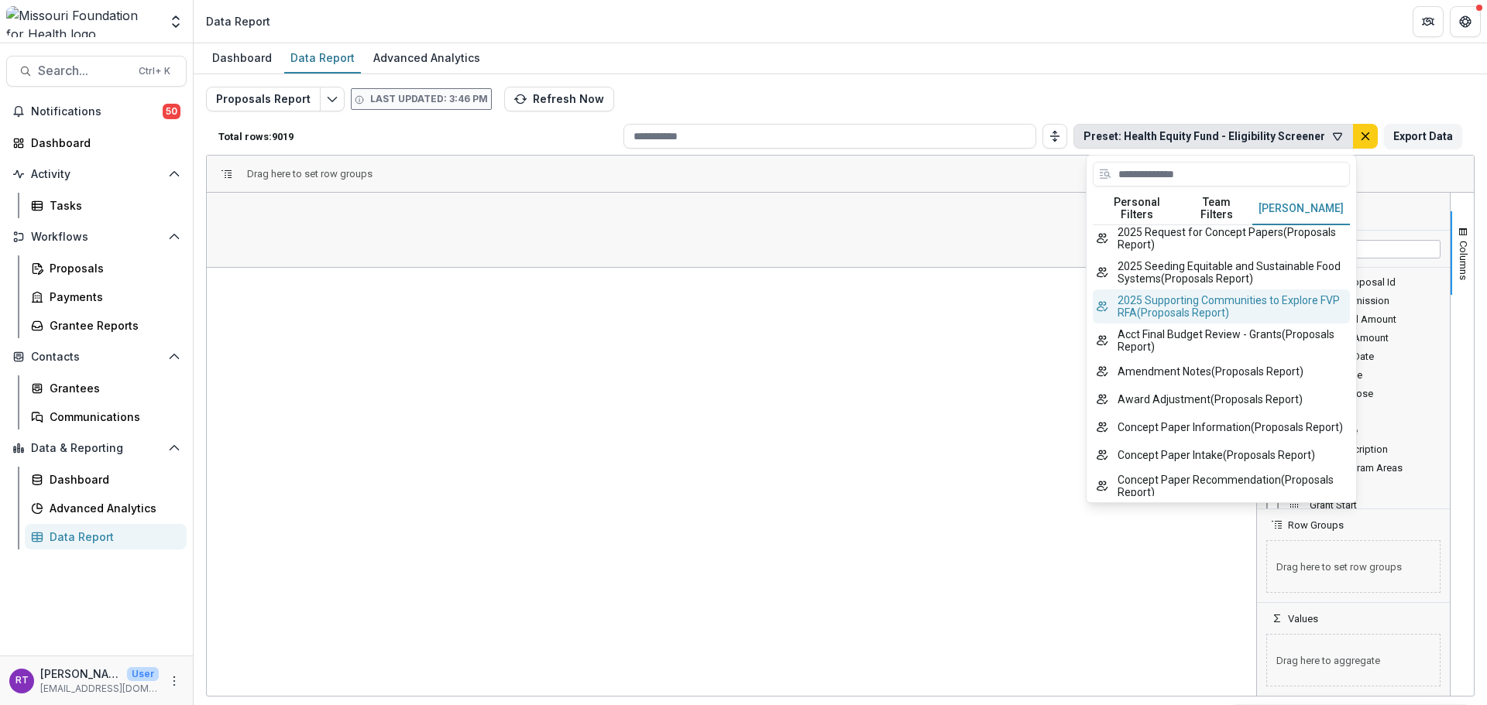
scroll to position [0, 0]
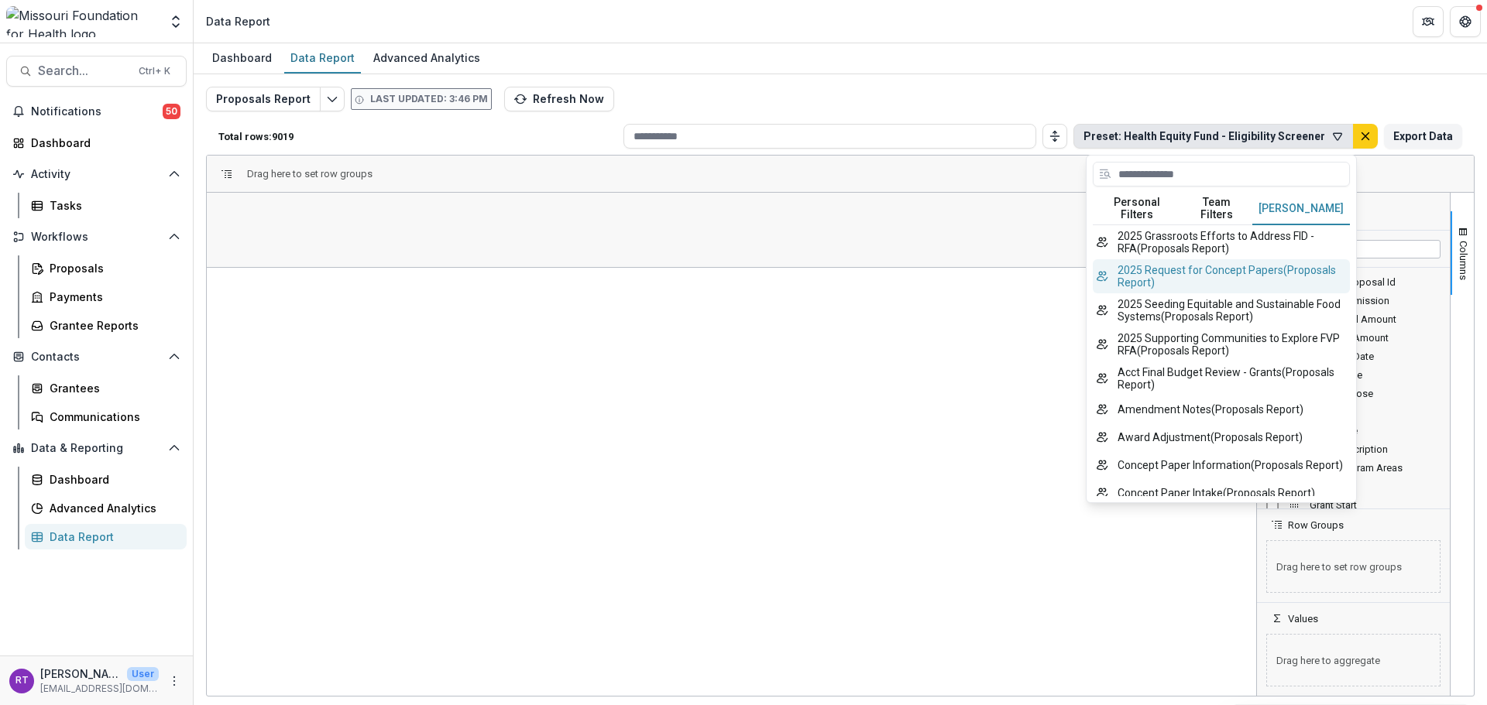
click at [1195, 275] on button "2025 Request for Concept Papers ( Proposals Report )" at bounding box center [1221, 276] width 257 height 34
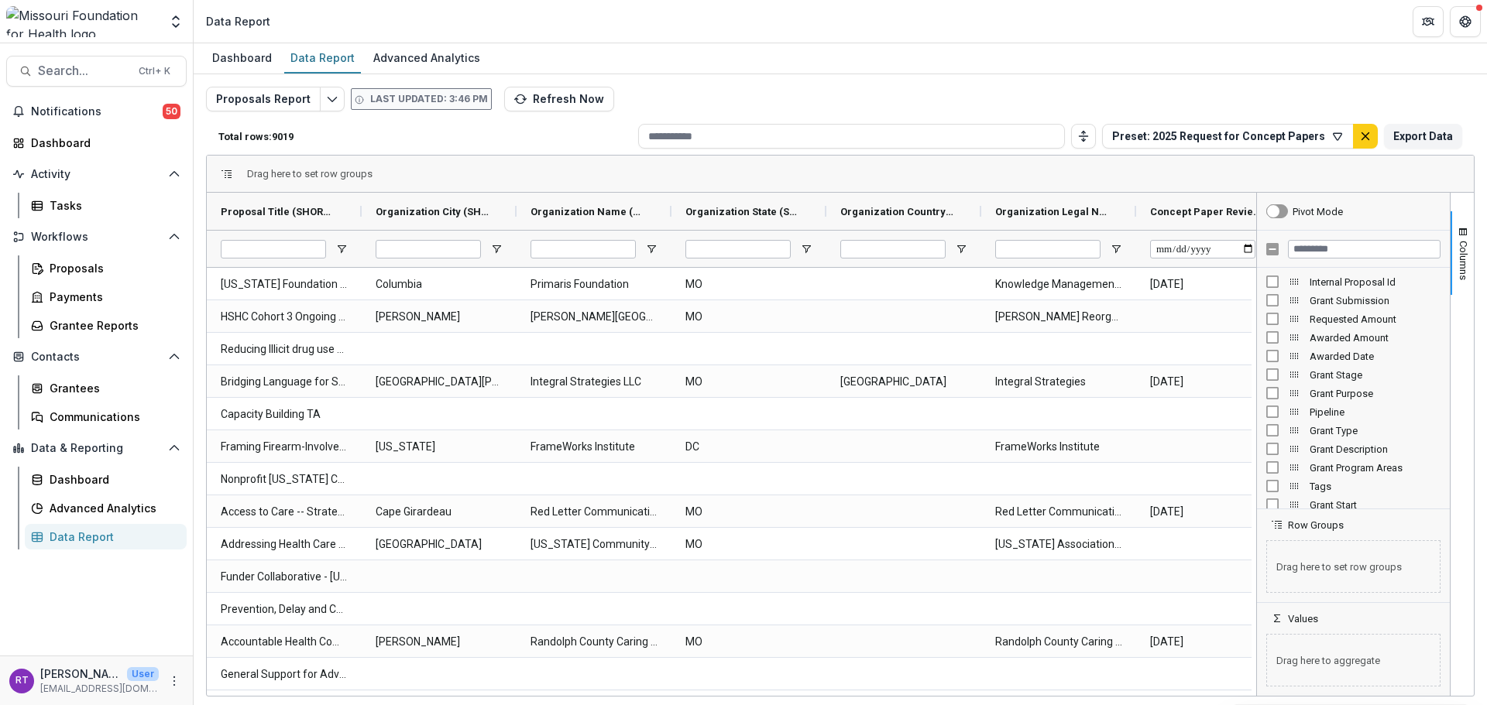
click at [1467, 250] on span "Columns" at bounding box center [1463, 260] width 12 height 39
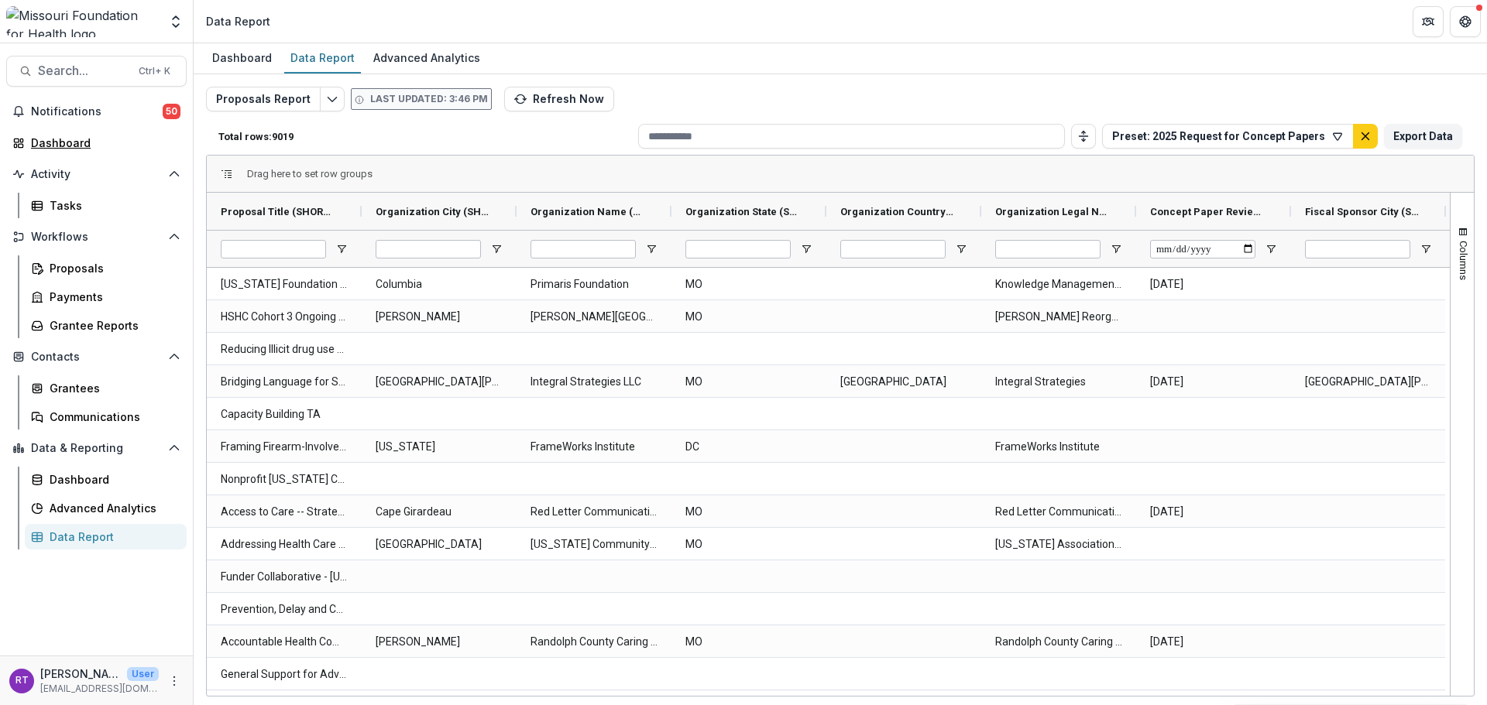
click at [104, 149] on div "Dashboard" at bounding box center [102, 143] width 143 height 16
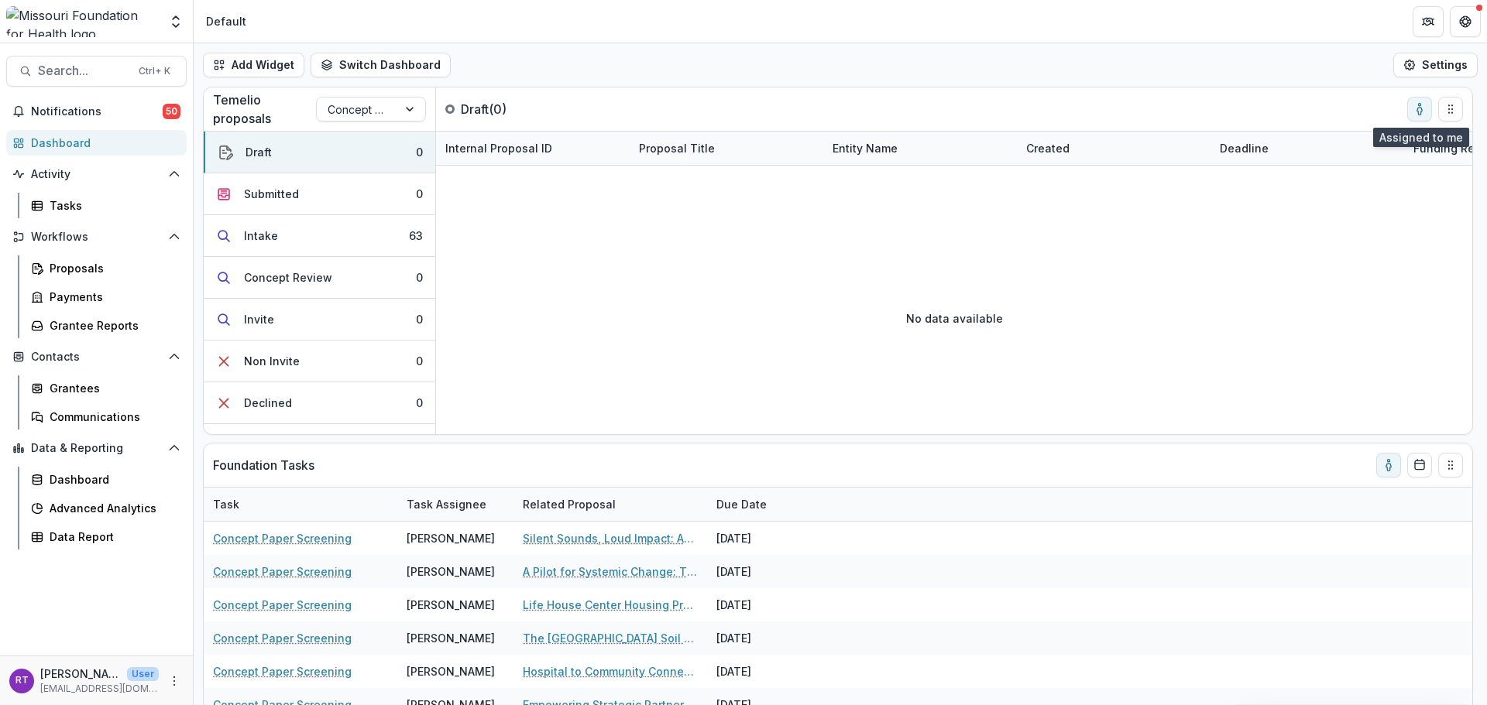
click at [1419, 115] on icon "toggle-assigned-to-me" at bounding box center [1419, 111] width 5 height 7
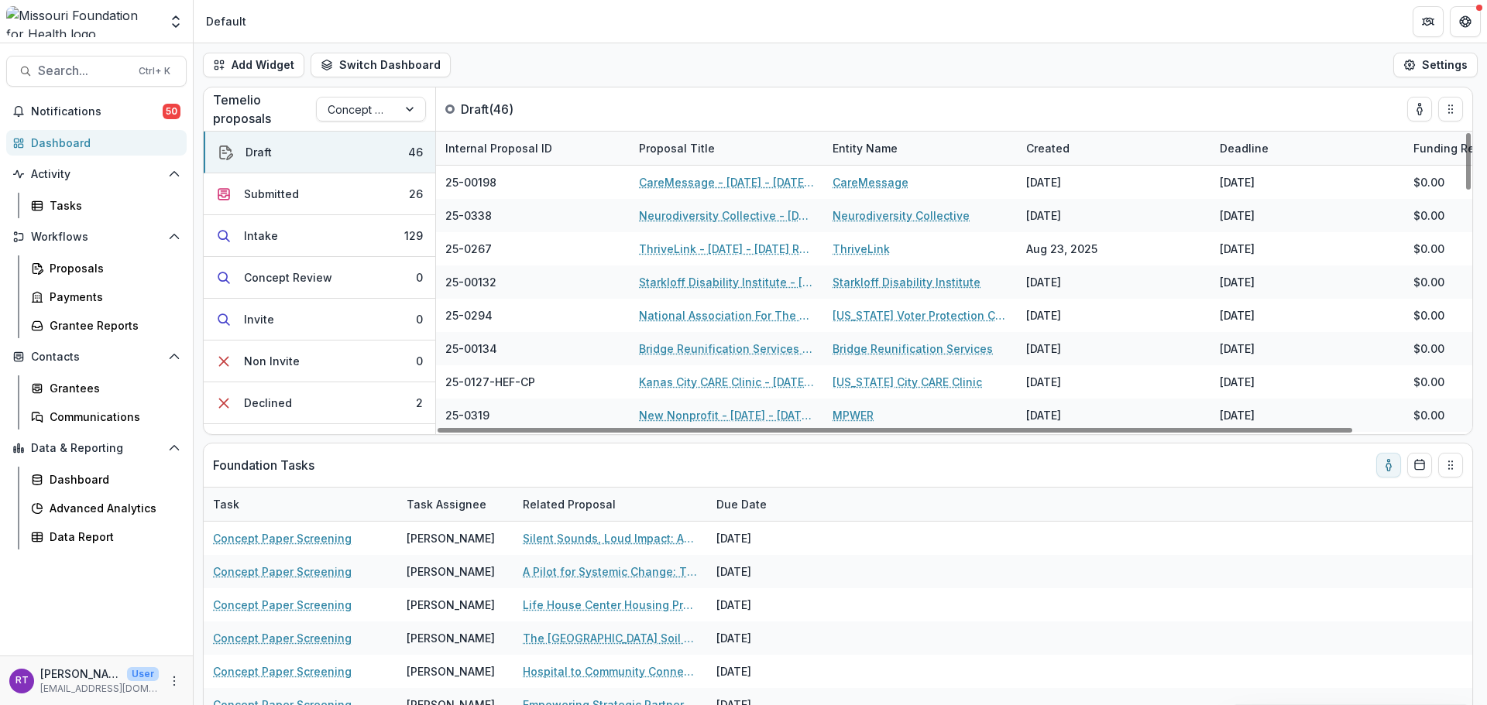
click at [344, 198] on button "Submitted 26" at bounding box center [320, 194] width 232 height 42
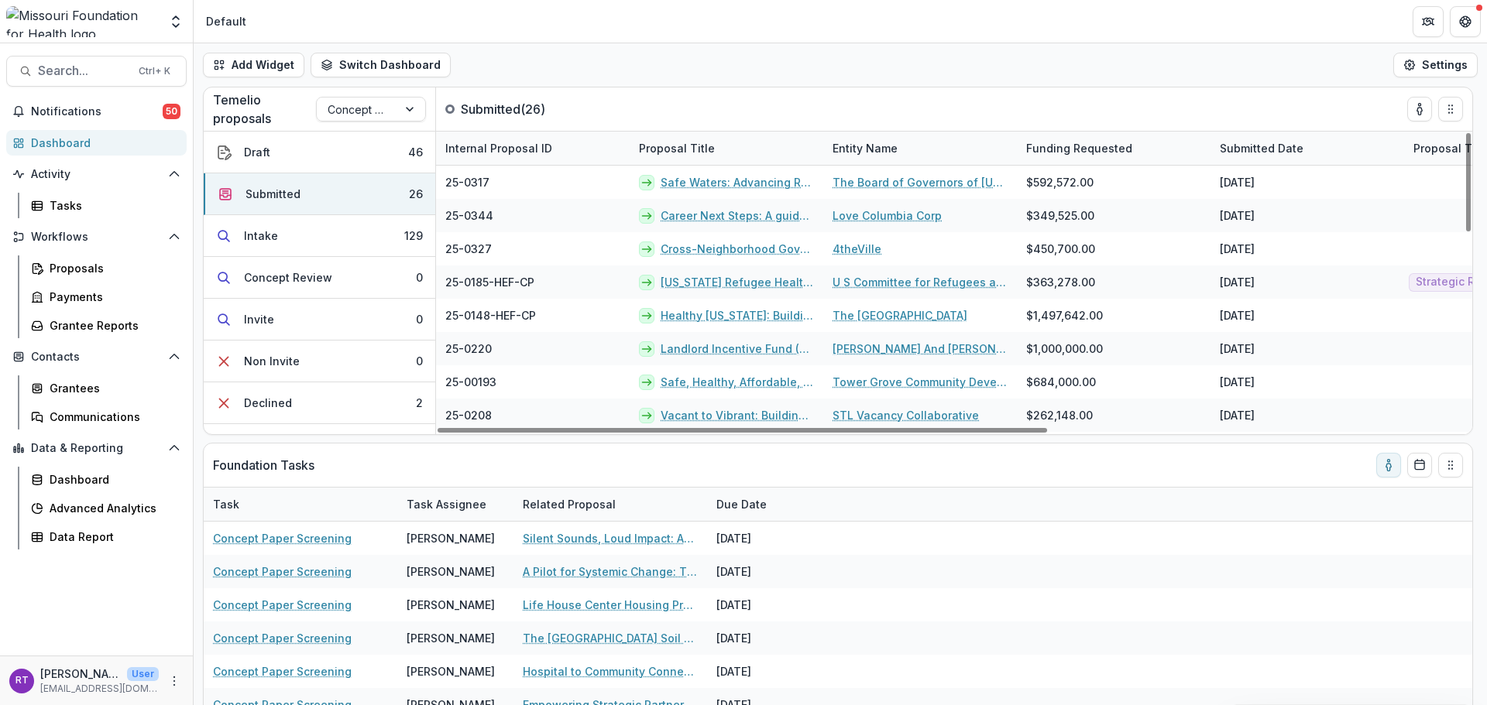
click at [359, 241] on button "Intake 129" at bounding box center [320, 236] width 232 height 42
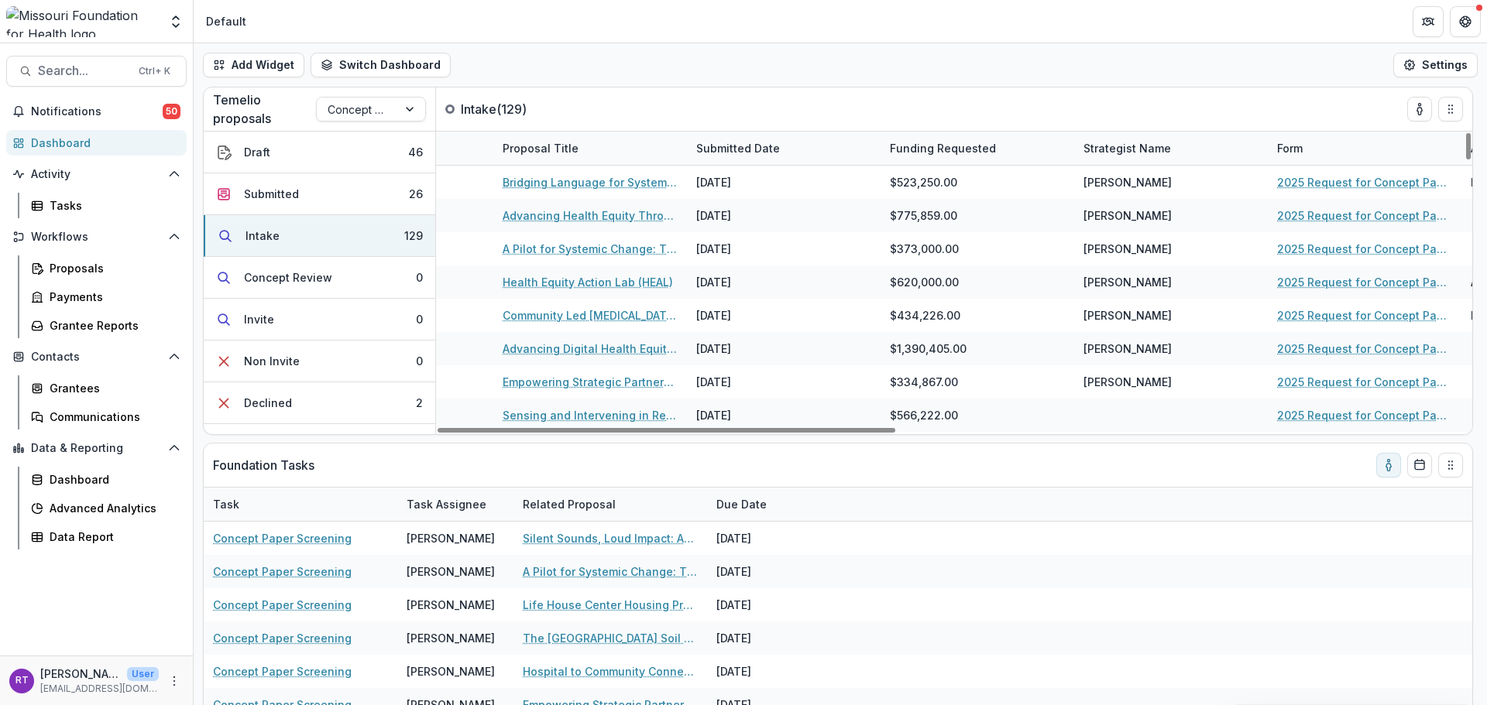
drag, startPoint x: 856, startPoint y: 427, endPoint x: 1216, endPoint y: 423, distance: 359.3
click at [895, 433] on div at bounding box center [667, 430] width 458 height 5
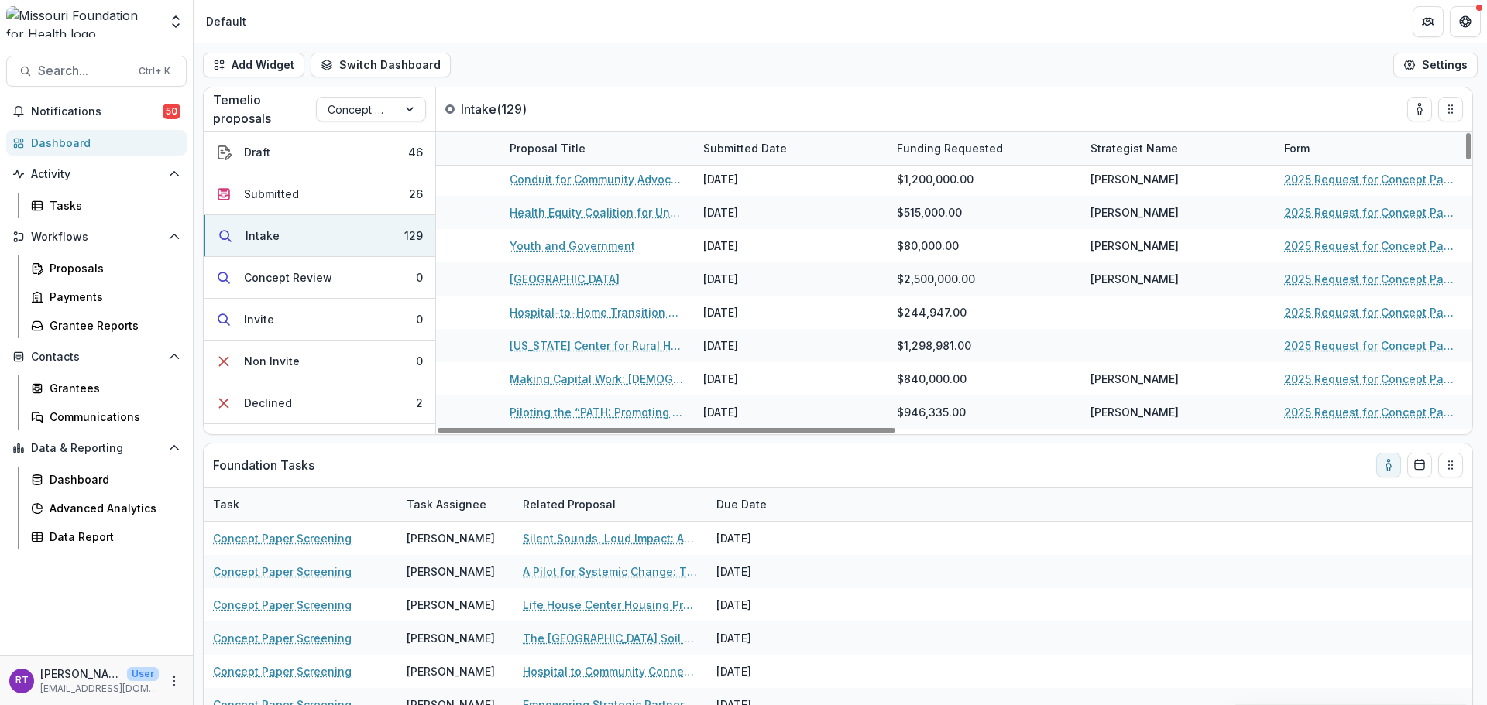
scroll to position [3061, 1097]
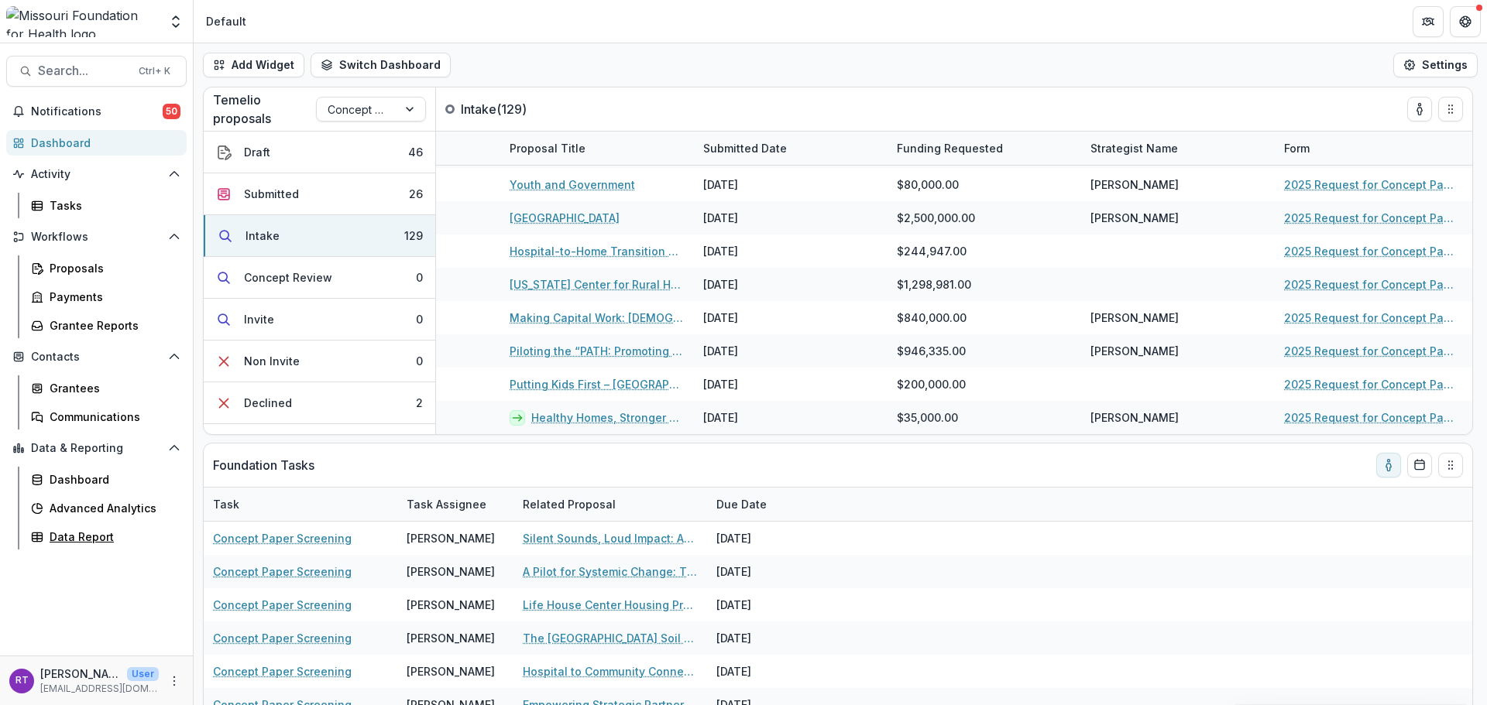
click at [126, 537] on div "Data Report" at bounding box center [112, 537] width 125 height 16
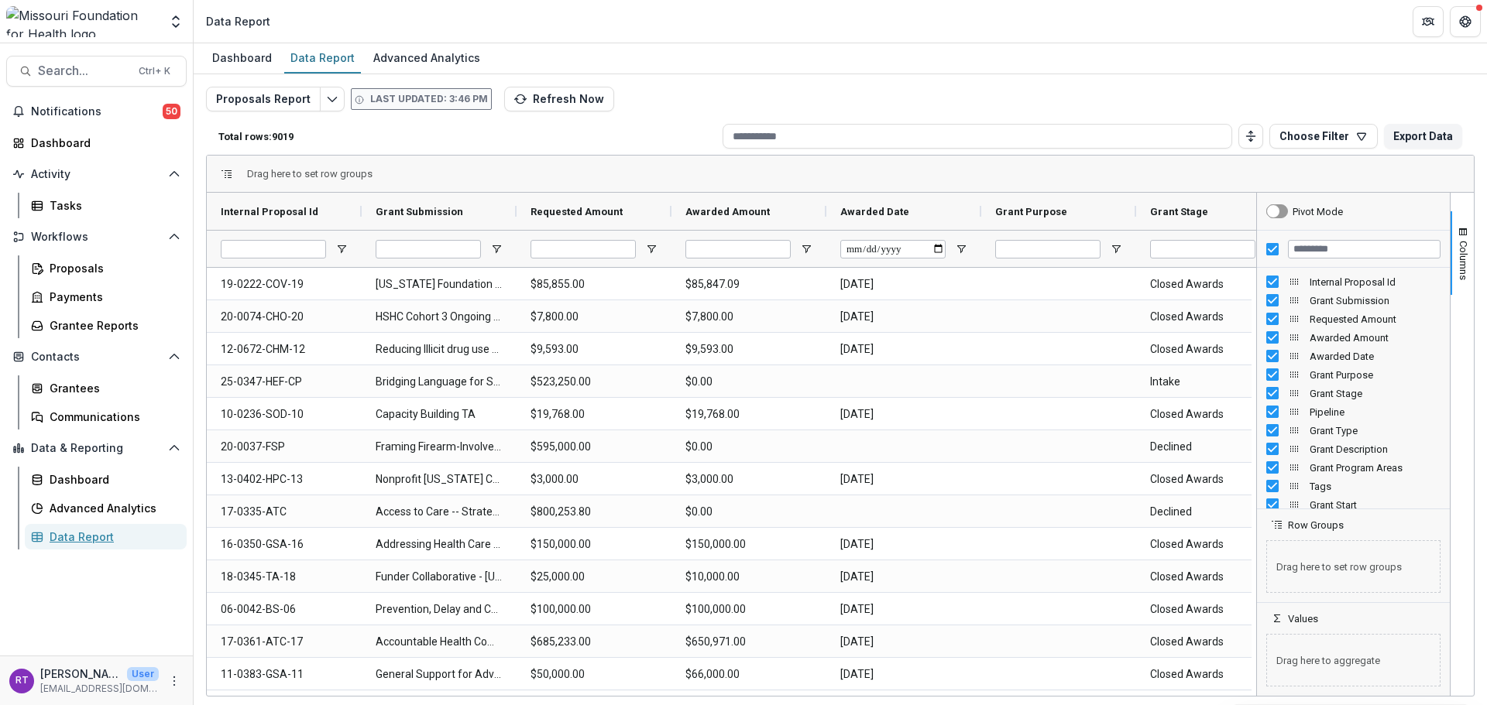
click at [91, 536] on div "Data Report" at bounding box center [112, 537] width 125 height 16
click at [1313, 141] on button "Choose Filter" at bounding box center [1323, 136] width 108 height 25
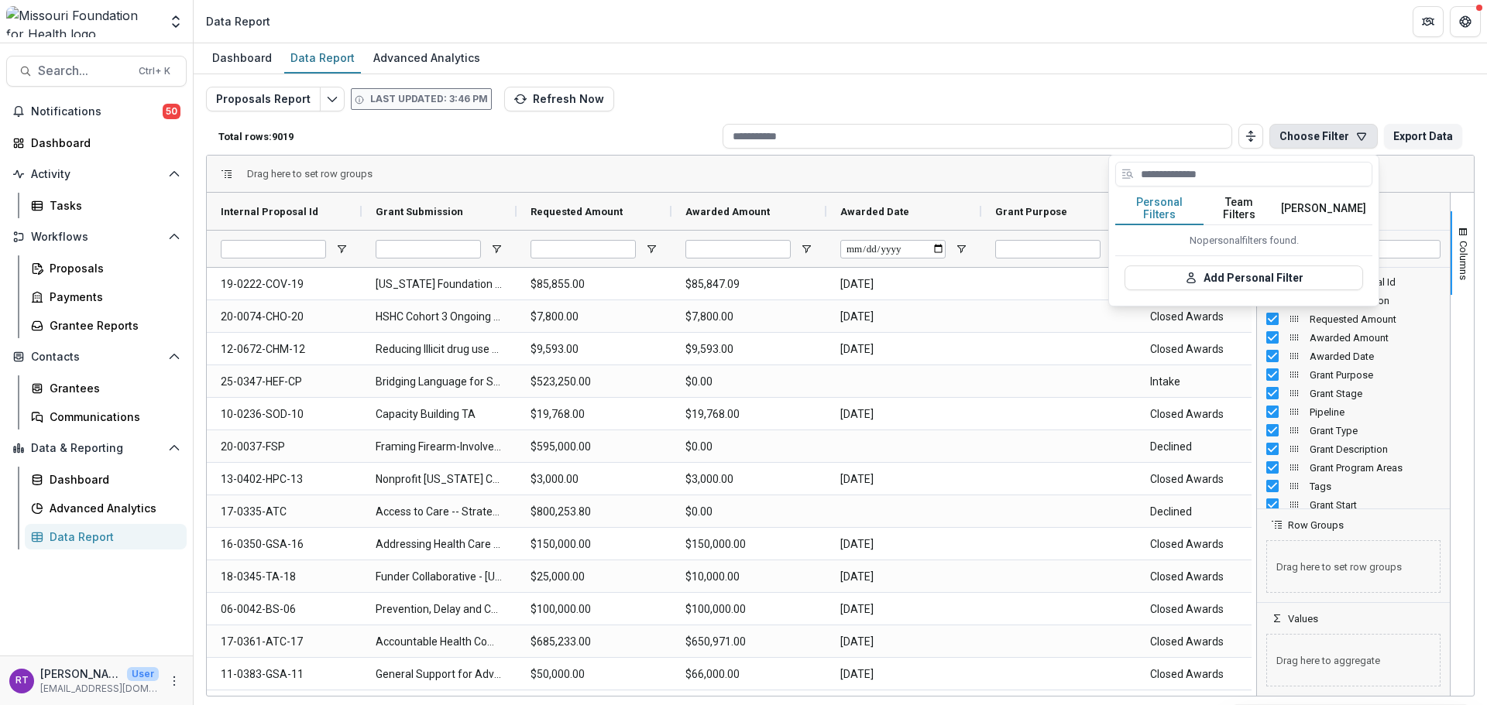
click at [1242, 201] on button "Team Filters" at bounding box center [1238, 209] width 71 height 33
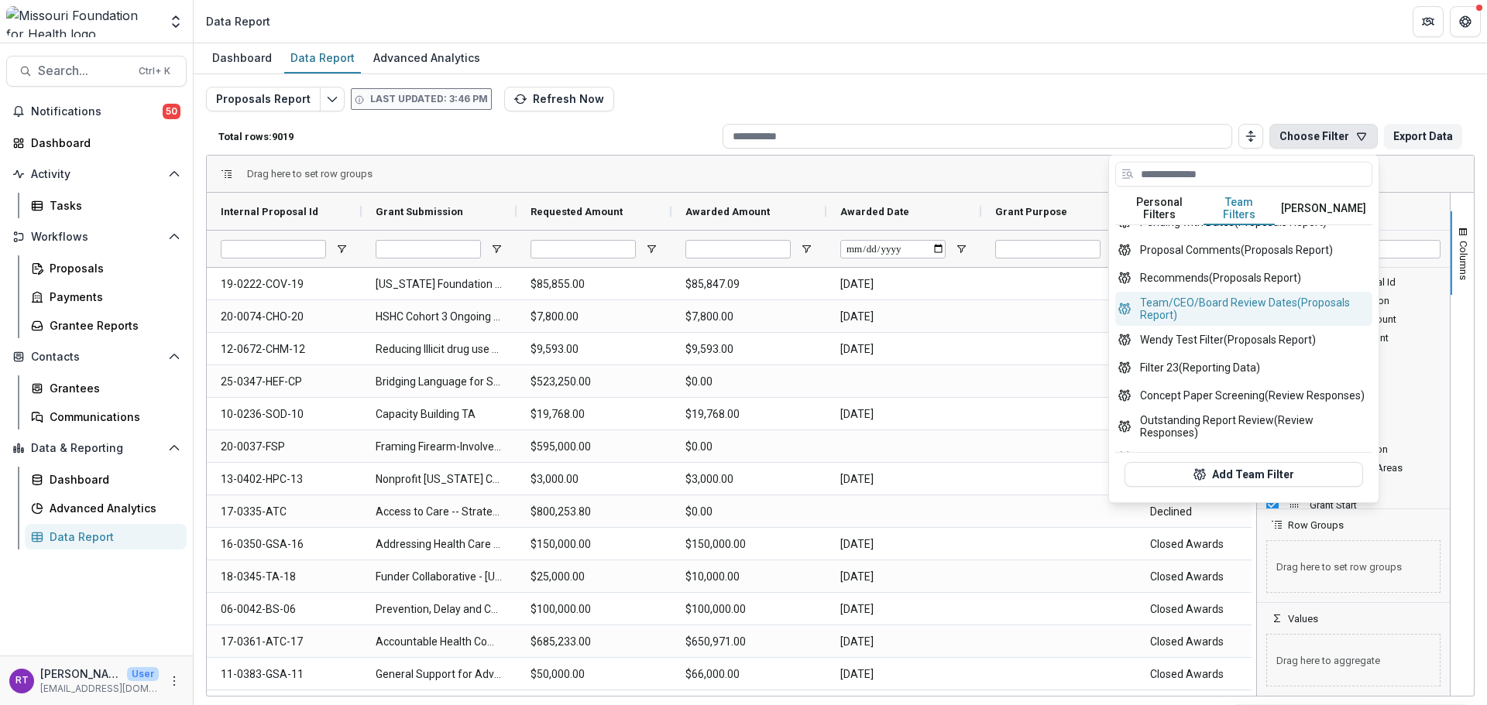
scroll to position [603, 0]
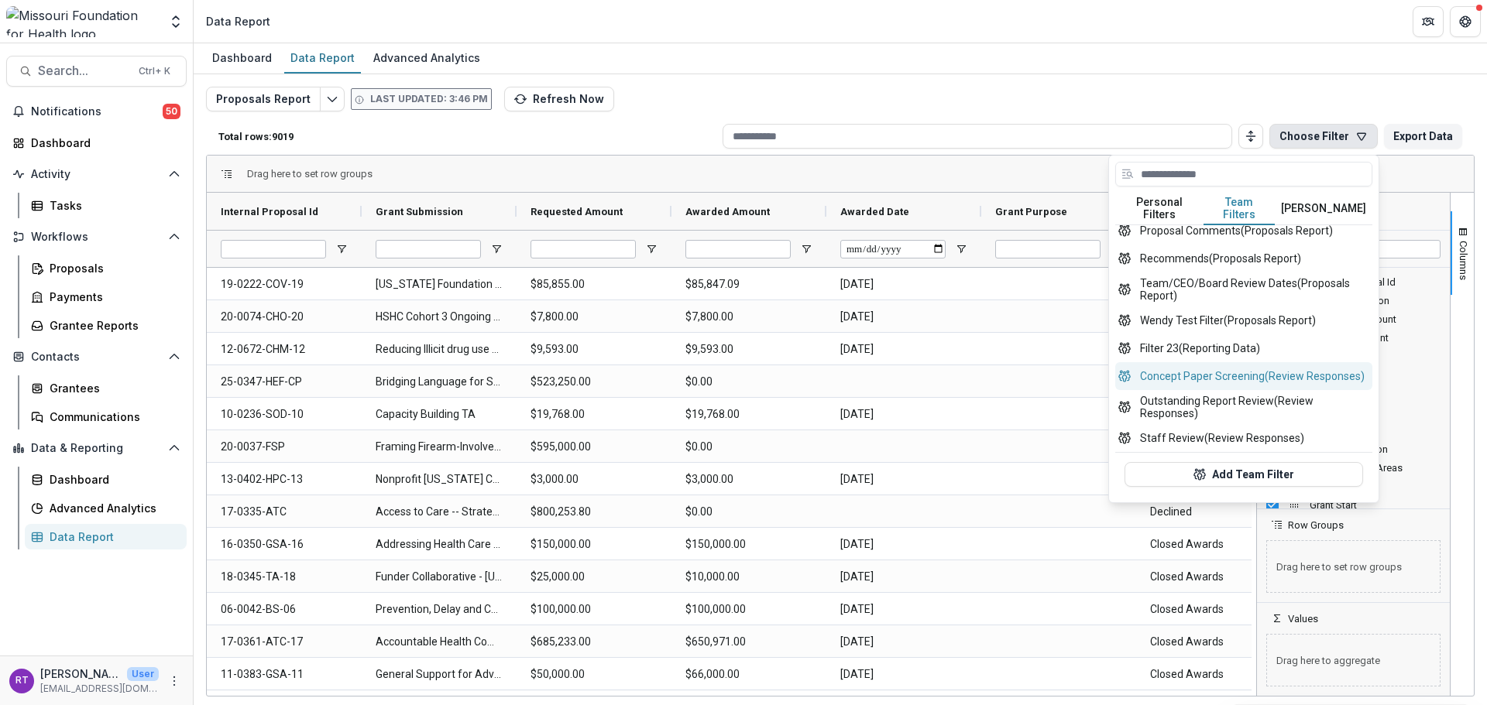
click at [1299, 373] on button "Concept Paper Screening (Review Responses)" at bounding box center [1243, 376] width 257 height 28
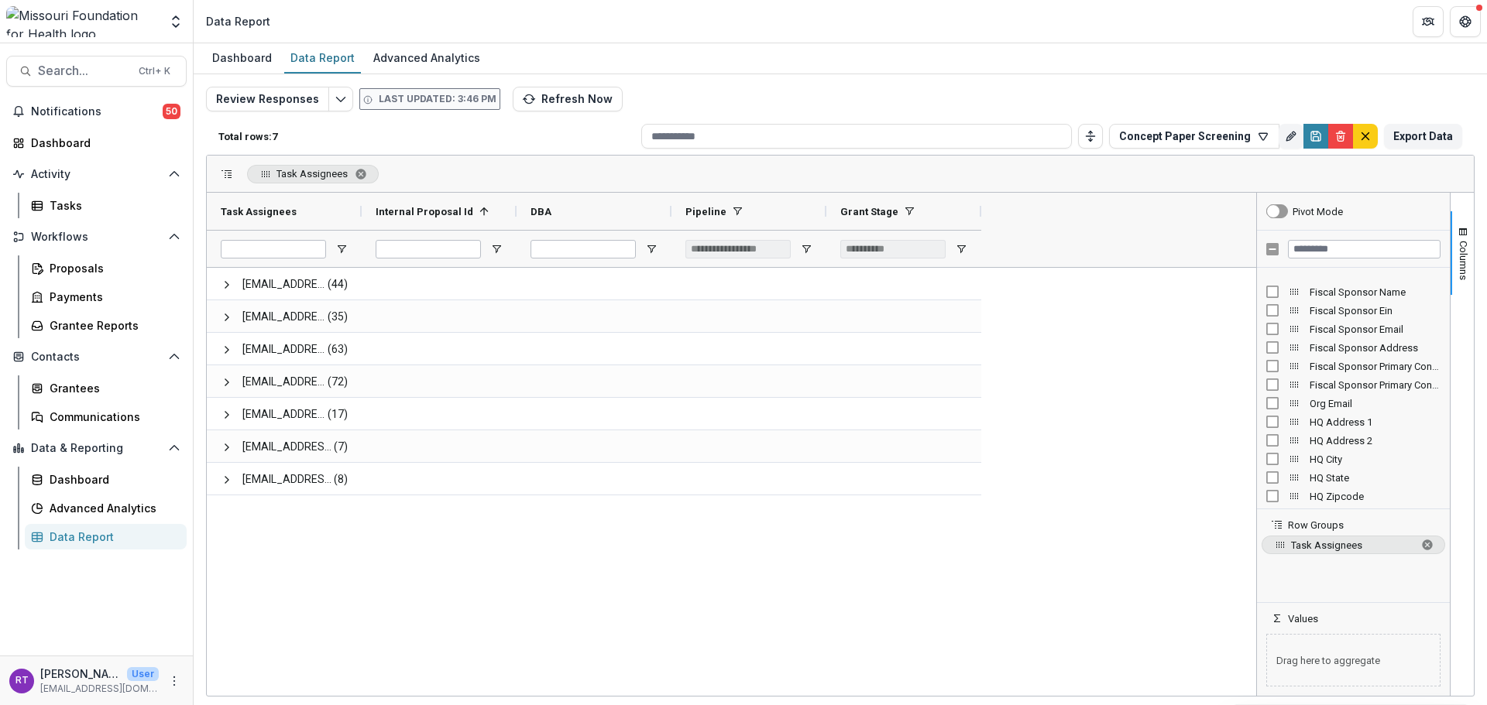
scroll to position [232, 0]
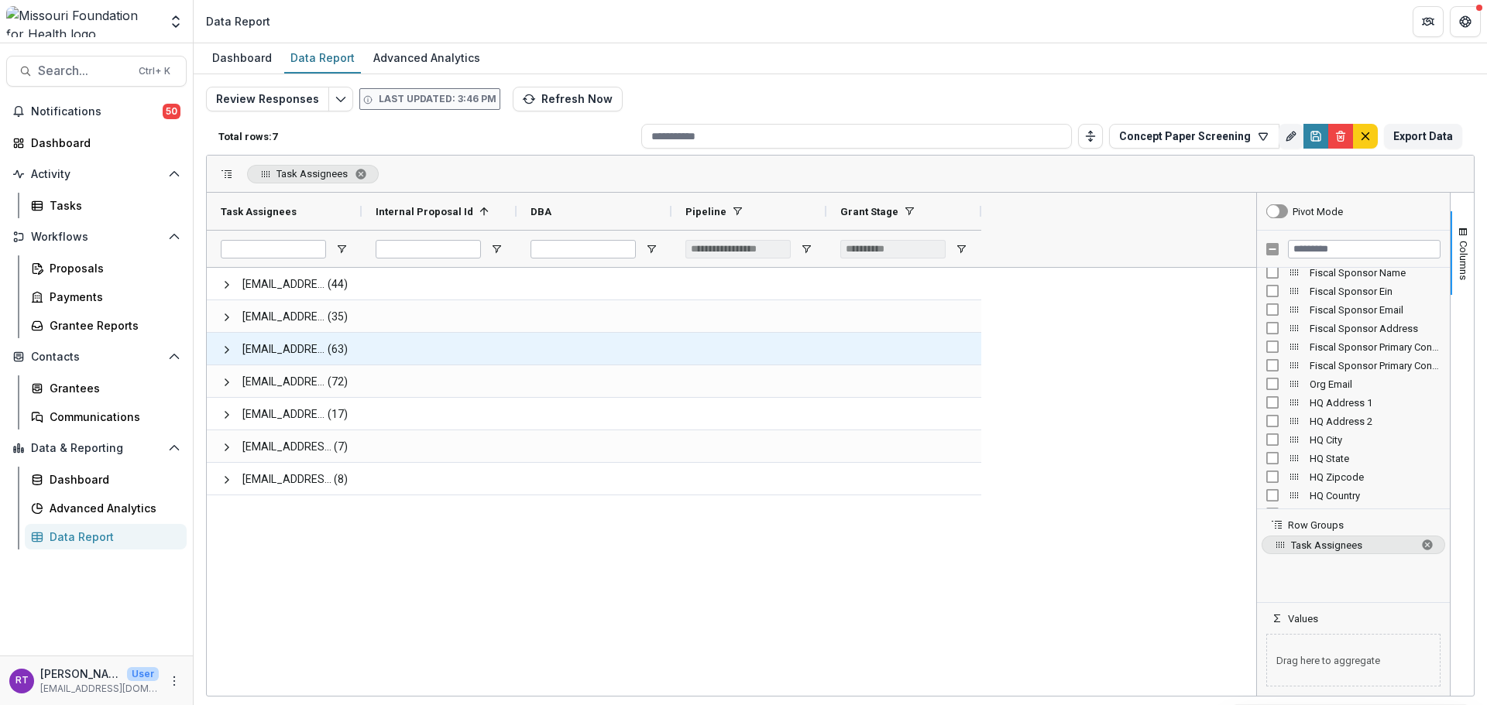
click at [225, 348] on span at bounding box center [227, 350] width 12 height 12
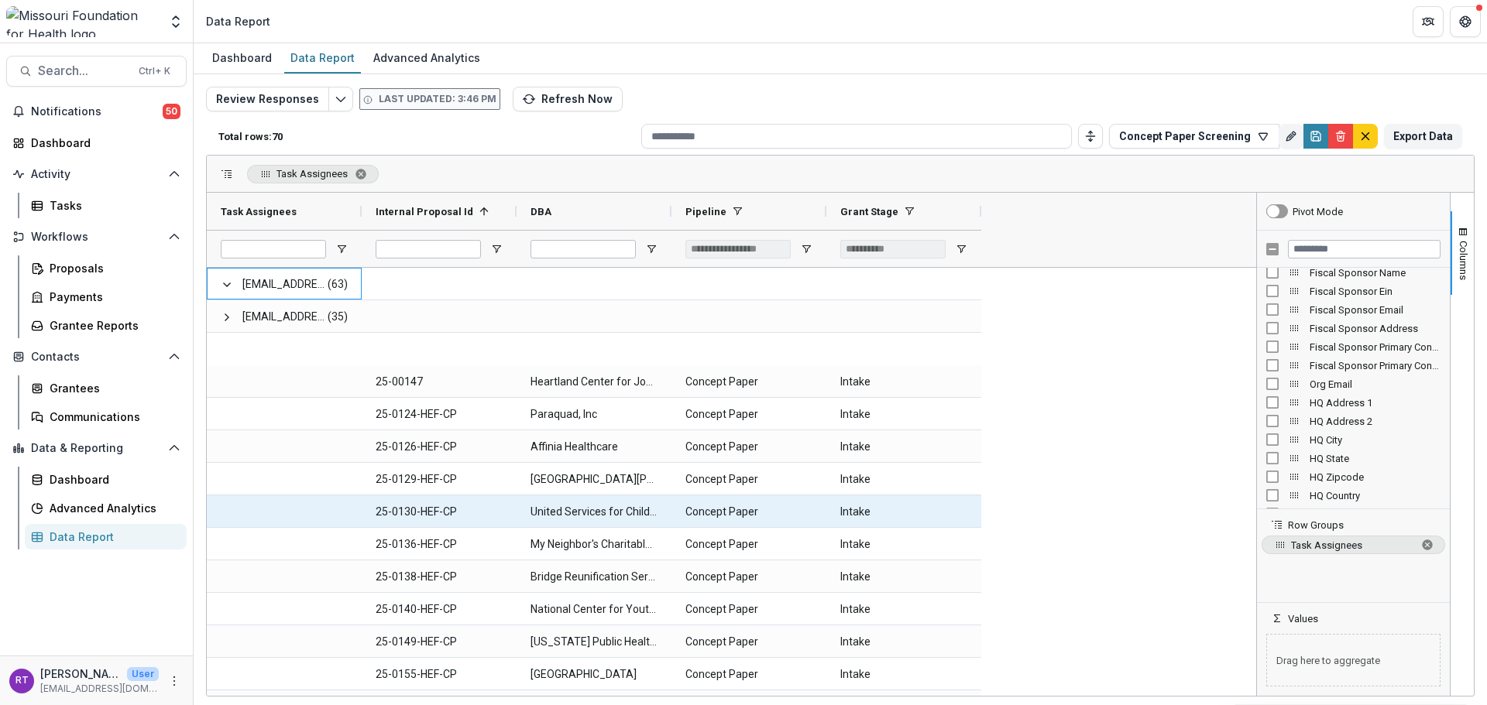
scroll to position [0, 0]
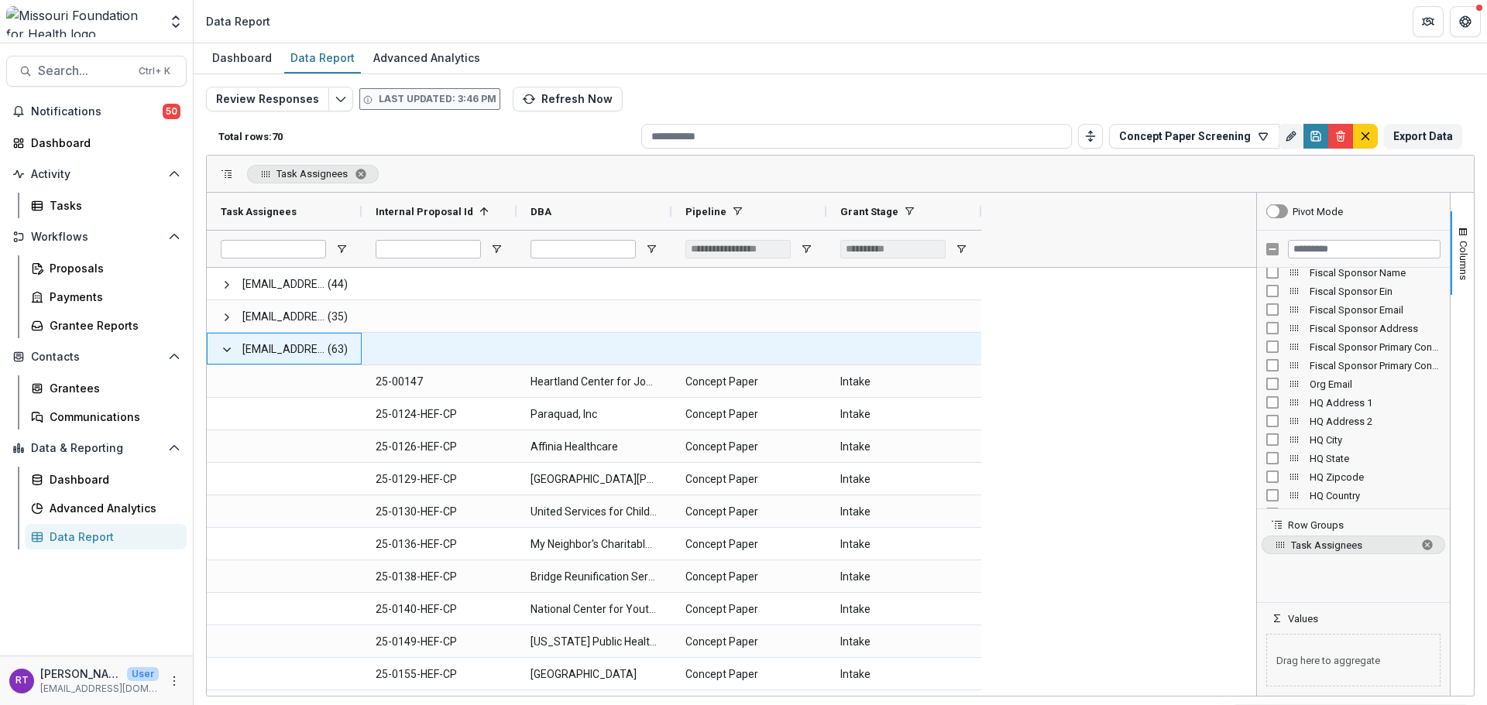
click at [228, 354] on span at bounding box center [227, 350] width 12 height 12
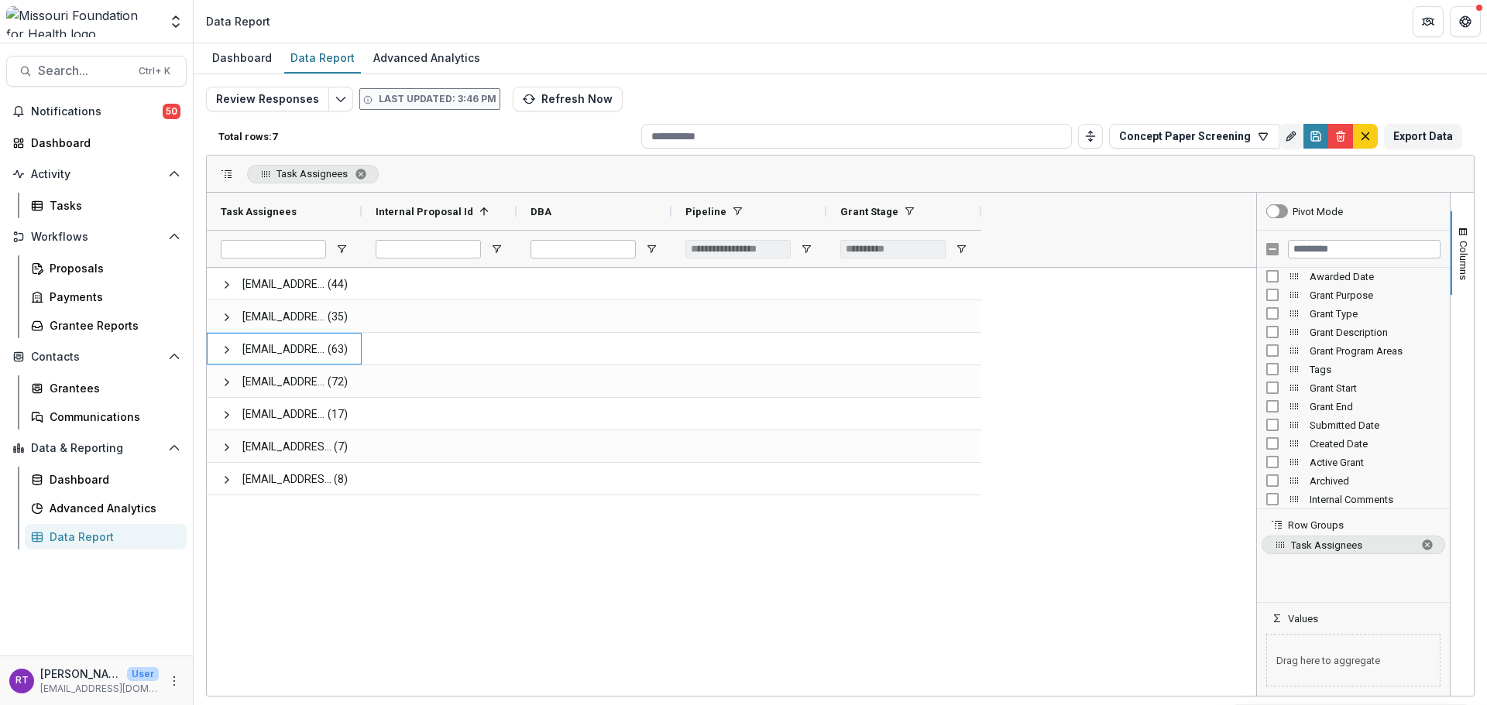
scroll to position [852, 0]
click at [1307, 240] on input "Filter Columns Input" at bounding box center [1364, 249] width 153 height 19
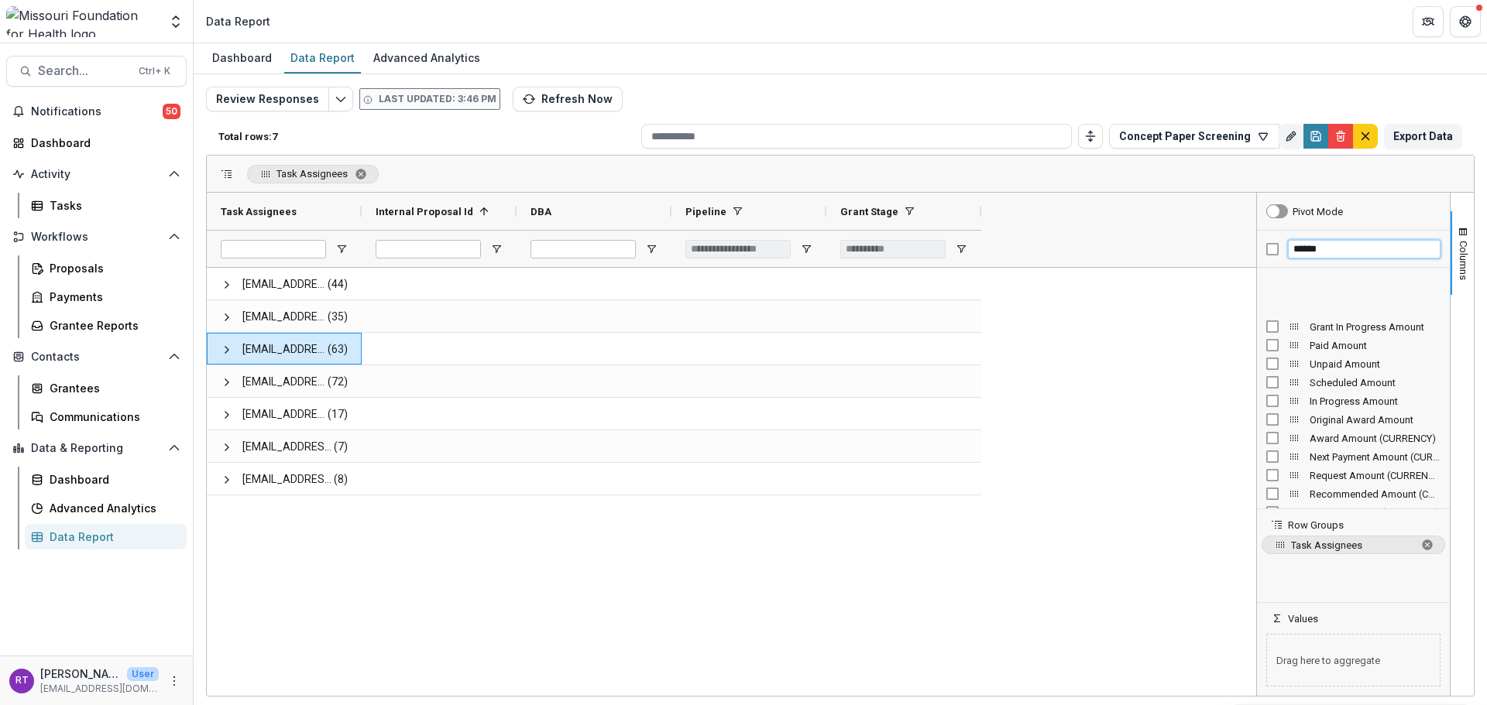
scroll to position [0, 0]
type input "******"
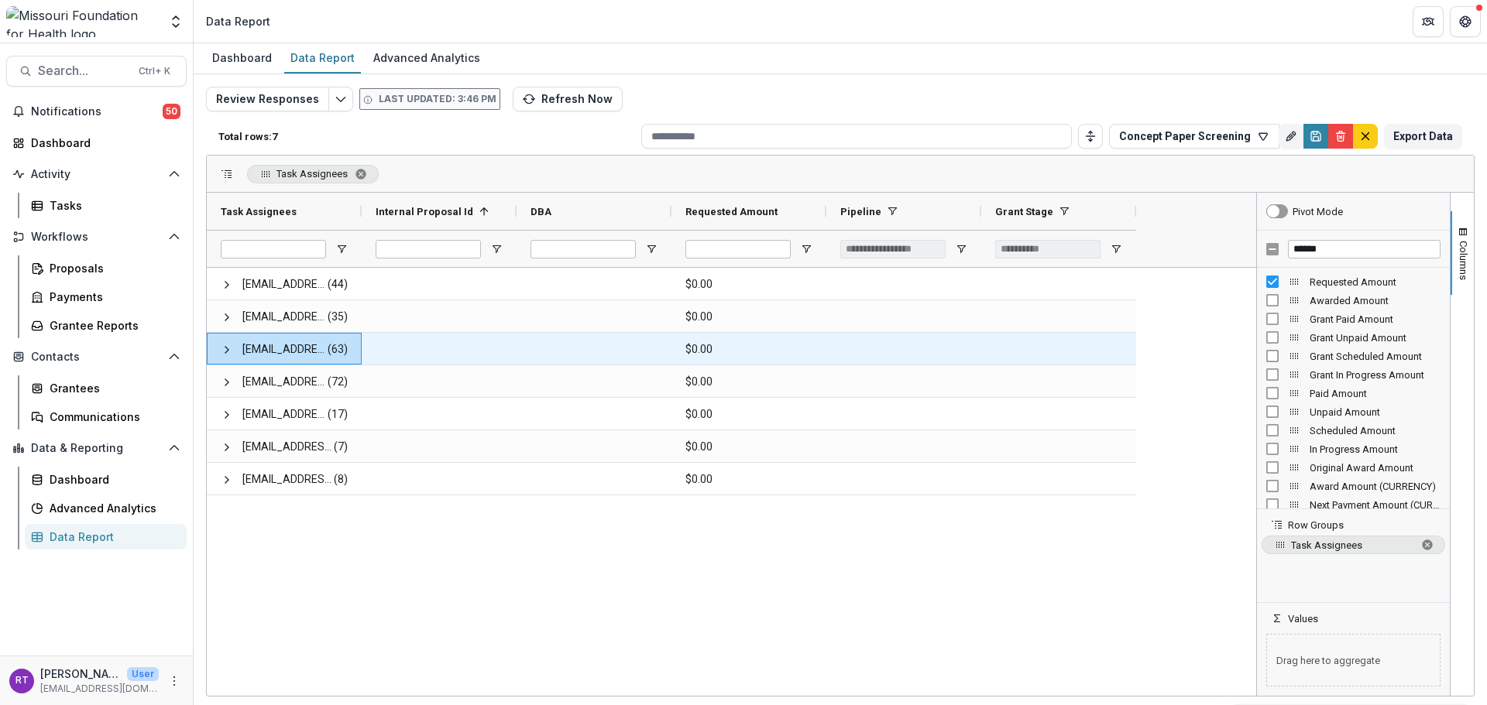
click at [222, 345] on span at bounding box center [227, 350] width 12 height 12
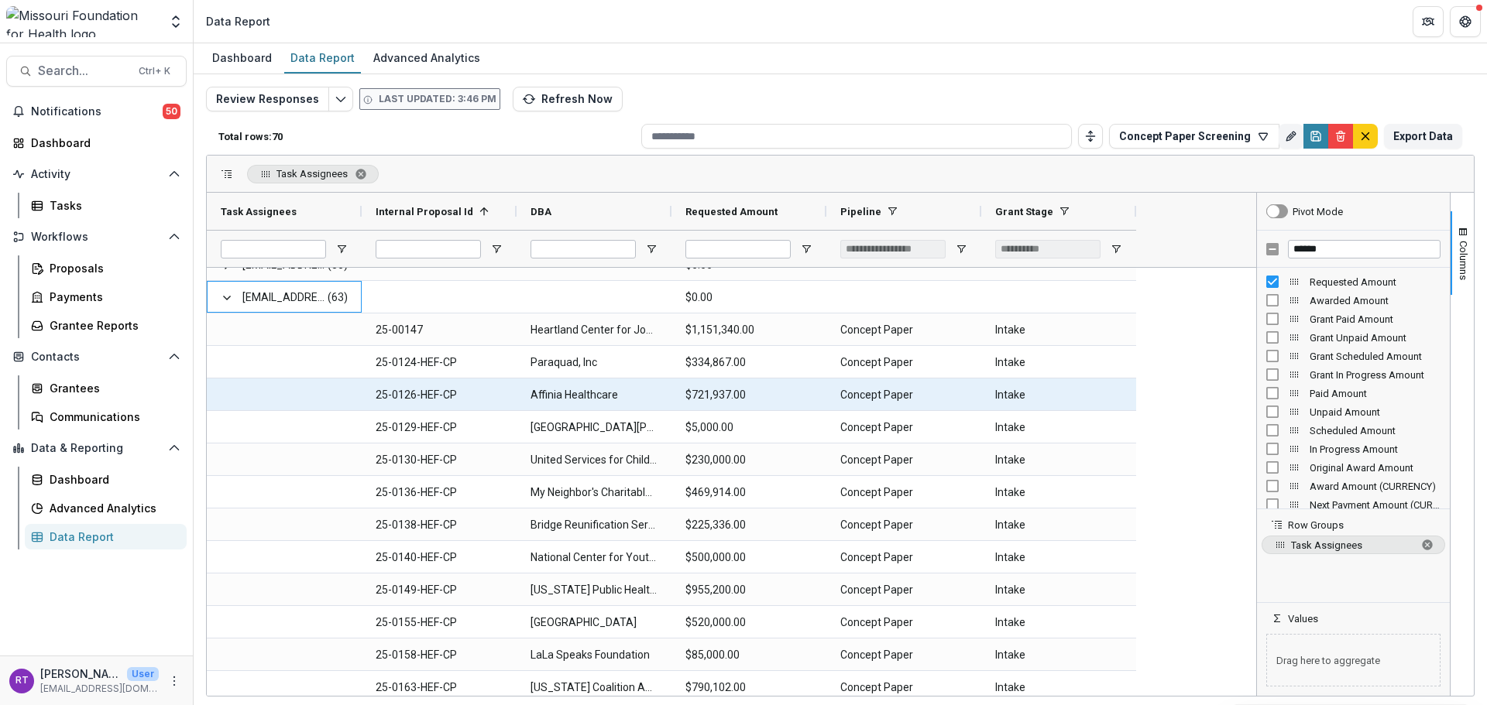
scroll to position [77, 0]
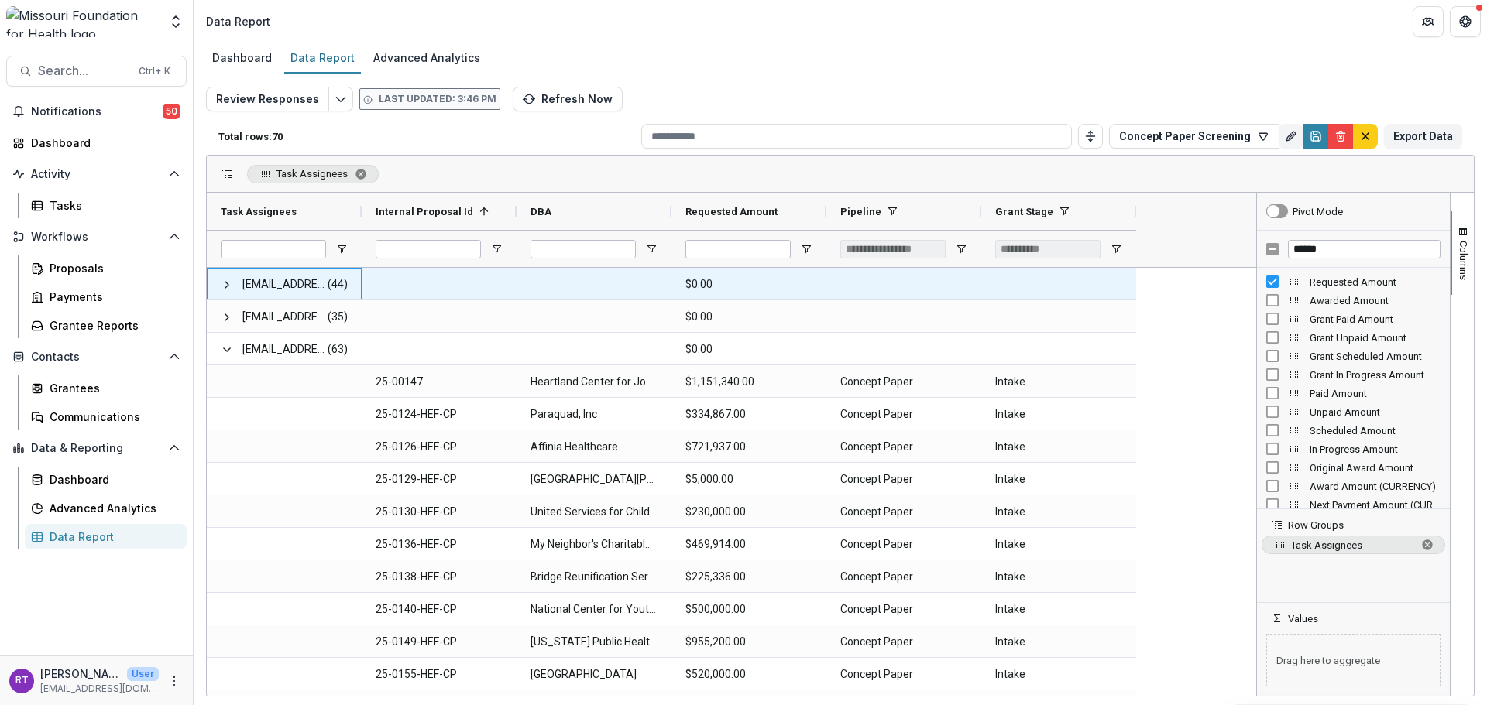
click at [227, 288] on span at bounding box center [227, 285] width 12 height 12
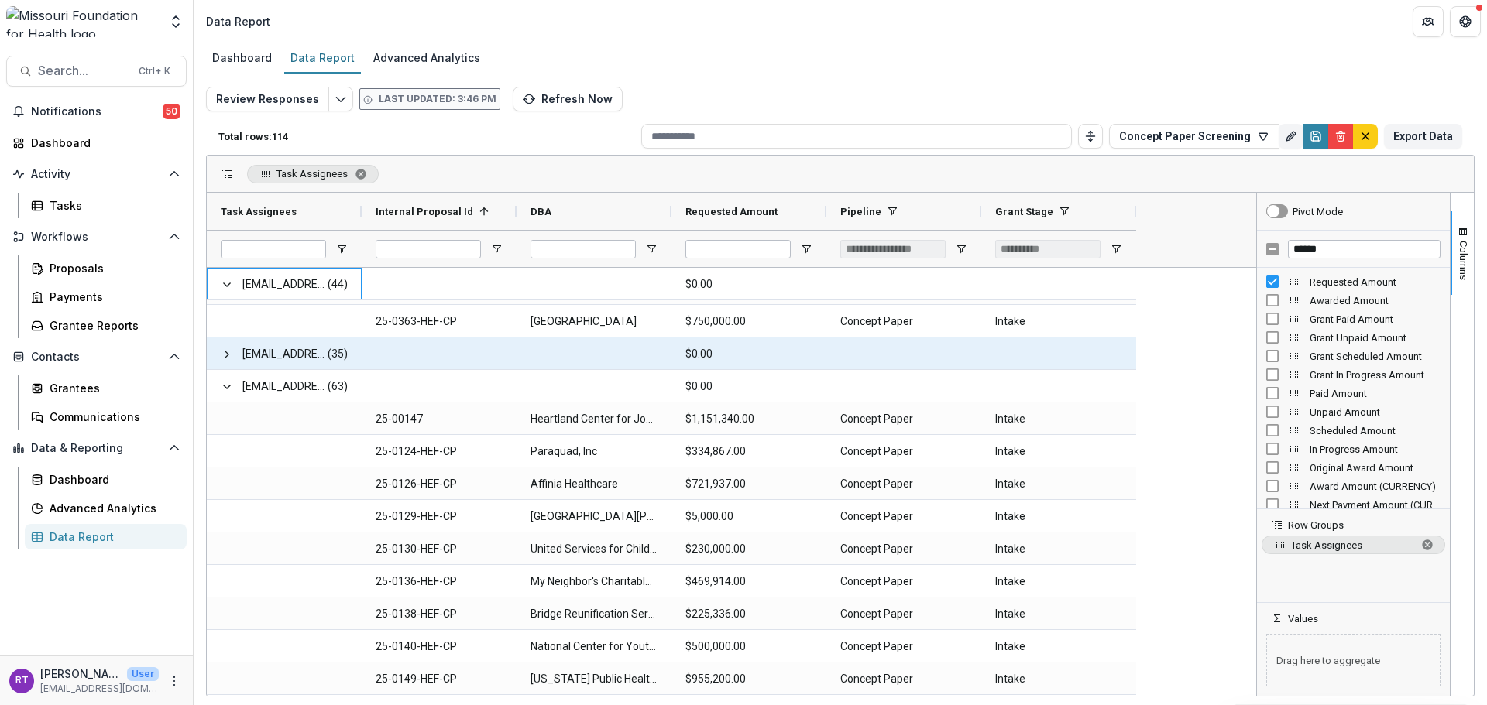
click at [218, 355] on div "[EMAIL_ADDRESS][DOMAIN_NAME] (35)" at bounding box center [284, 354] width 155 height 32
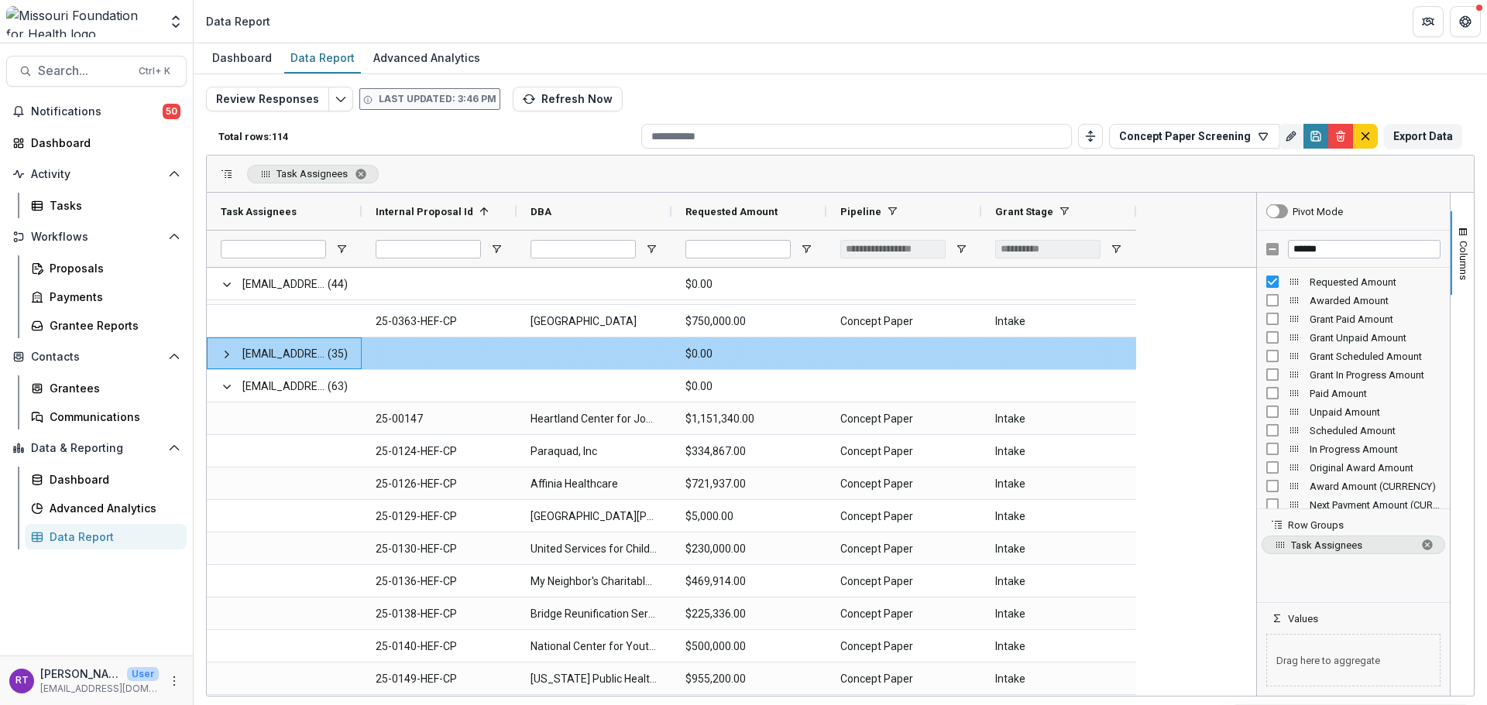
click at [220, 355] on div "[EMAIL_ADDRESS][DOMAIN_NAME] (35)" at bounding box center [284, 354] width 155 height 32
click at [223, 355] on span at bounding box center [227, 354] width 12 height 12
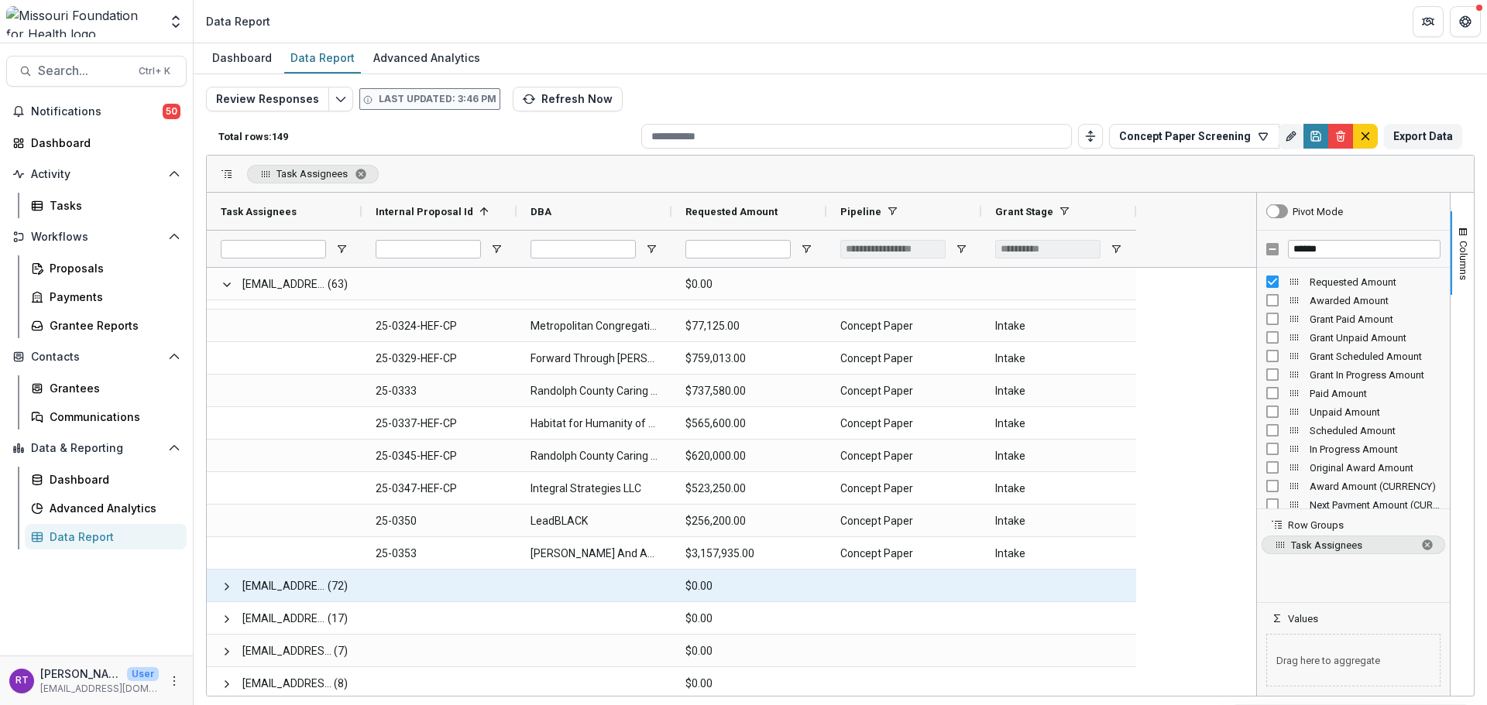
click at [227, 583] on span at bounding box center [227, 587] width 12 height 12
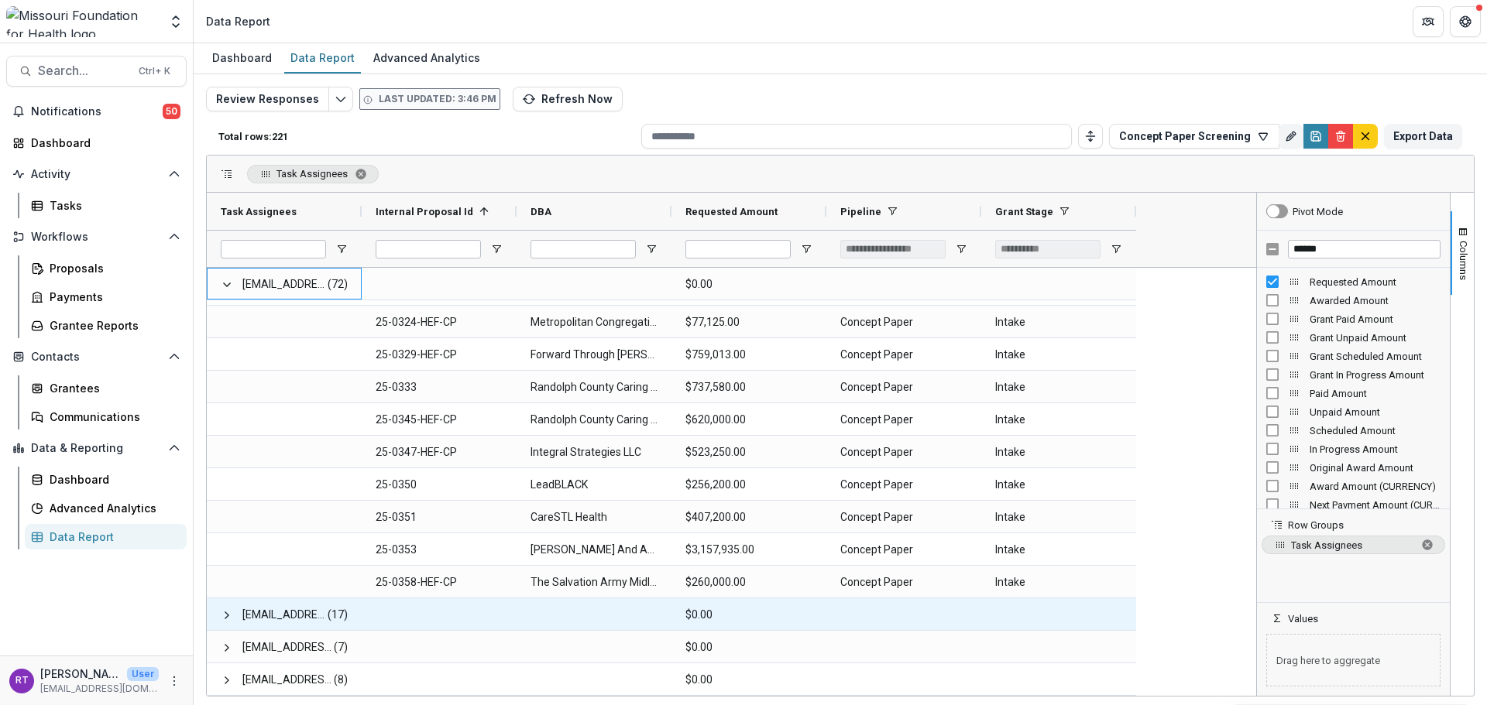
click at [231, 614] on span at bounding box center [227, 615] width 12 height 12
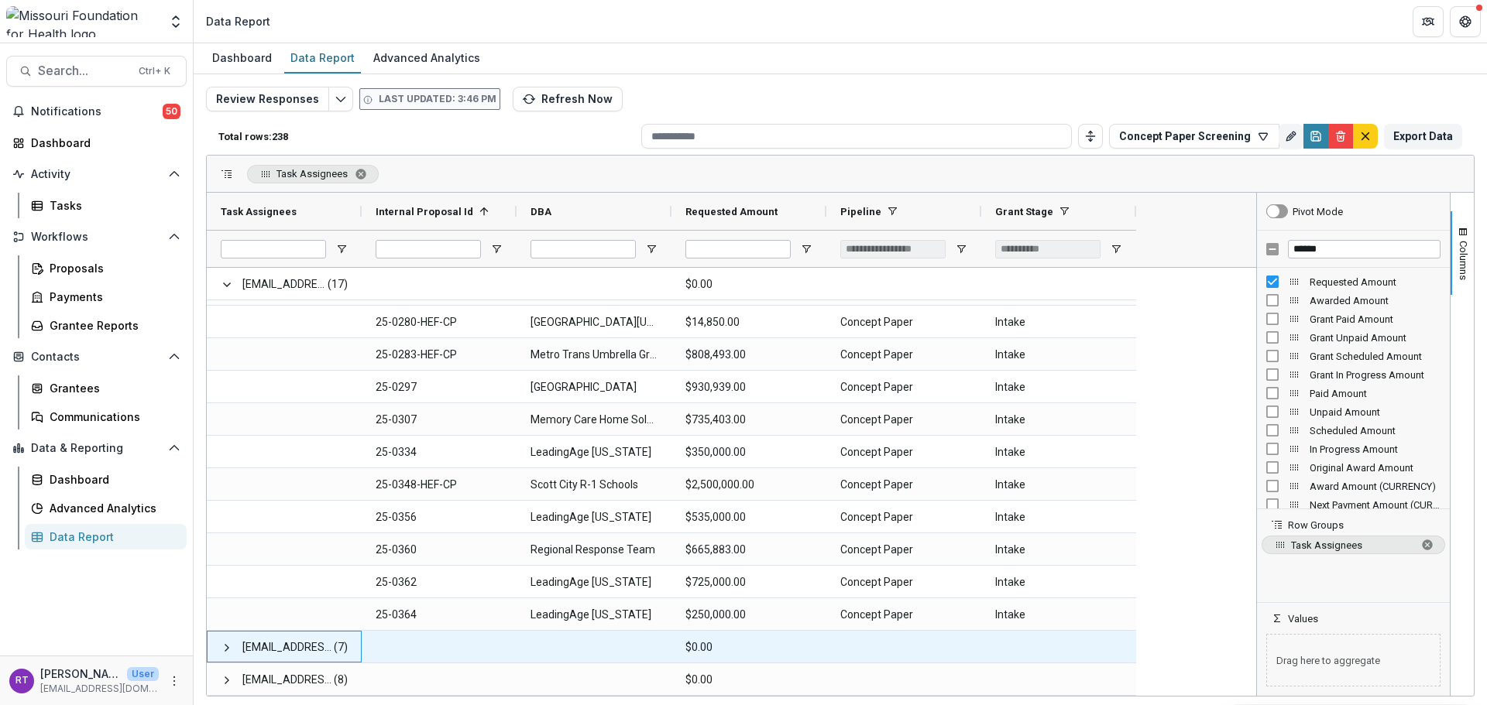
click at [227, 650] on span at bounding box center [227, 648] width 12 height 12
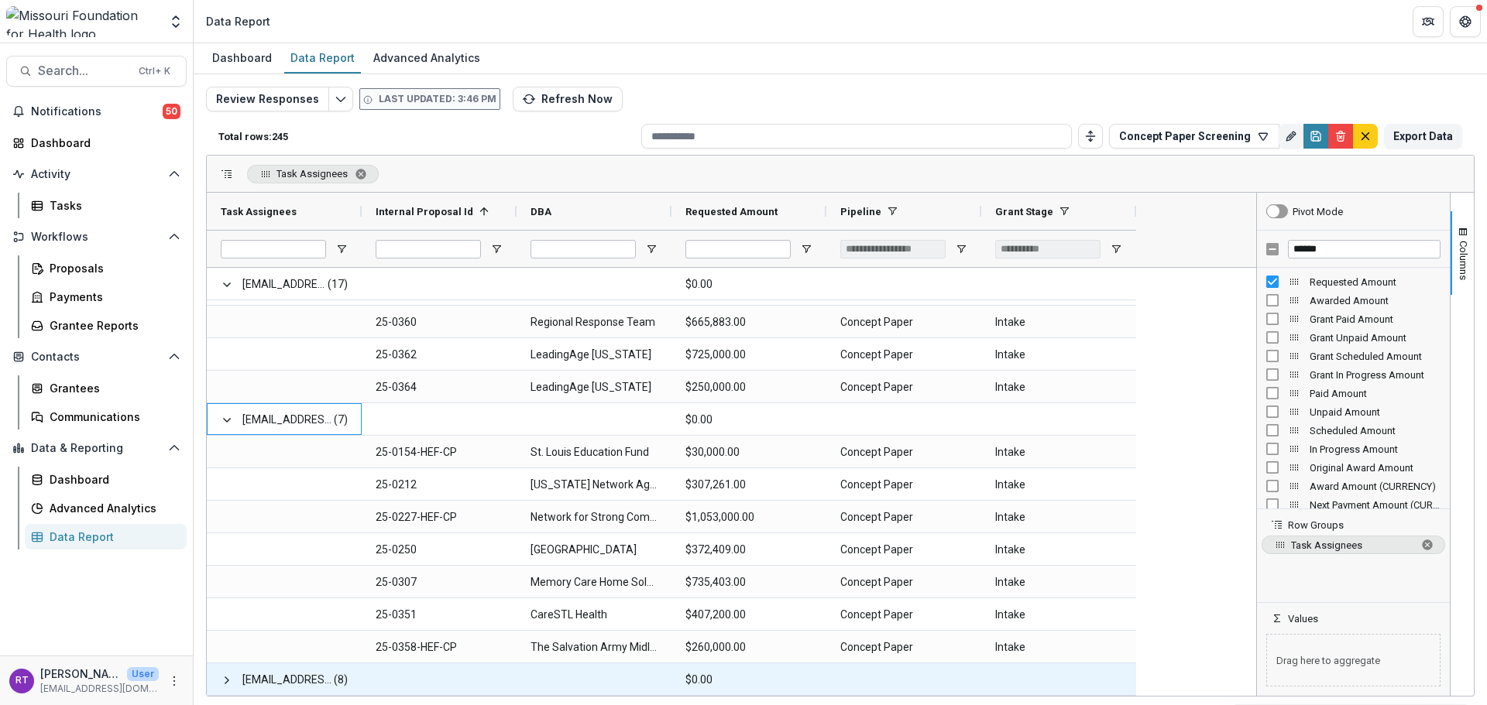
click at [221, 681] on span at bounding box center [227, 680] width 12 height 12
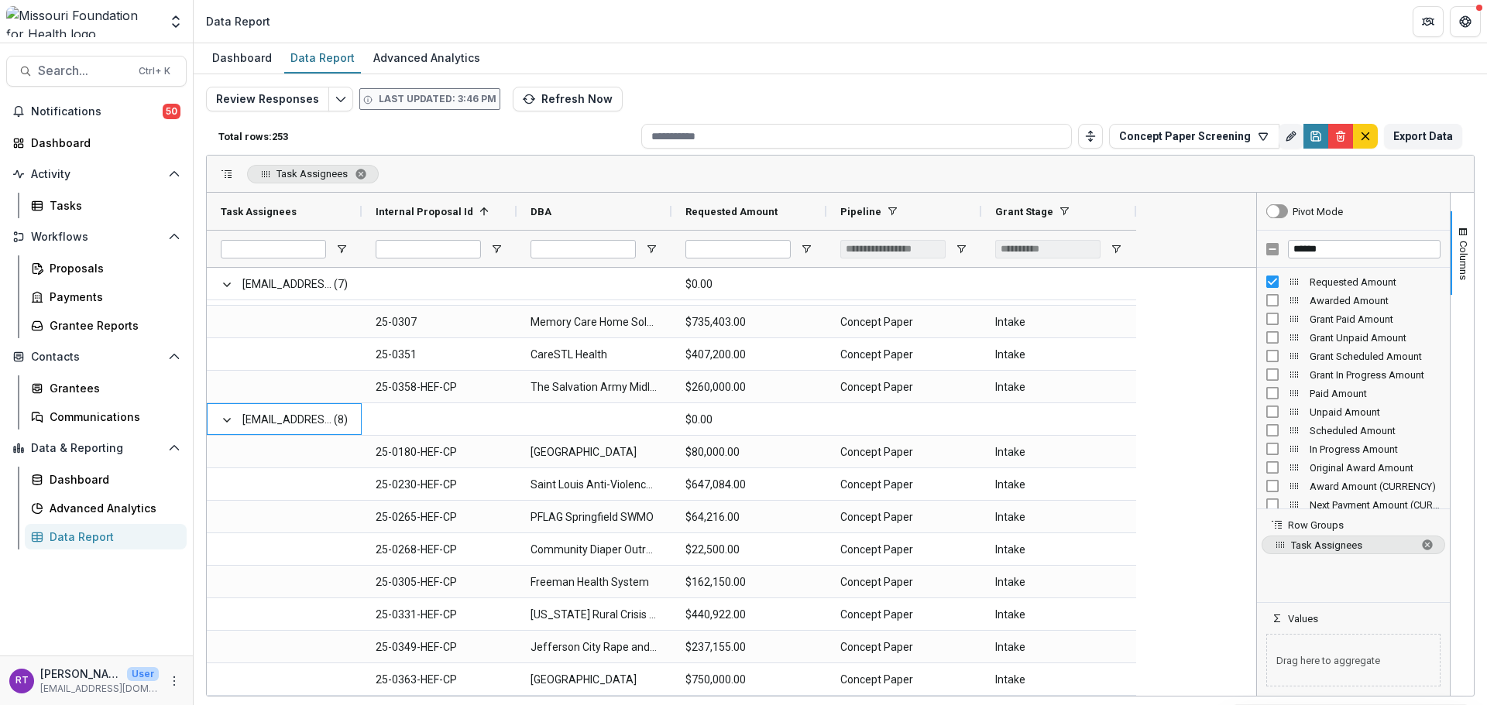
click at [1434, 142] on button "Export Data" at bounding box center [1423, 136] width 78 height 25
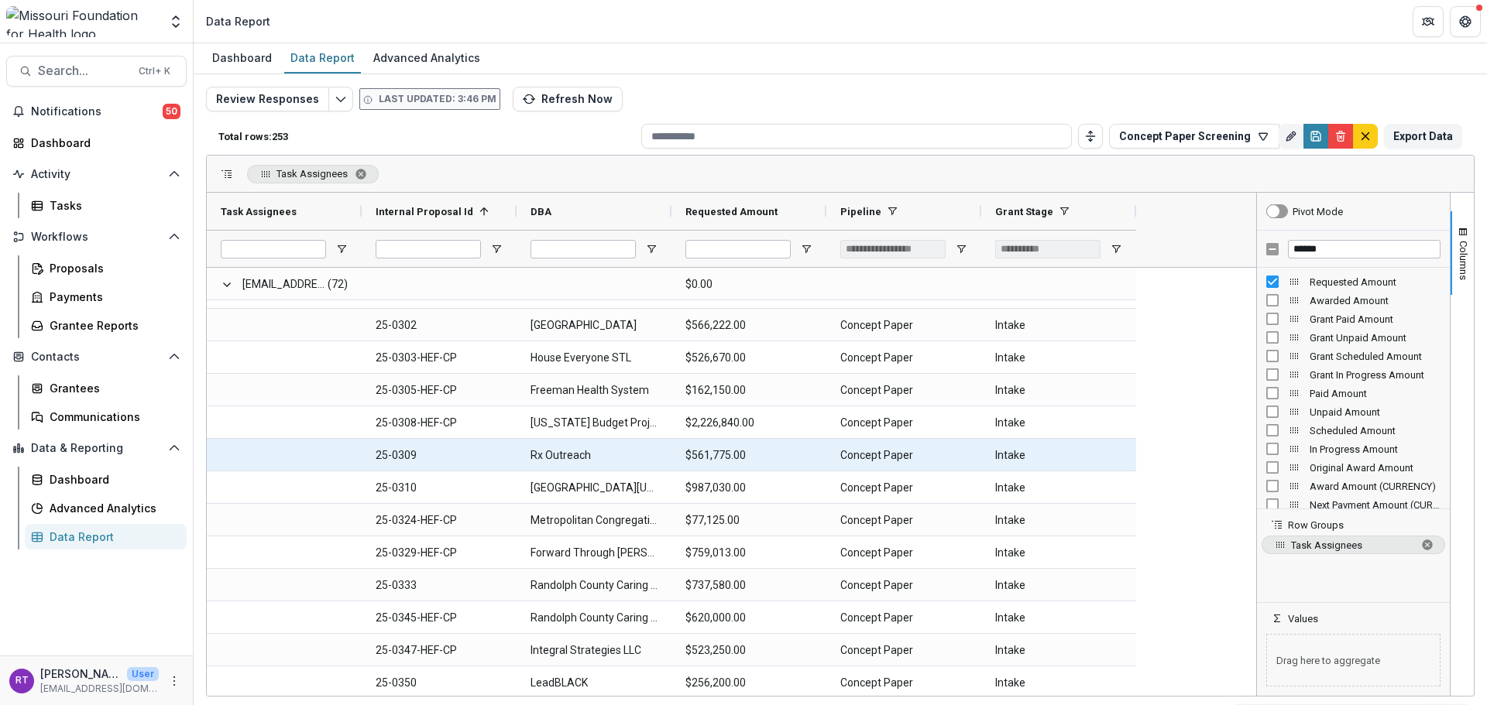
scroll to position [6252, 0]
